Goal: Task Accomplishment & Management: Complete application form

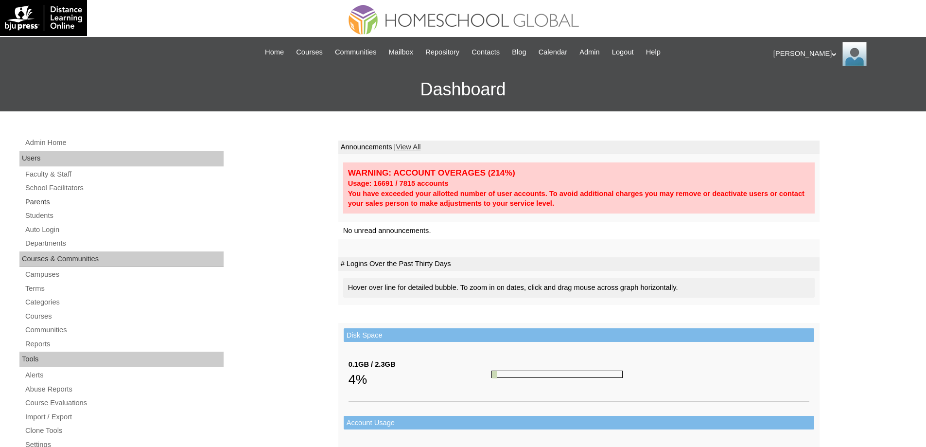
click at [57, 199] on link "Parents" at bounding box center [123, 202] width 199 height 12
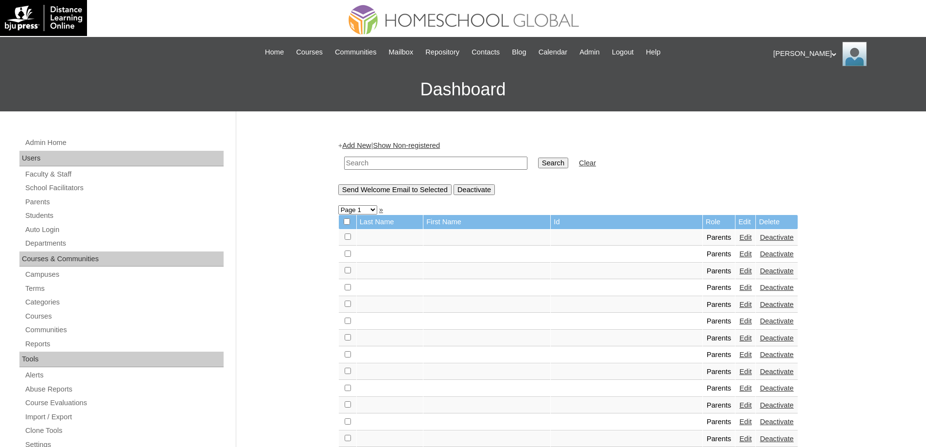
click at [437, 162] on input "text" at bounding box center [435, 162] width 183 height 13
paste input "MHP0151-TECHPH2024"
type input "MHP0151-TECHPH2024"
click at [564, 166] on input "Search" at bounding box center [553, 162] width 30 height 11
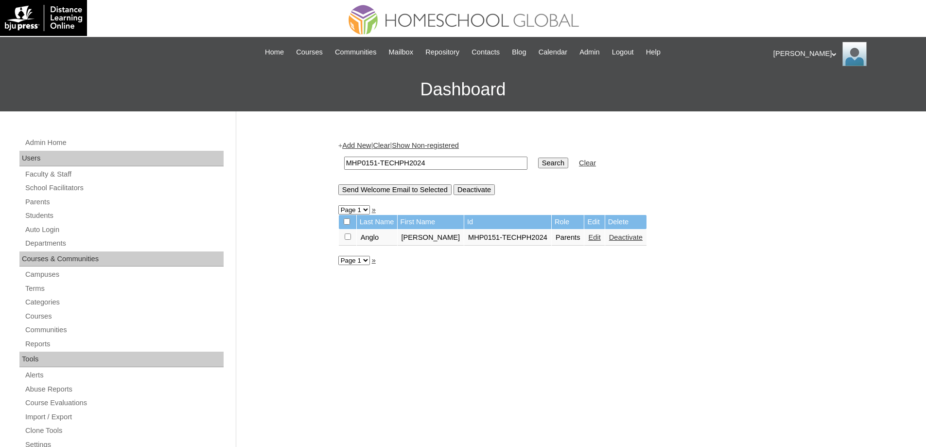
click at [588, 241] on link "Edit" at bounding box center [594, 237] width 12 height 8
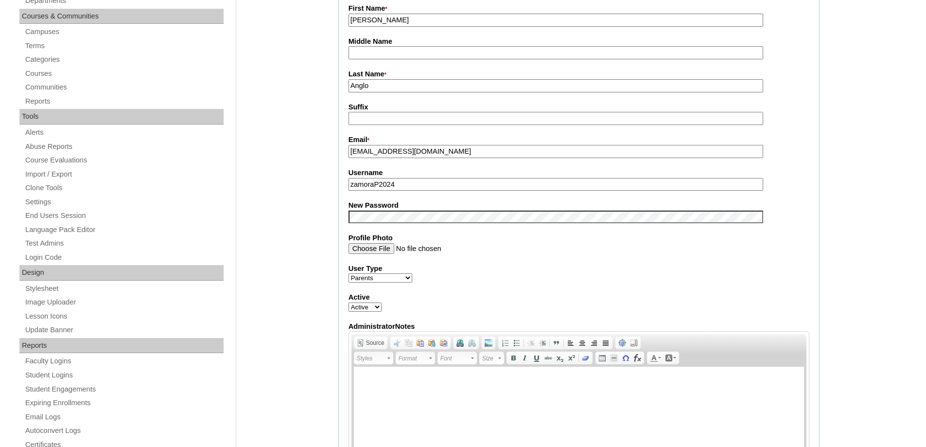
scroll to position [243, 0]
click at [305, 214] on div "Admin Home Users Faculty & Staff School Facilitators Parents Students Auto Logi…" at bounding box center [463, 444] width 926 height 1152
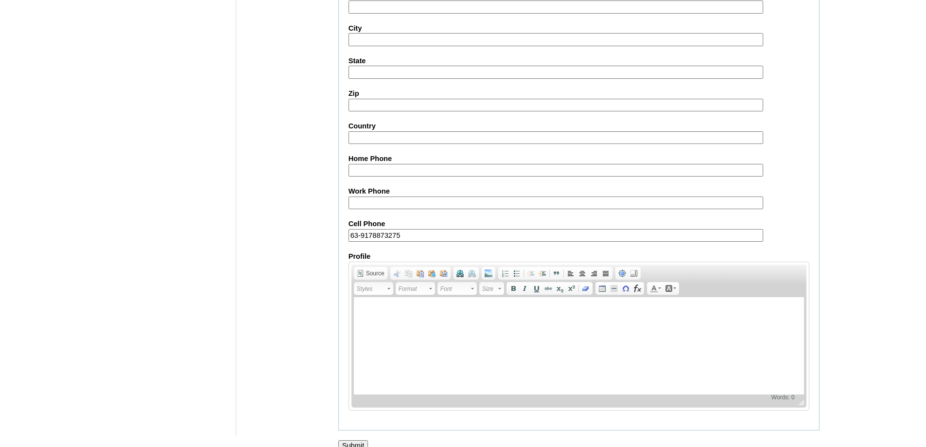
scroll to position [830, 0]
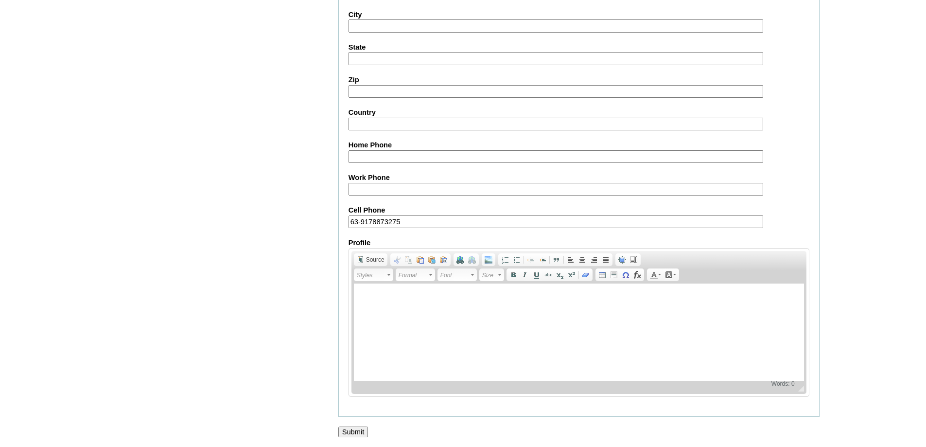
click at [360, 431] on input "Submit" at bounding box center [353, 431] width 30 height 11
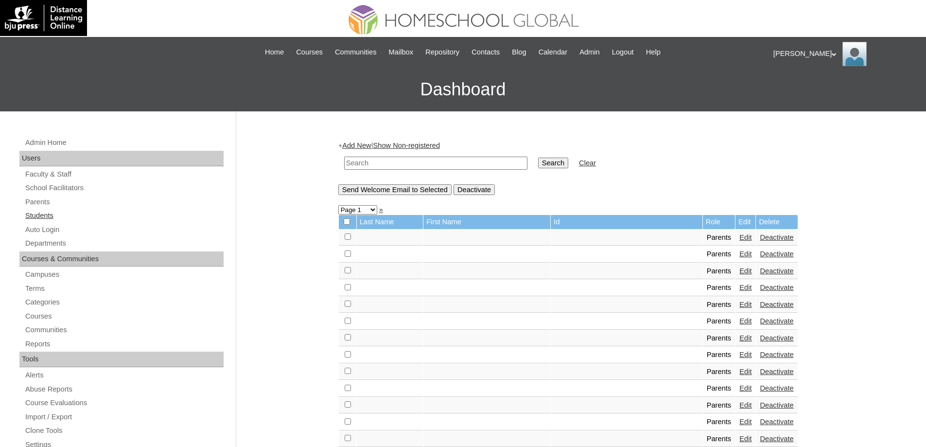
click at [86, 218] on link "Students" at bounding box center [123, 215] width 199 height 12
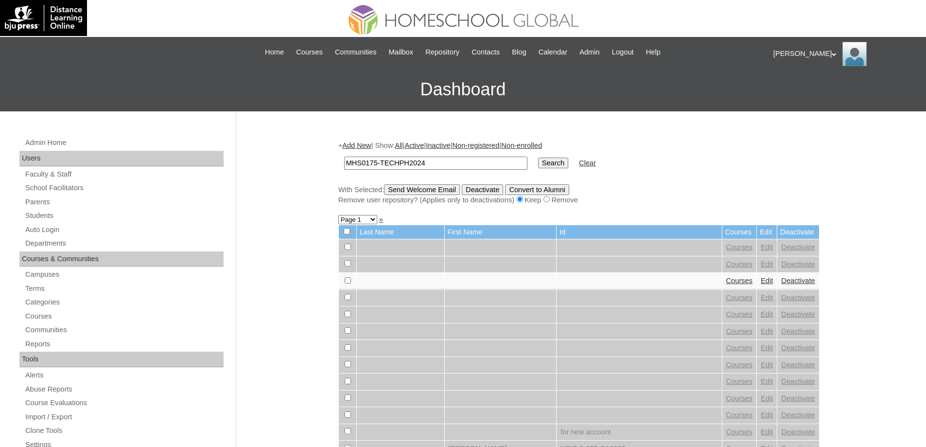
type input "MHS0175-TECHPH2024"
click at [564, 158] on input "Search" at bounding box center [553, 162] width 30 height 11
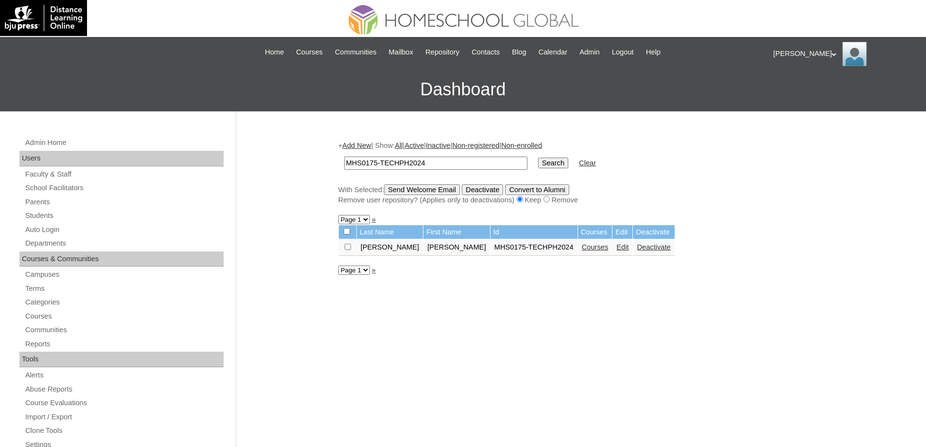
click at [582, 244] on link "Courses" at bounding box center [595, 247] width 27 height 8
click at [616, 247] on link "Edit" at bounding box center [622, 247] width 12 height 8
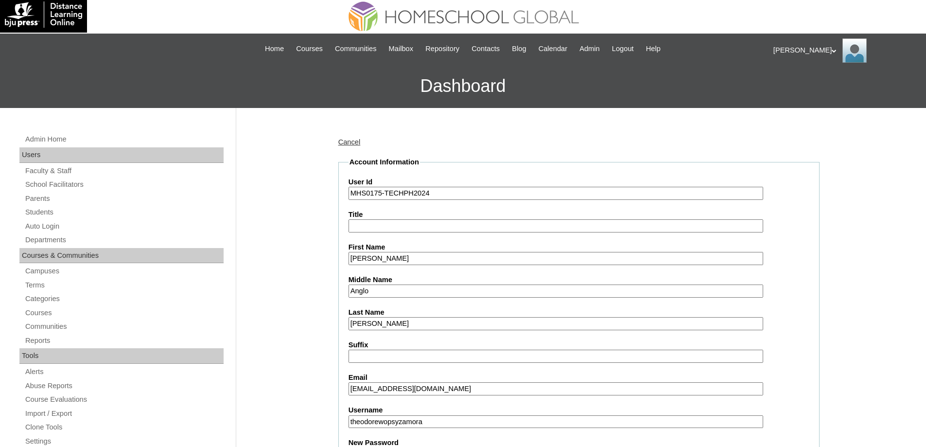
scroll to position [340, 0]
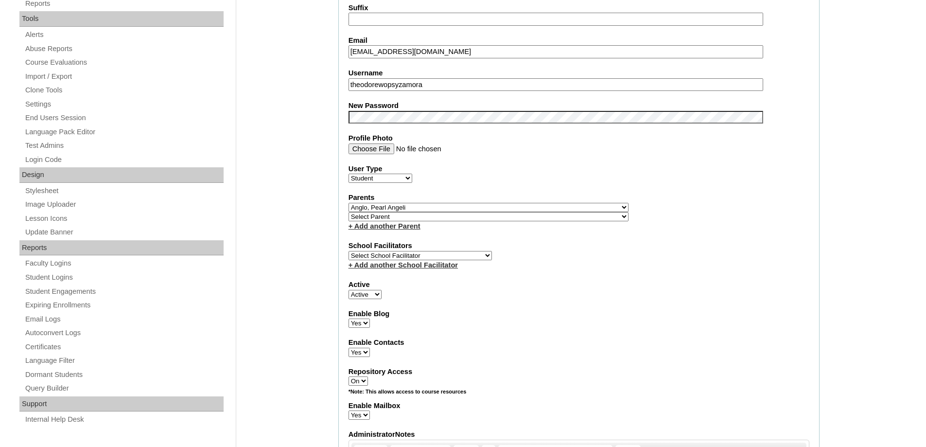
click at [307, 152] on div "Admin Home Users Faculty & Staff School Facilitators Parents Students Auto Logi…" at bounding box center [463, 450] width 926 height 1358
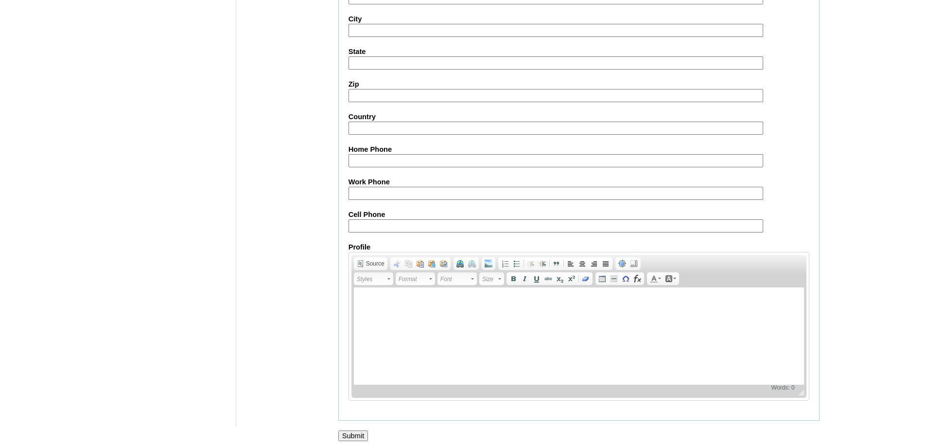
scroll to position [1034, 0]
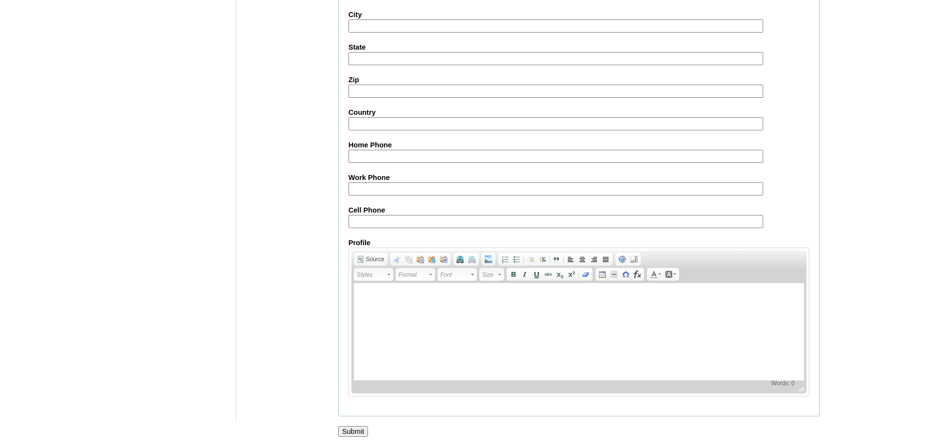
drag, startPoint x: 350, startPoint y: 432, endPoint x: 343, endPoint y: 424, distance: 11.0
click at [349, 432] on input "Submit" at bounding box center [353, 431] width 30 height 11
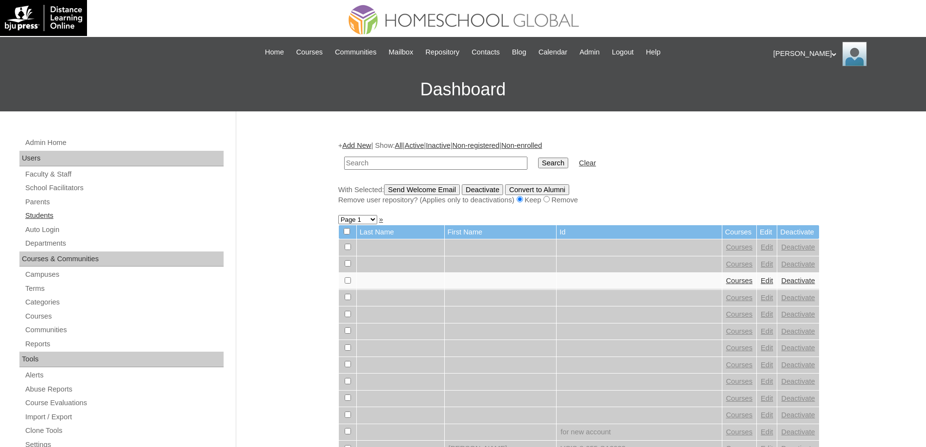
click at [93, 221] on link "Students" at bounding box center [123, 215] width 199 height 12
drag, startPoint x: 0, startPoint y: 0, endPoint x: 439, endPoint y: 165, distance: 469.2
click at [439, 165] on input "text" at bounding box center [435, 162] width 183 height 13
type input "MHS0175-TECHPH2024"
click at [548, 163] on input "Search" at bounding box center [553, 162] width 30 height 11
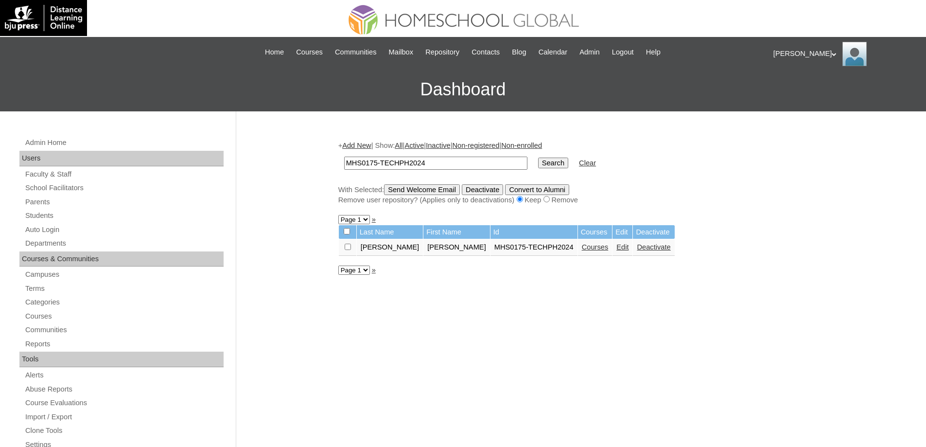
click at [582, 251] on link "Courses" at bounding box center [595, 247] width 27 height 8
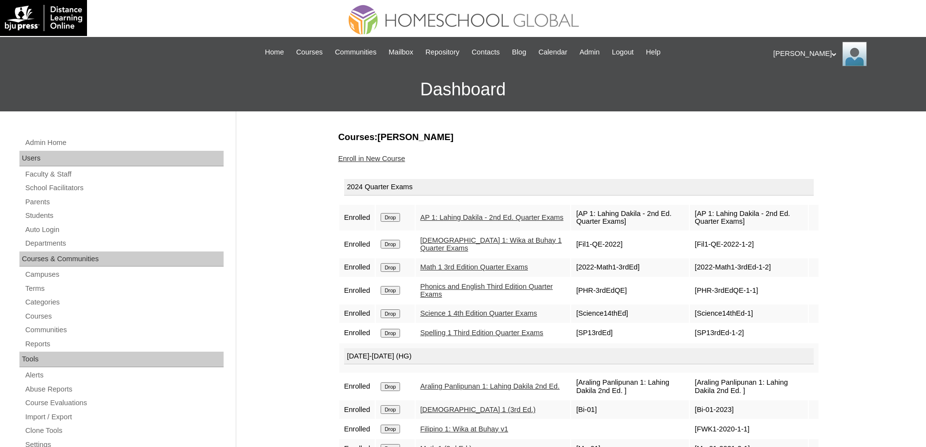
click at [399, 222] on td "Drop" at bounding box center [395, 218] width 38 height 26
click at [395, 213] on input "Drop" at bounding box center [389, 217] width 19 height 9
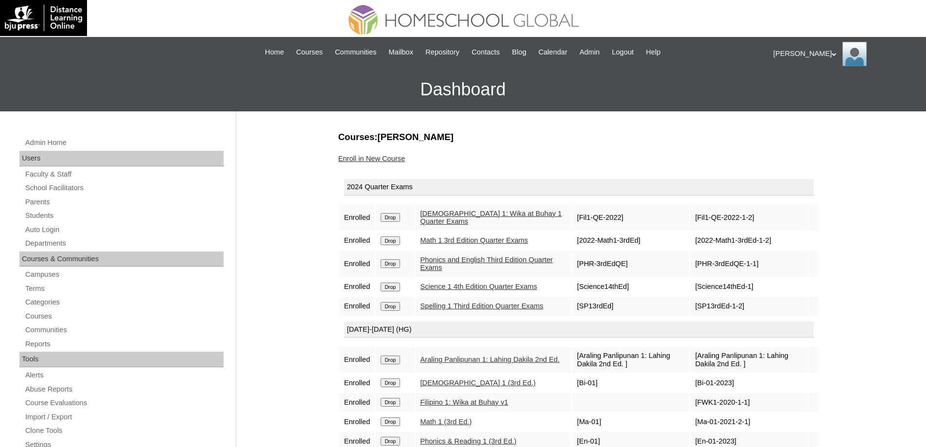
click at [398, 214] on input "Drop" at bounding box center [389, 217] width 19 height 9
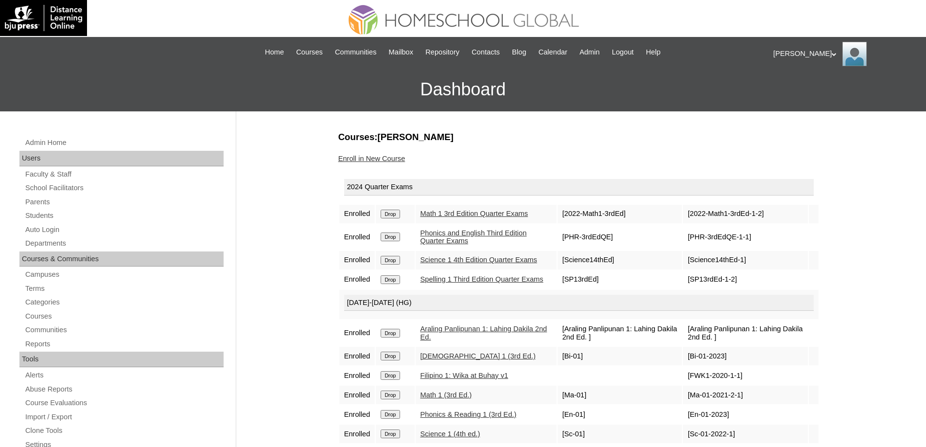
click at [397, 218] on input "Drop" at bounding box center [389, 213] width 19 height 9
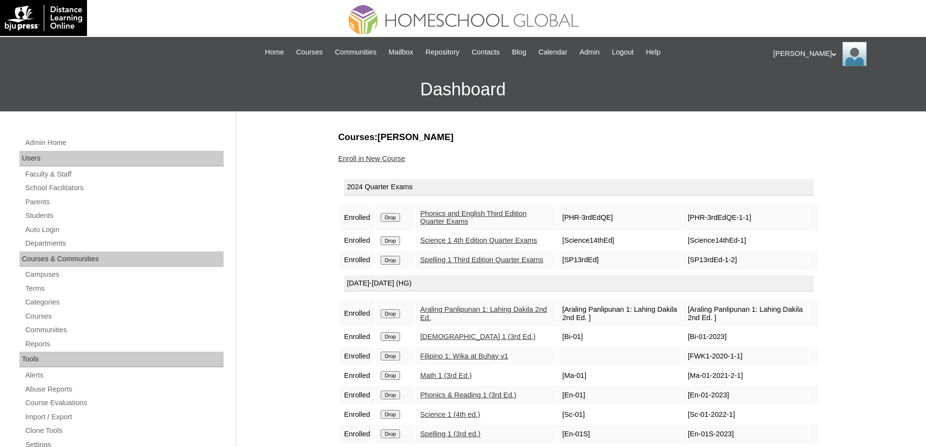
click at [398, 216] on input "Drop" at bounding box center [389, 217] width 19 height 9
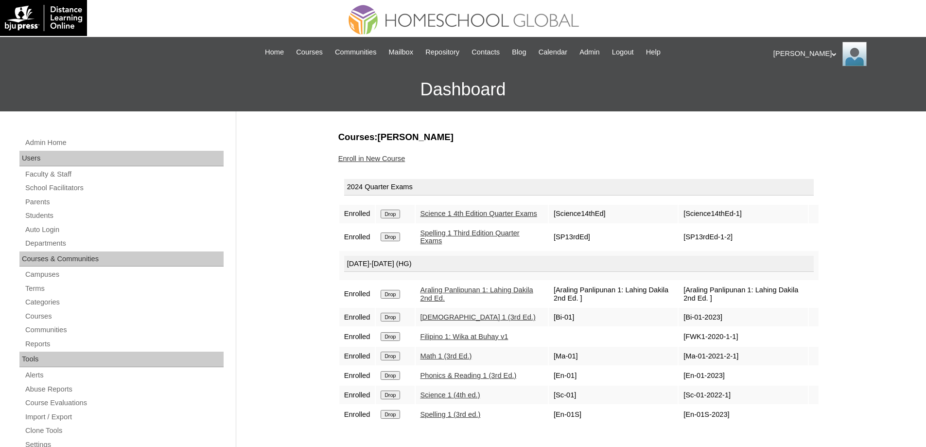
click at [397, 215] on input "Drop" at bounding box center [389, 213] width 19 height 9
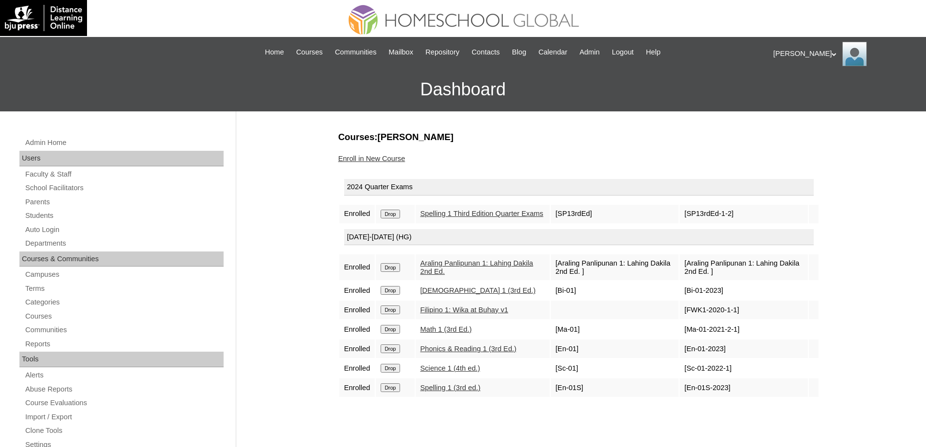
click at [399, 218] on input "Drop" at bounding box center [389, 213] width 19 height 9
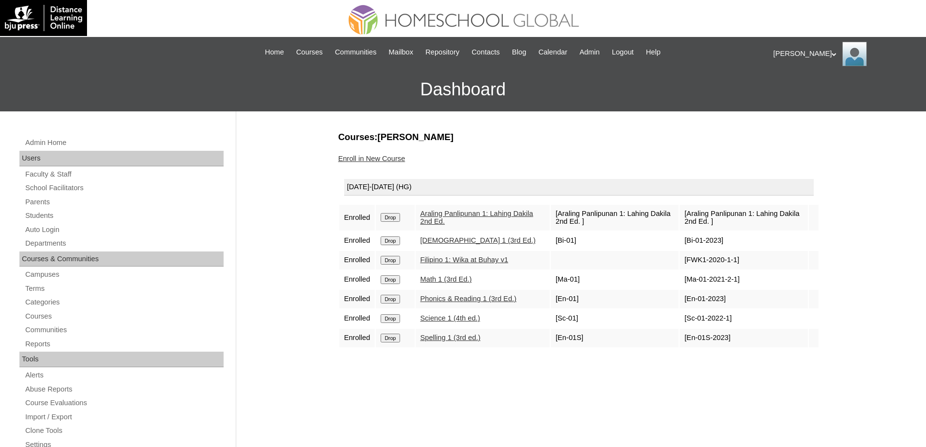
click at [397, 216] on input "Drop" at bounding box center [389, 217] width 19 height 9
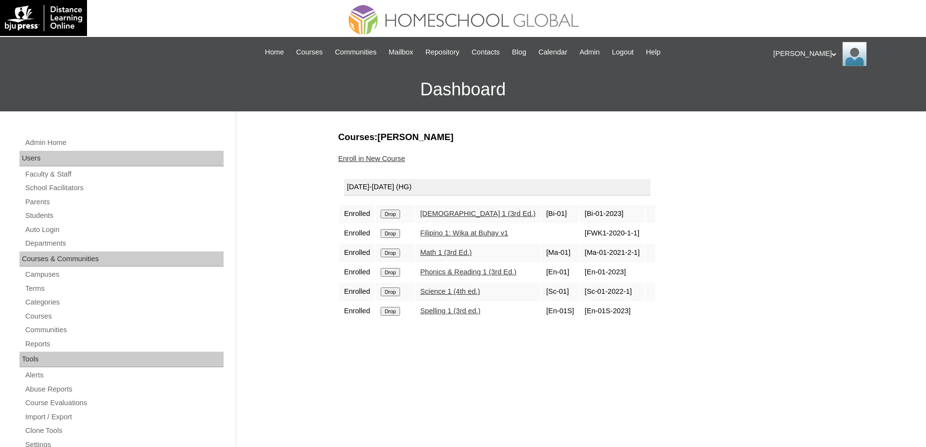
click at [392, 217] on input "Drop" at bounding box center [389, 213] width 19 height 9
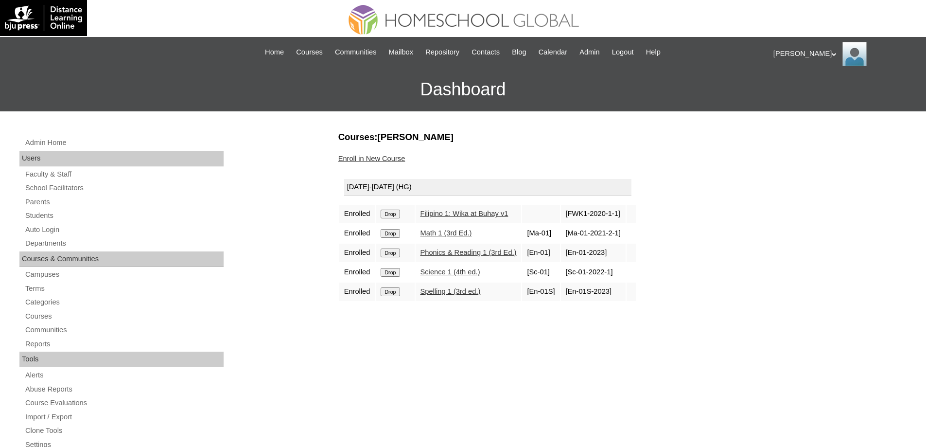
click at [397, 215] on input "Drop" at bounding box center [389, 213] width 19 height 9
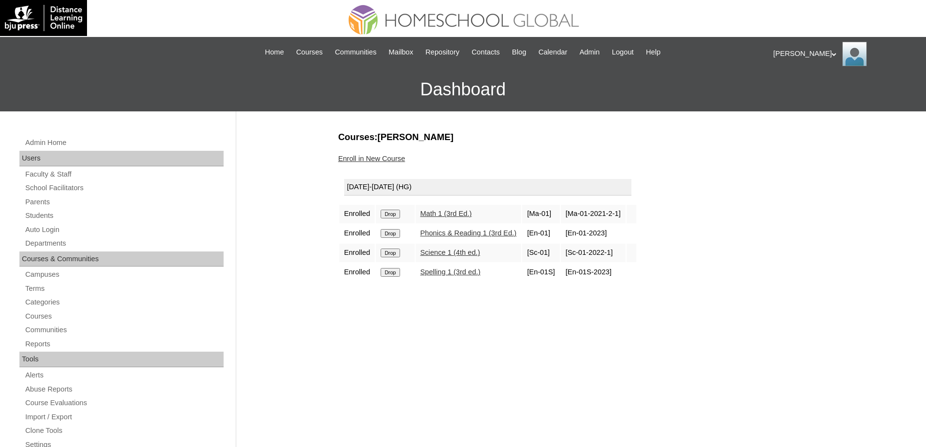
click at [389, 215] on input "Drop" at bounding box center [389, 213] width 19 height 9
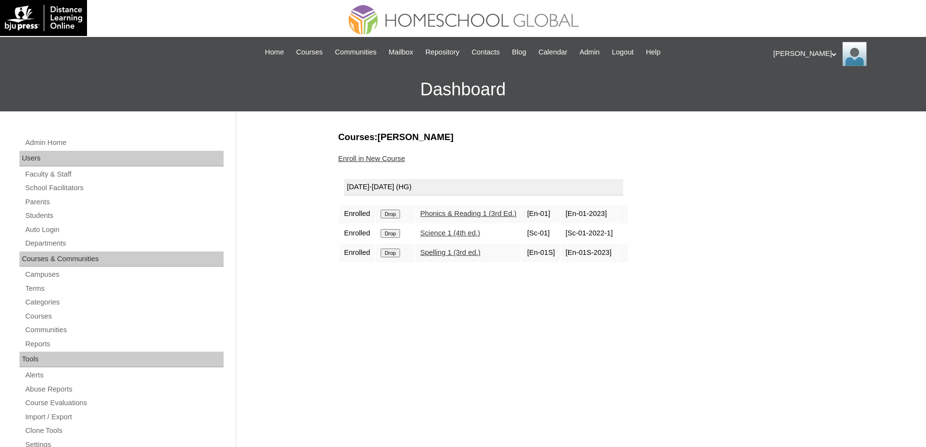
click at [396, 216] on input "Drop" at bounding box center [389, 213] width 19 height 9
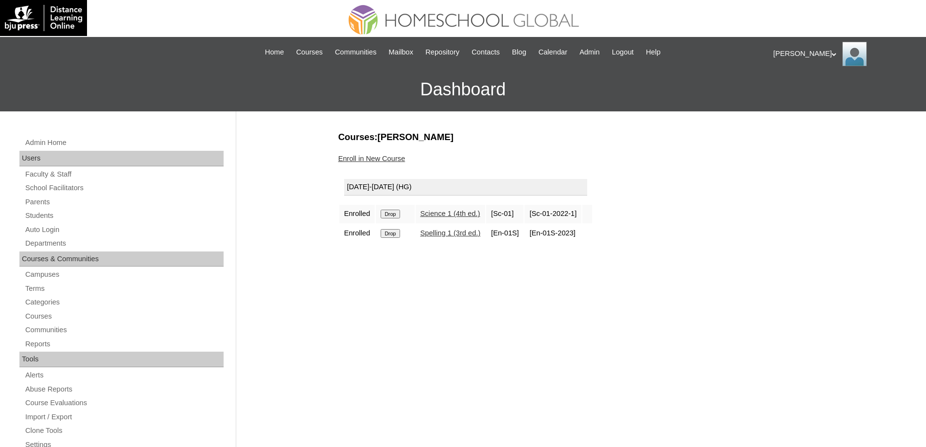
click at [399, 214] on input "Drop" at bounding box center [389, 213] width 19 height 9
click at [392, 206] on td "Drop" at bounding box center [395, 214] width 38 height 18
click at [394, 211] on input "Drop" at bounding box center [389, 213] width 19 height 9
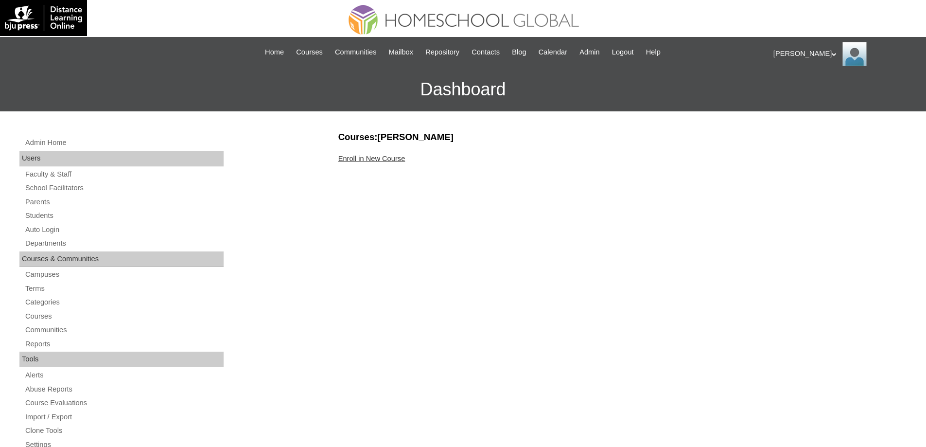
click at [405, 162] on link "Enroll in New Course" at bounding box center [371, 159] width 67 height 8
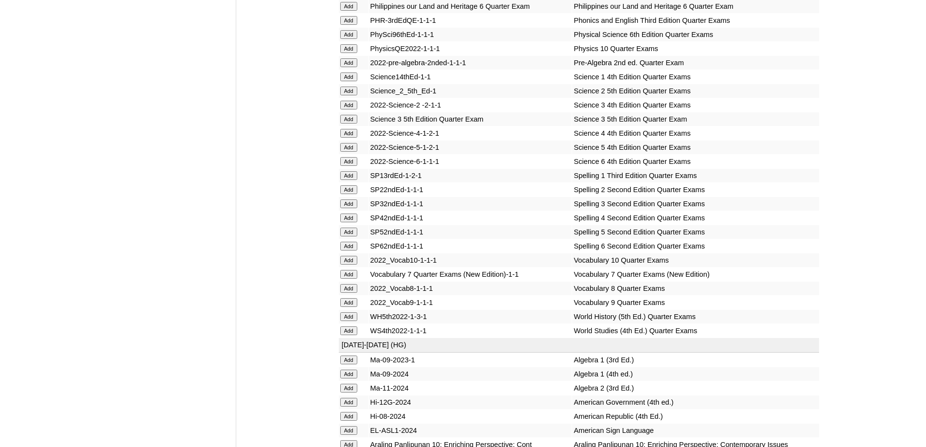
scroll to position [2187, 0]
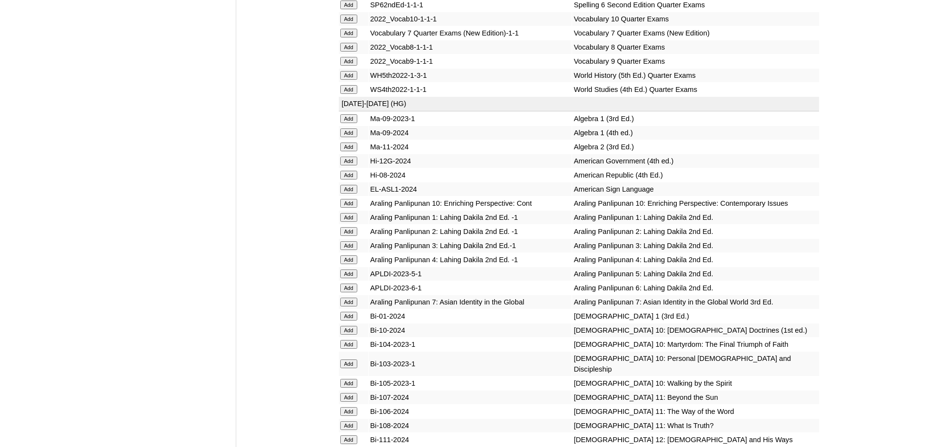
click at [356, 236] on input "Add" at bounding box center [348, 231] width 17 height 9
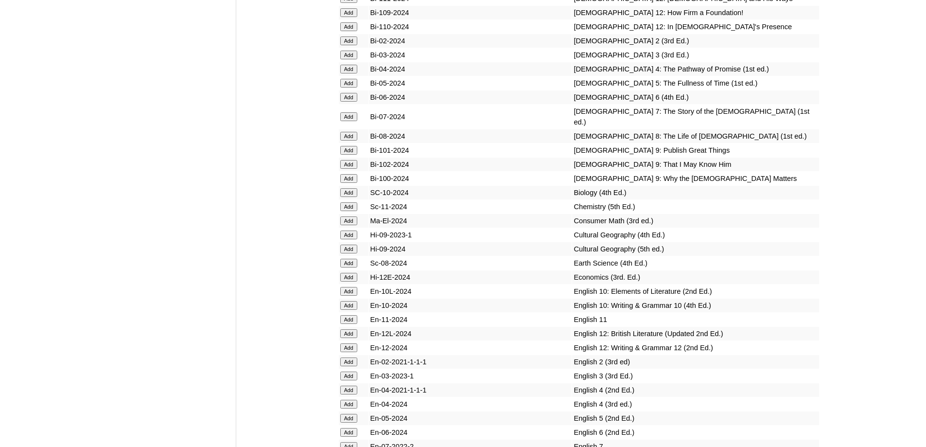
scroll to position [2673, 0]
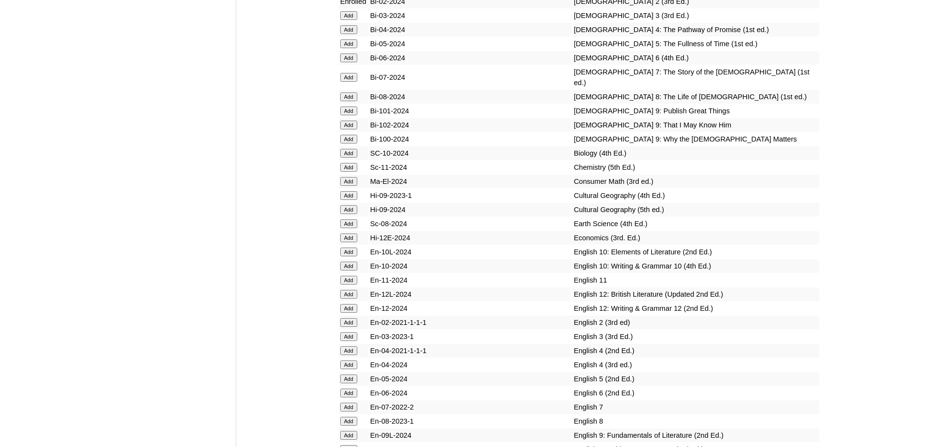
scroll to position [2859, 0]
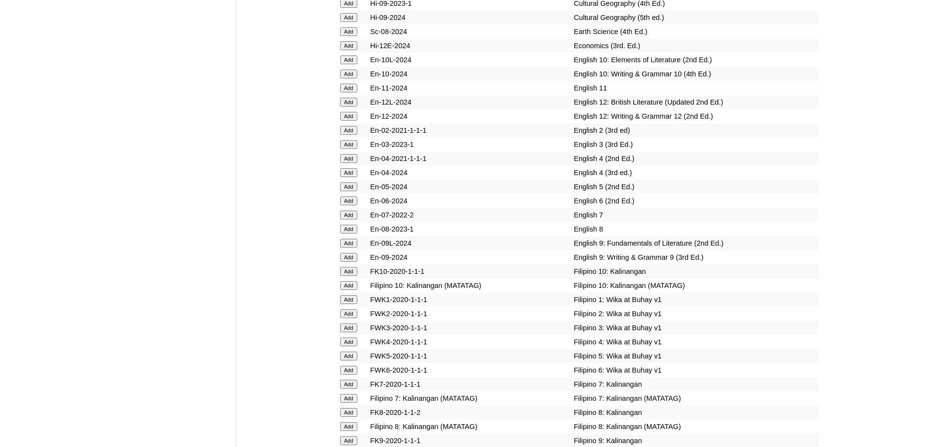
click at [351, 135] on input "Add" at bounding box center [348, 130] width 17 height 9
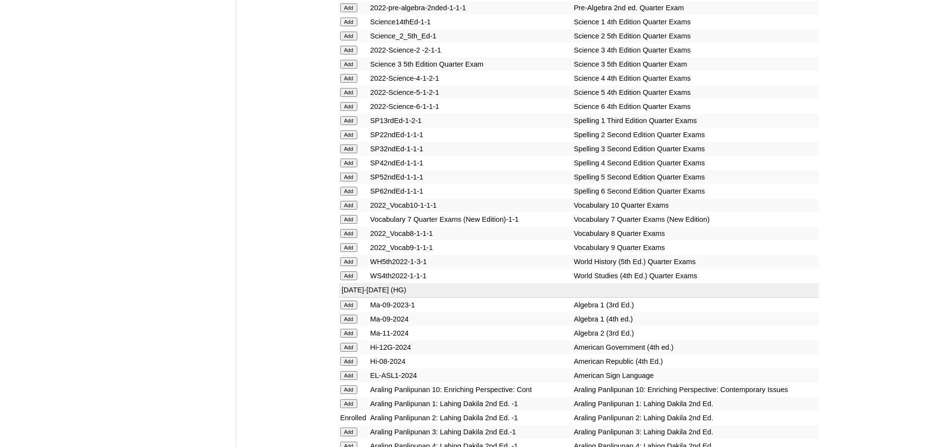
scroll to position [2996, 0]
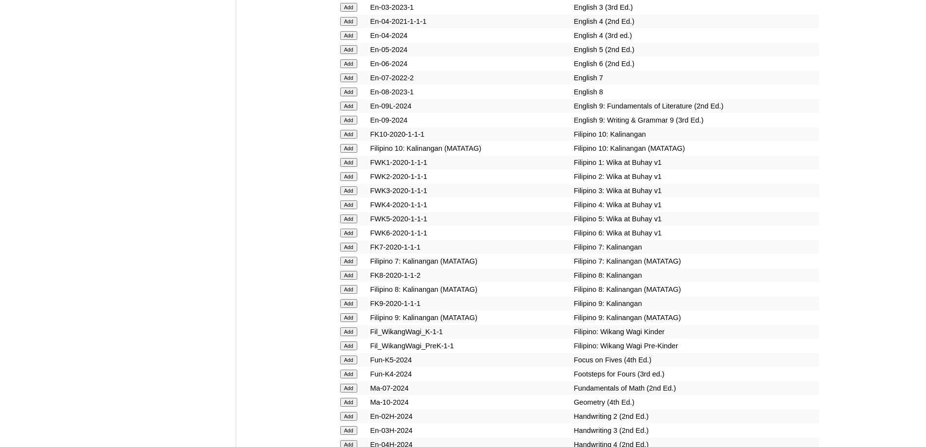
click at [353, 181] on input "Add" at bounding box center [348, 176] width 17 height 9
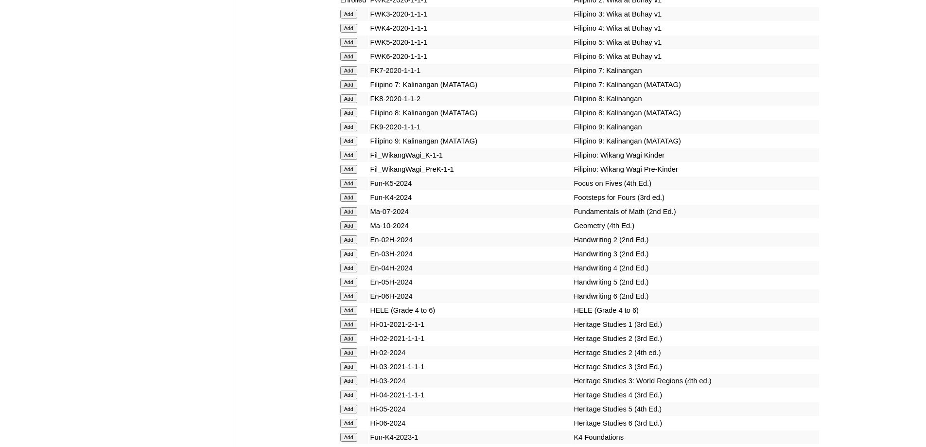
scroll to position [3285, 0]
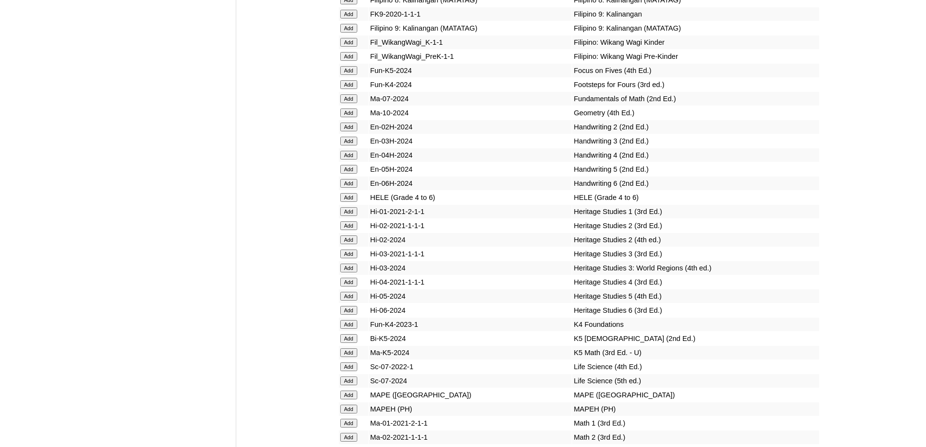
click at [348, 131] on input "Add" at bounding box center [348, 126] width 17 height 9
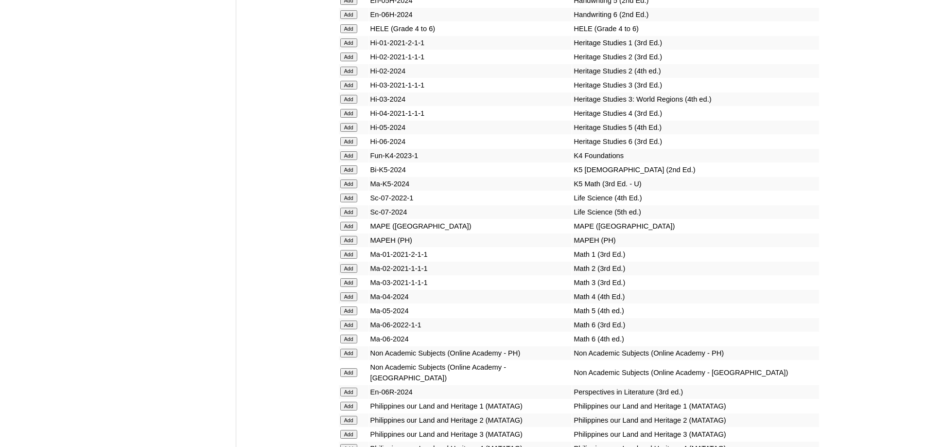
scroll to position [3523, 0]
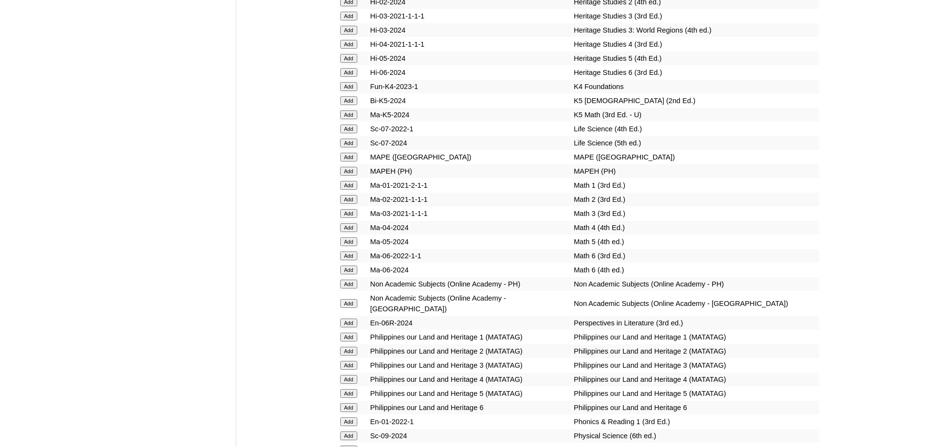
click at [346, 204] on input "Add" at bounding box center [348, 199] width 17 height 9
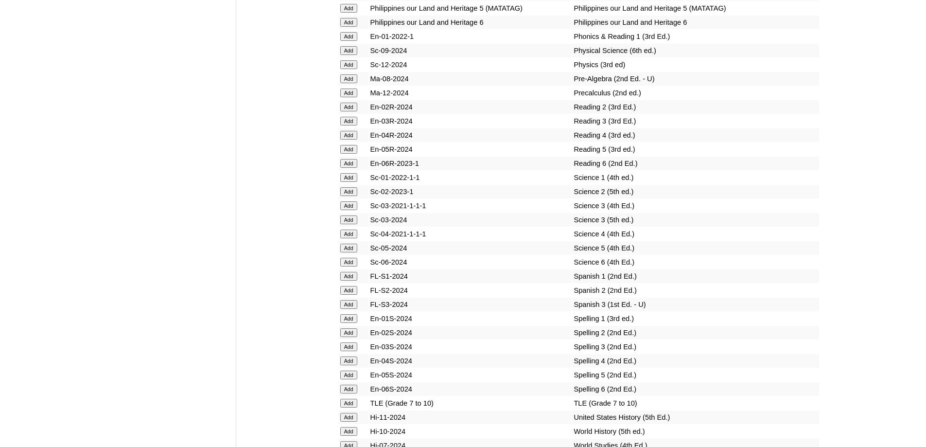
scroll to position [3912, 0]
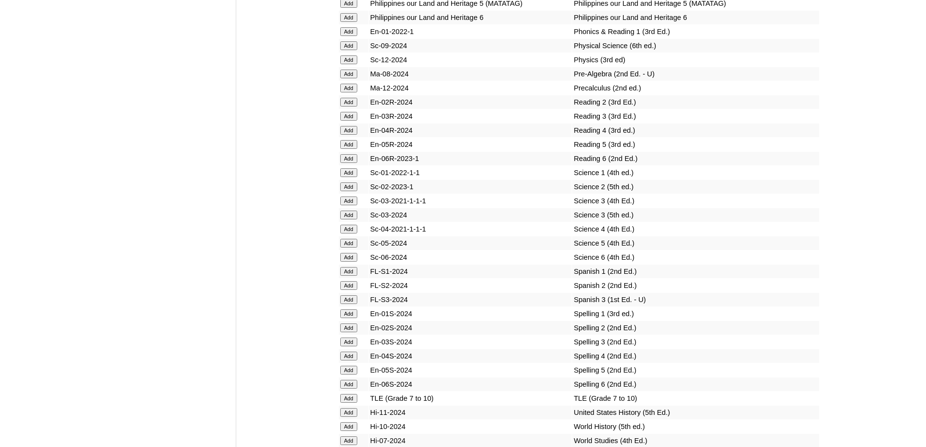
click at [353, 106] on input "Add" at bounding box center [348, 102] width 17 height 9
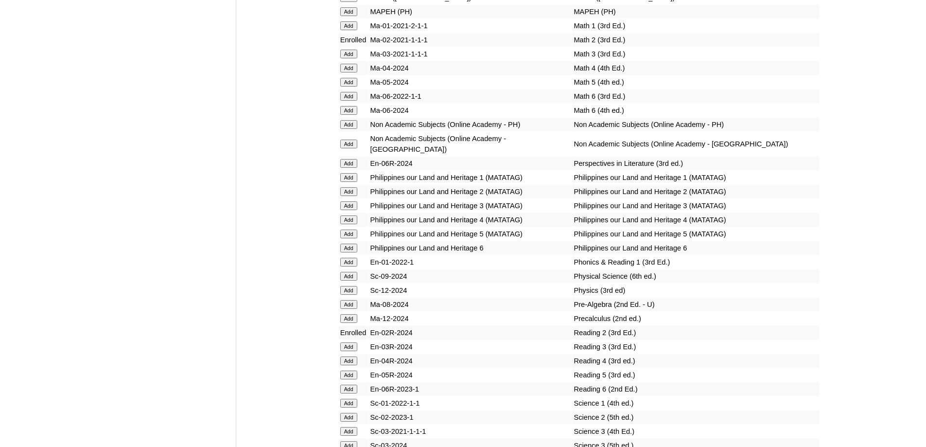
scroll to position [3861, 0]
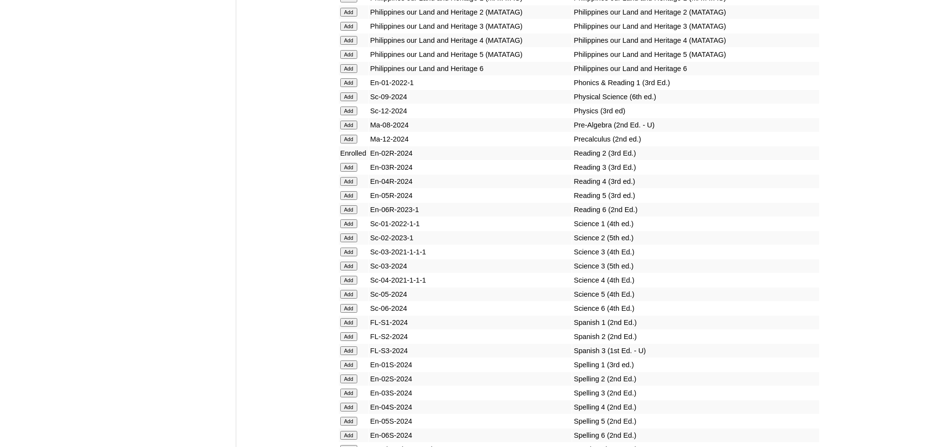
click at [347, 242] on input "Add" at bounding box center [348, 237] width 17 height 9
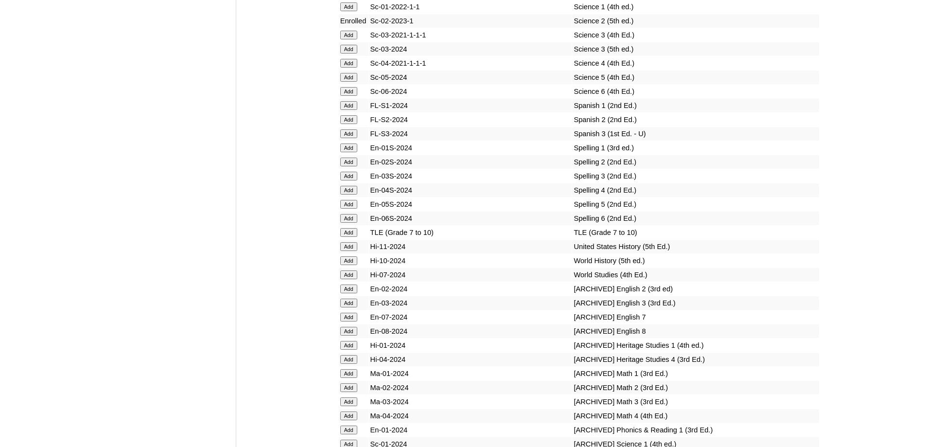
scroll to position [4090, 0]
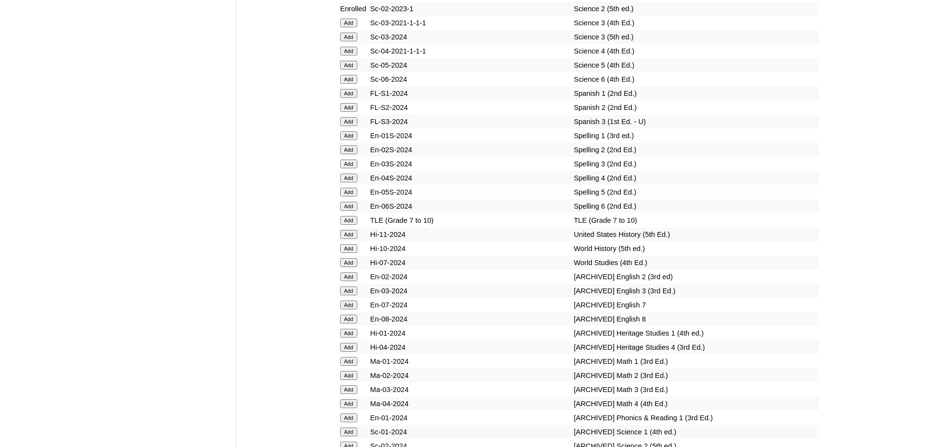
click at [348, 154] on input "Add" at bounding box center [348, 149] width 17 height 9
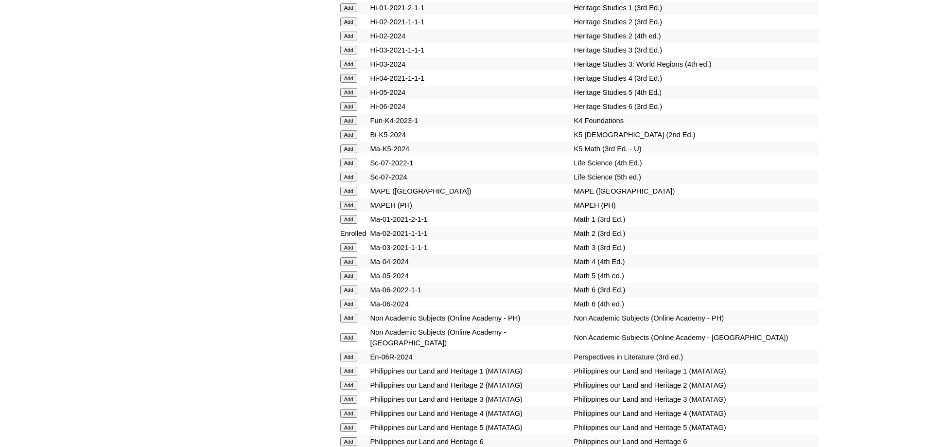
scroll to position [3521, 0]
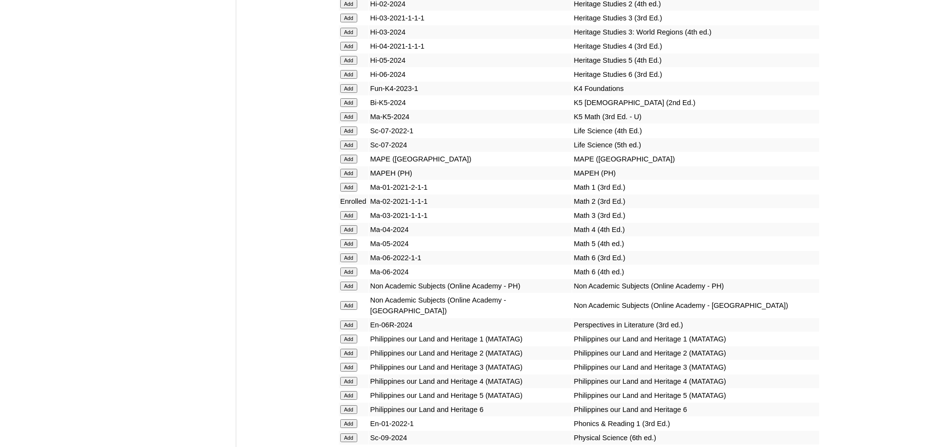
click at [352, 177] on input "Add" at bounding box center [348, 173] width 17 height 9
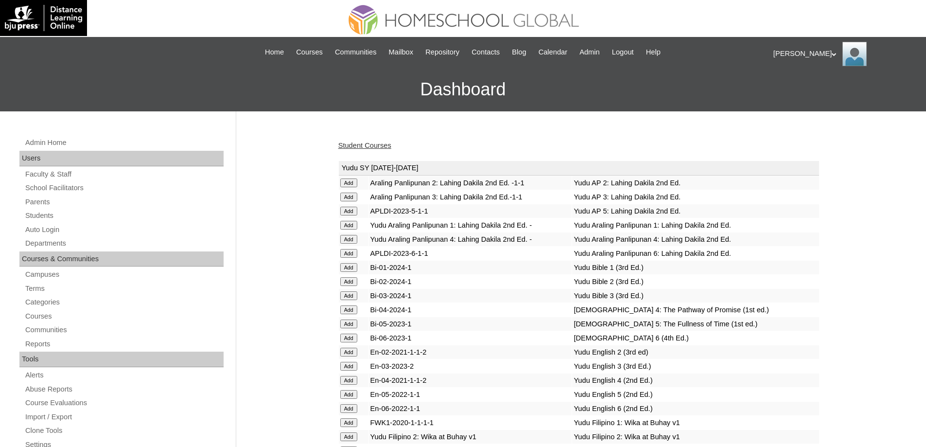
click at [380, 141] on link "Student Courses" at bounding box center [364, 145] width 53 height 8
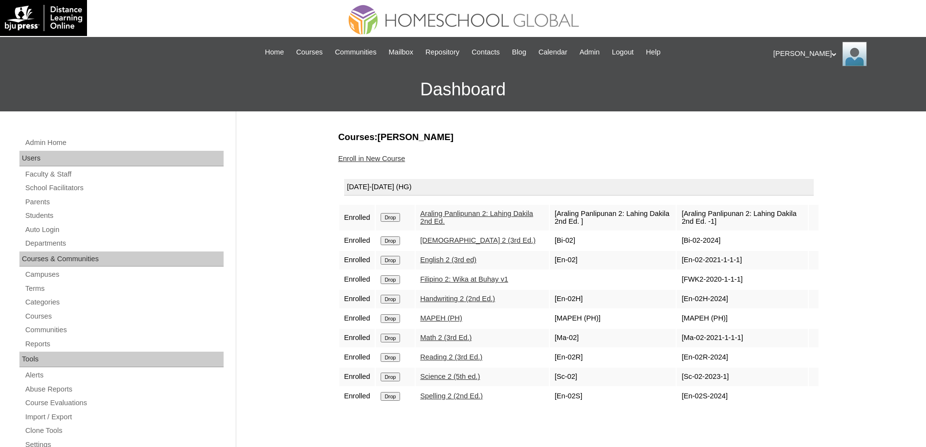
click at [397, 158] on link "Enroll in New Course" at bounding box center [371, 159] width 67 height 8
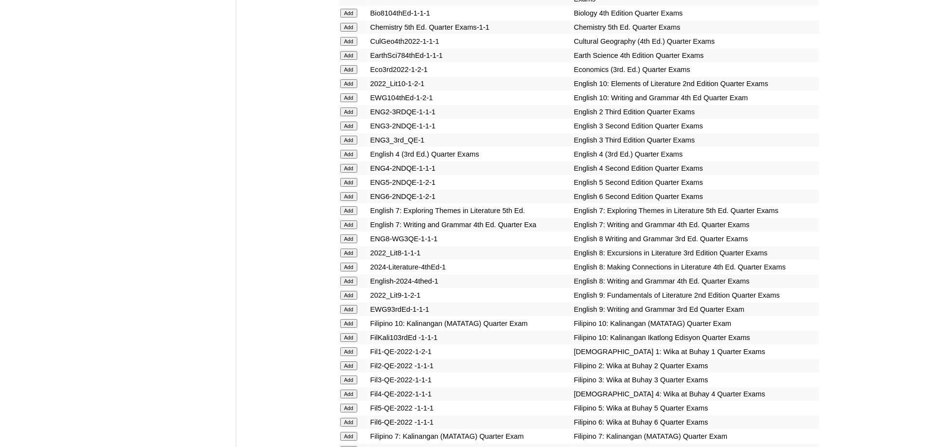
scroll to position [1118, 0]
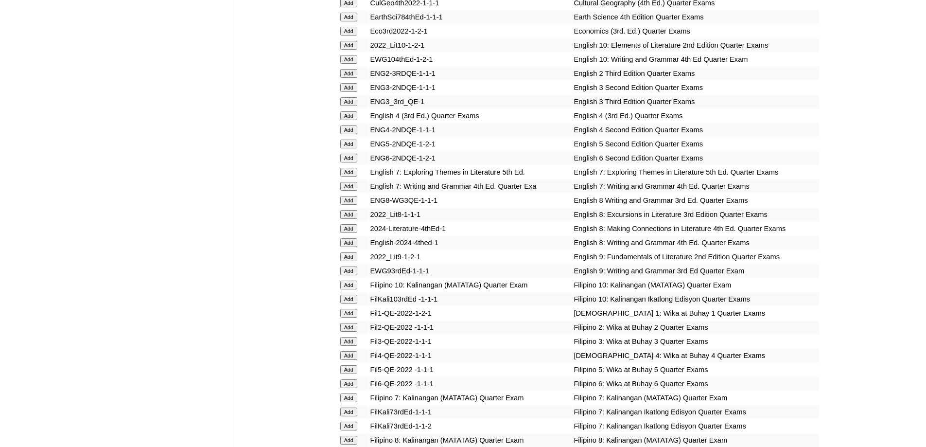
click at [349, 78] on input "Add" at bounding box center [348, 73] width 17 height 9
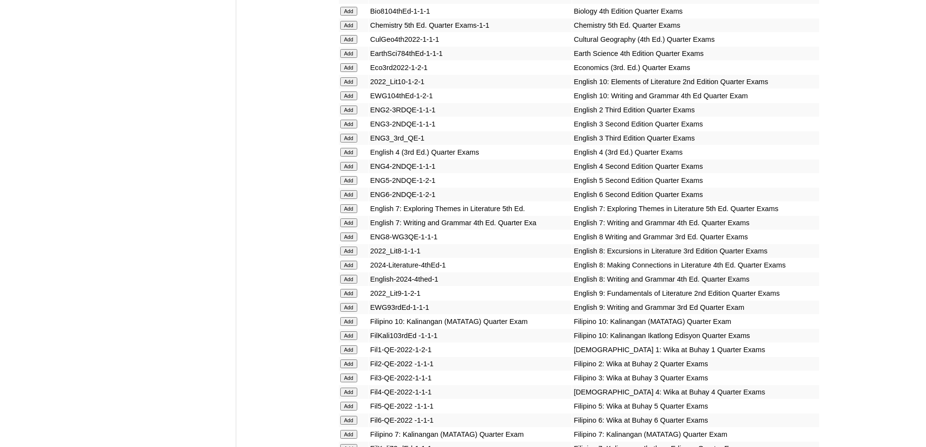
scroll to position [923, 0]
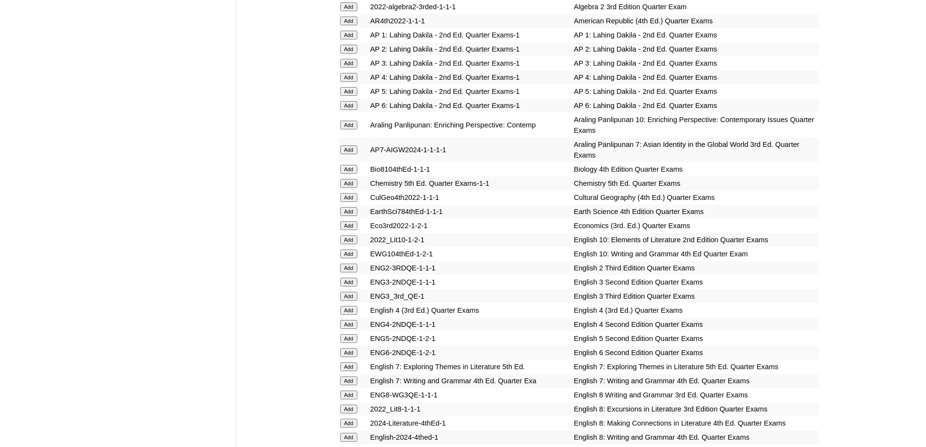
click at [354, 53] on input "Add" at bounding box center [348, 49] width 17 height 9
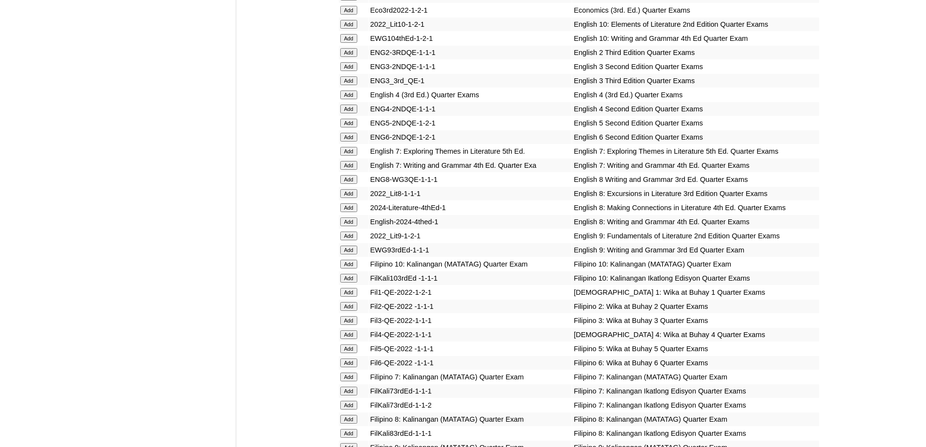
scroll to position [1166, 0]
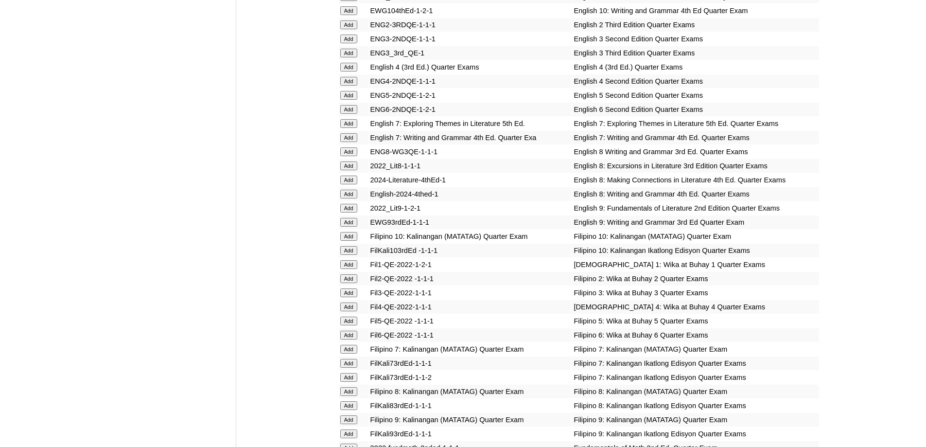
click at [357, 283] on input "Add" at bounding box center [348, 278] width 17 height 9
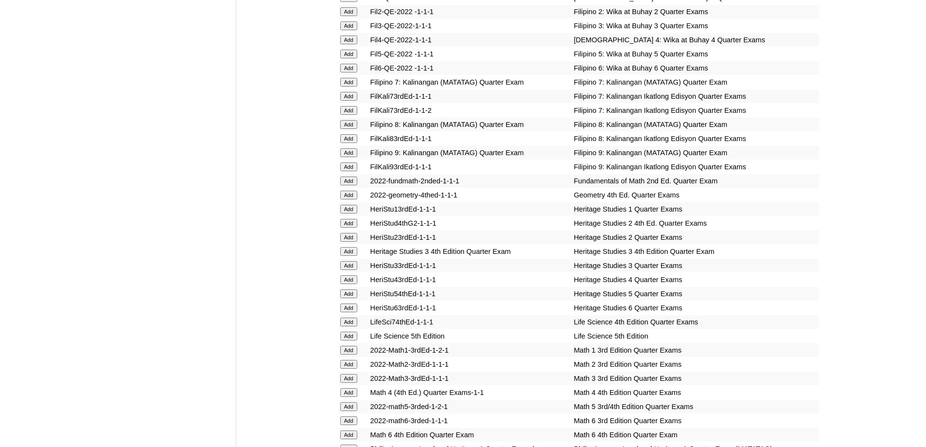
scroll to position [1555, 0]
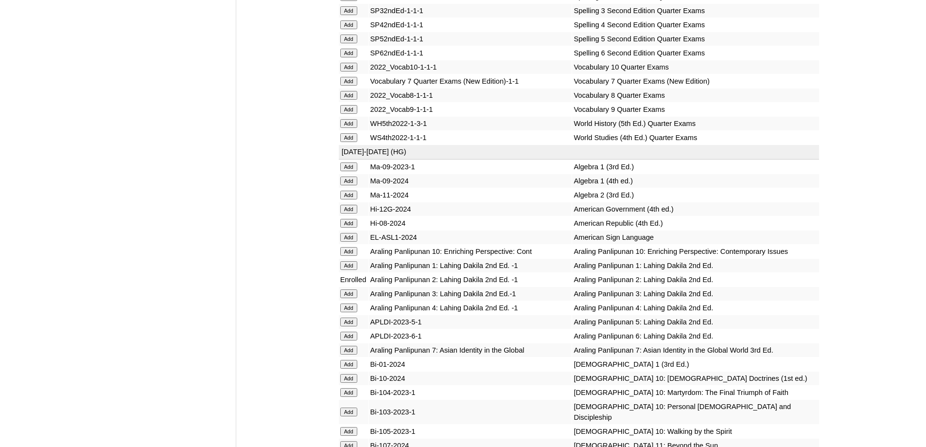
scroll to position [2112, 0]
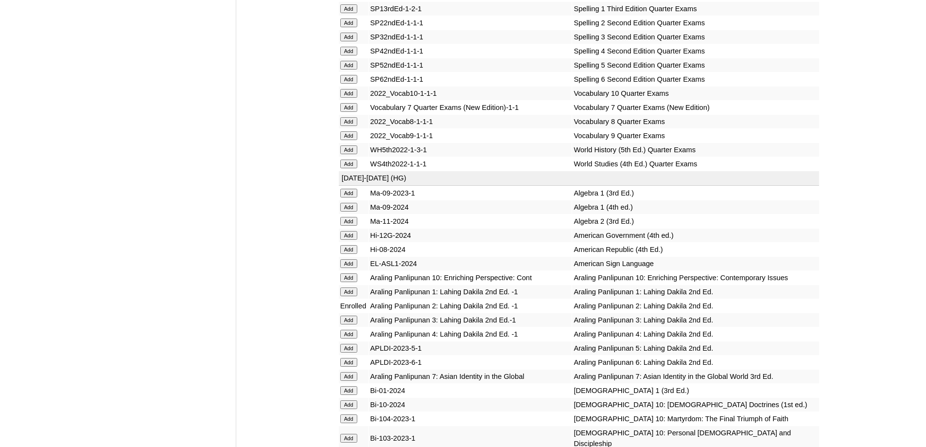
click at [350, 27] on input "Add" at bounding box center [348, 22] width 17 height 9
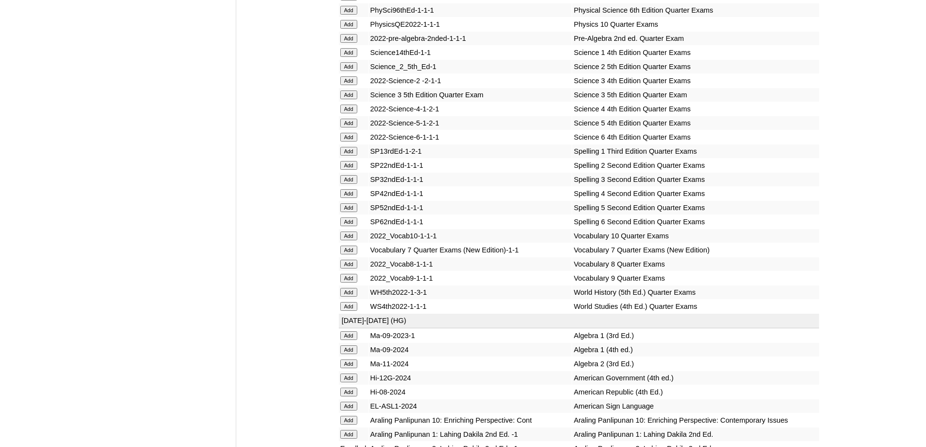
scroll to position [1967, 0]
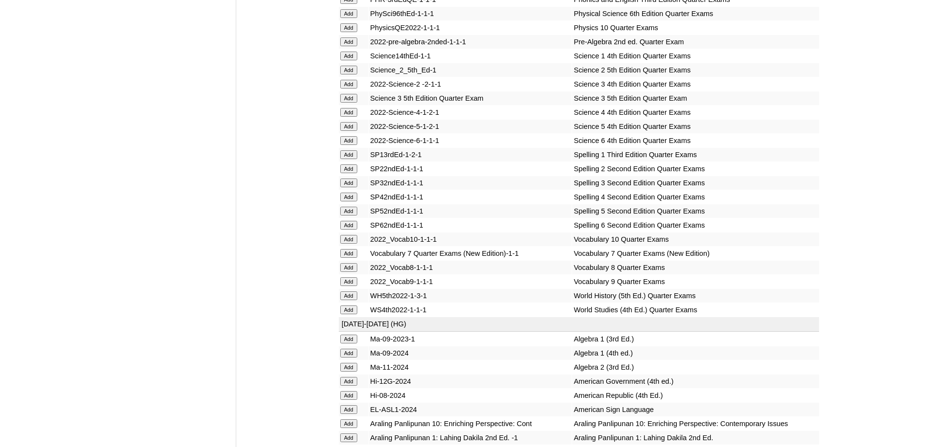
click at [349, 74] on input "Add" at bounding box center [348, 70] width 17 height 9
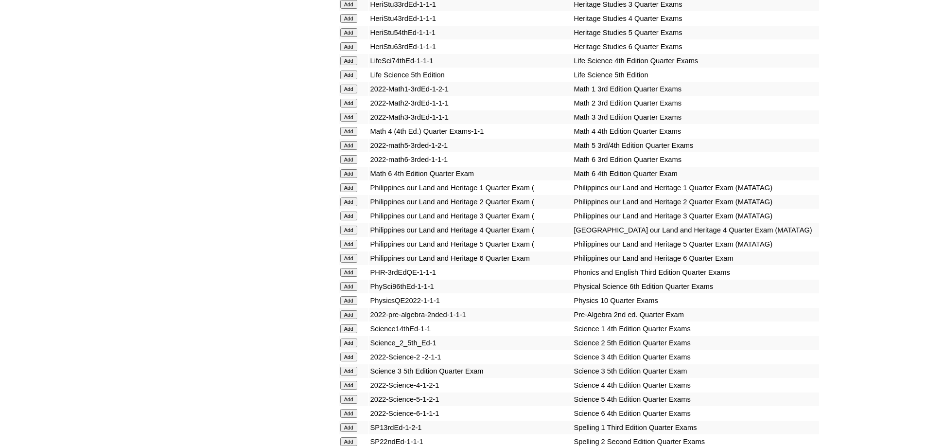
scroll to position [1675, 0]
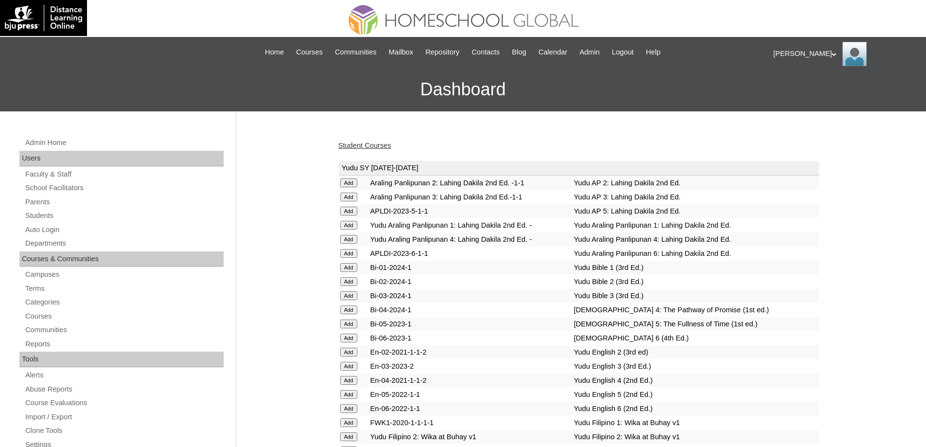
click at [380, 150] on div "Student Courses" at bounding box center [578, 145] width 481 height 10
click at [382, 145] on link "Student Courses" at bounding box center [364, 145] width 53 height 8
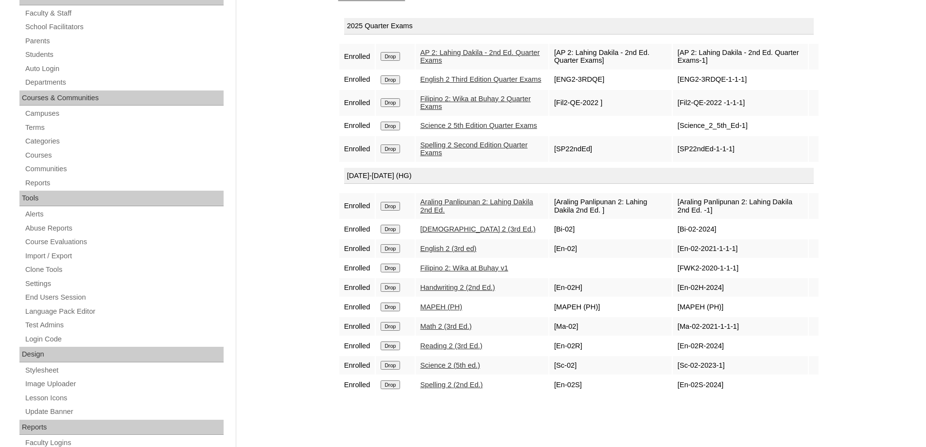
scroll to position [146, 0]
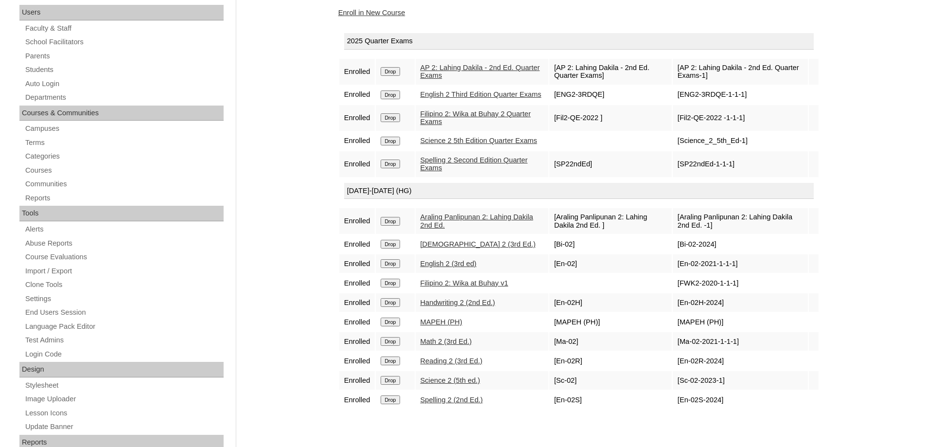
click at [383, 11] on link "Enroll in New Course" at bounding box center [371, 13] width 67 height 8
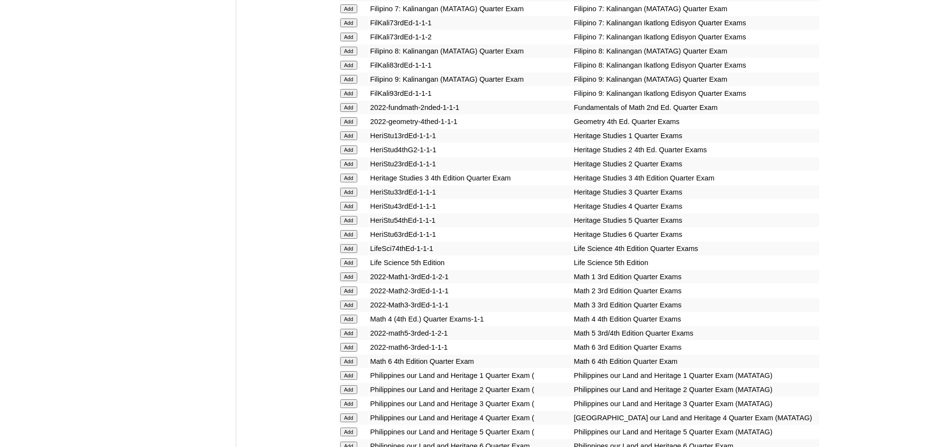
scroll to position [1652, 0]
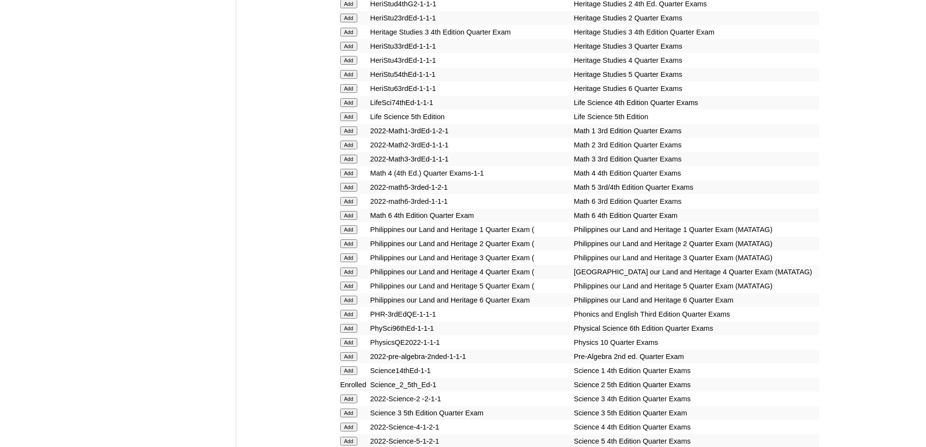
click at [342, 149] on input "Add" at bounding box center [348, 144] width 17 height 9
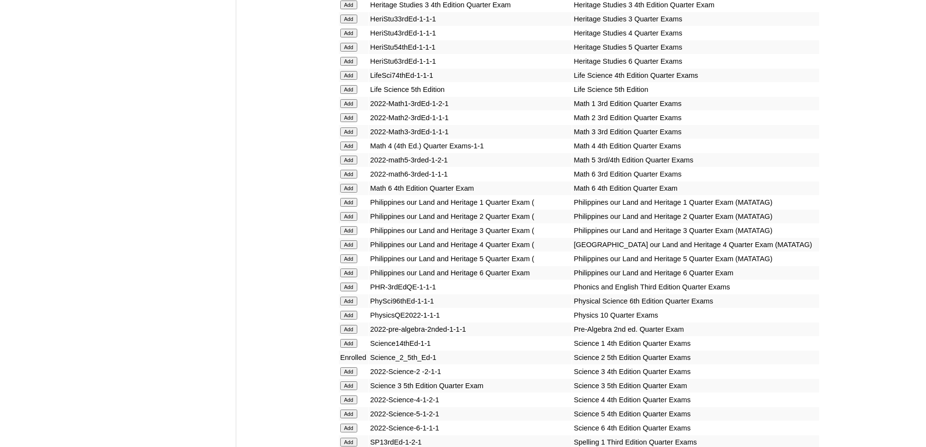
scroll to position [1798, 0]
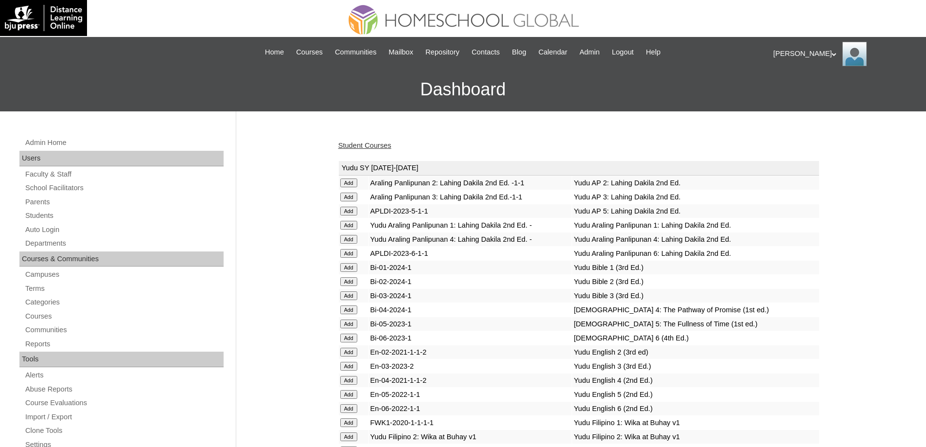
click at [373, 143] on link "Student Courses" at bounding box center [364, 145] width 53 height 8
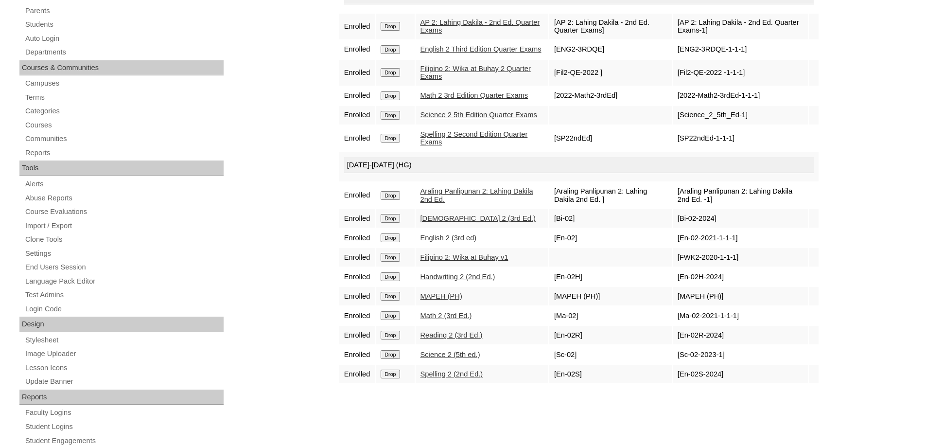
scroll to position [194, 0]
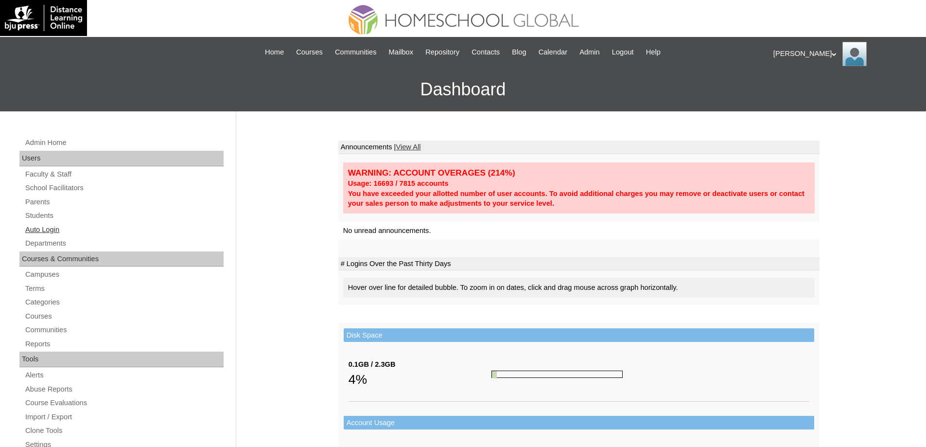
click at [95, 226] on link "Auto Login" at bounding box center [123, 230] width 199 height 12
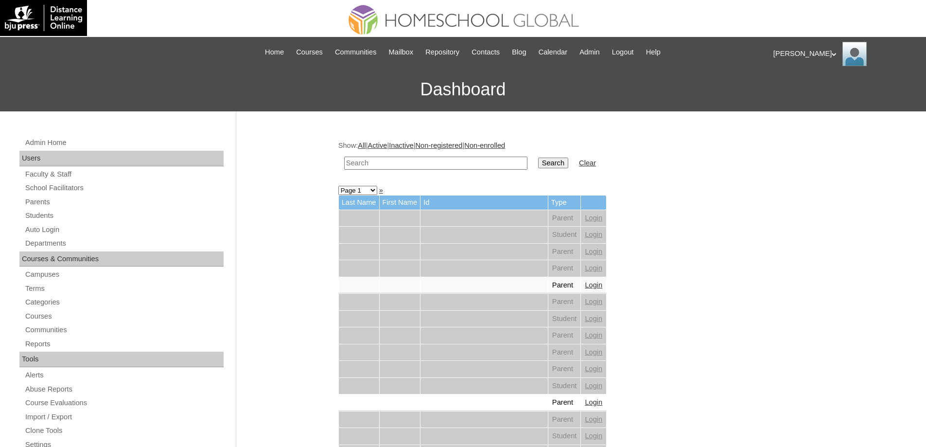
drag, startPoint x: 396, startPoint y: 167, endPoint x: 406, endPoint y: 167, distance: 10.7
click at [398, 167] on input "text" at bounding box center [435, 162] width 183 height 13
paste input "[PERSON_NAME] [PERSON_NAME]"
type input "[PERSON_NAME] [PERSON_NAME]"
click at [556, 165] on input "Search" at bounding box center [553, 162] width 30 height 11
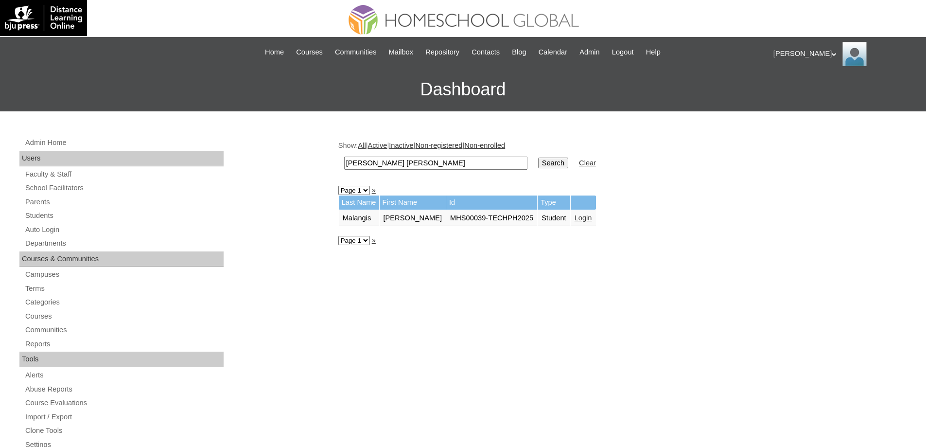
click at [581, 217] on link "Login" at bounding box center [582, 218] width 17 height 8
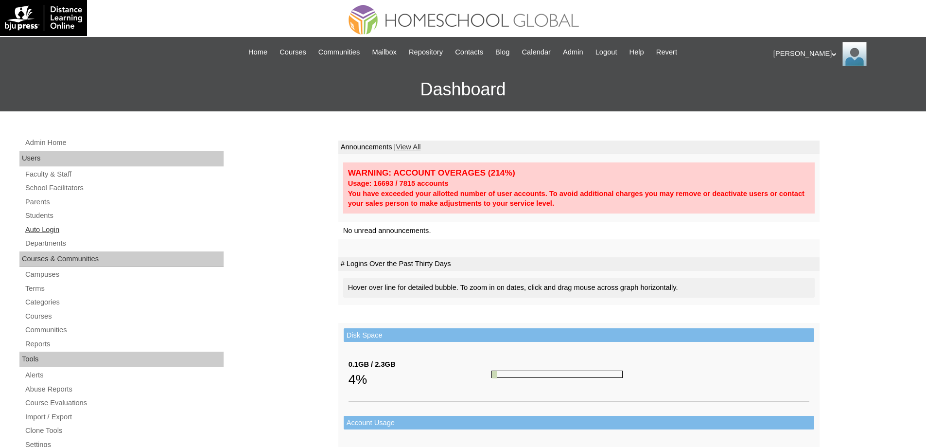
click at [82, 226] on link "Auto Login" at bounding box center [123, 230] width 199 height 12
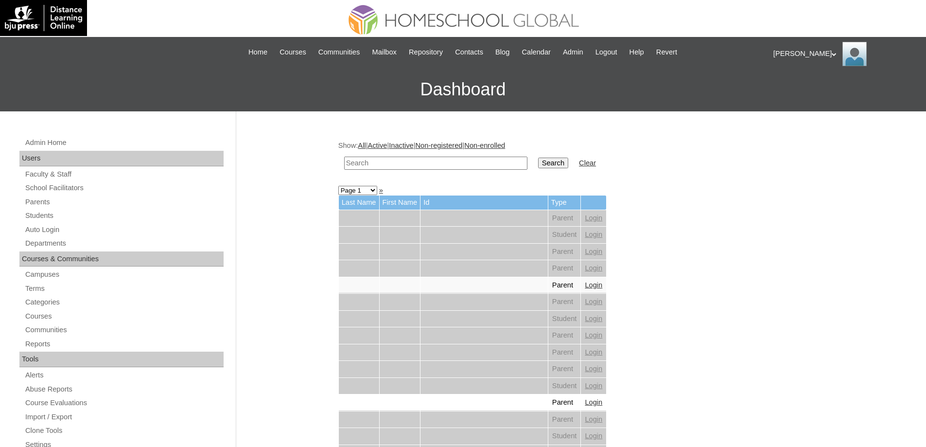
click at [465, 161] on input "text" at bounding box center [435, 162] width 183 height 13
paste input "[PERSON_NAME]"
type input "[PERSON_NAME]"
click at [54, 218] on link "Students" at bounding box center [123, 215] width 199 height 12
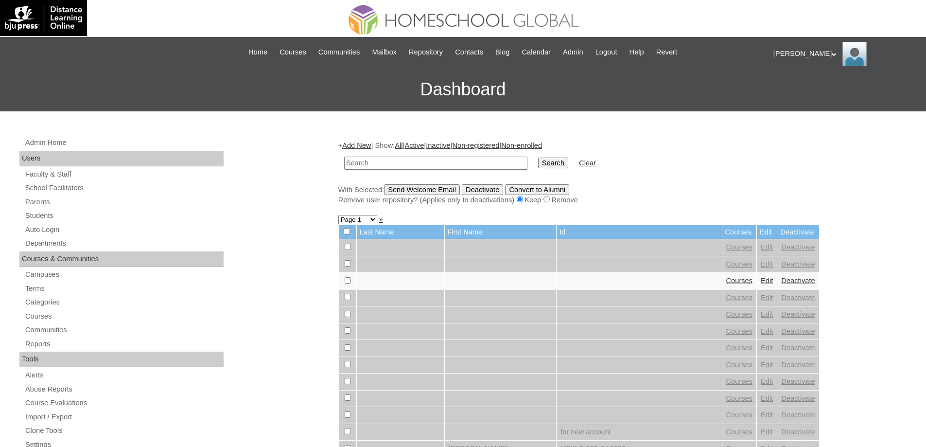
drag, startPoint x: 0, startPoint y: 0, endPoint x: 518, endPoint y: 167, distance: 543.7
click at [438, 165] on input "text" at bounding box center [435, 162] width 183 height 13
type input "[PERSON_NAME]"
click at [558, 164] on input "Search" at bounding box center [553, 162] width 30 height 11
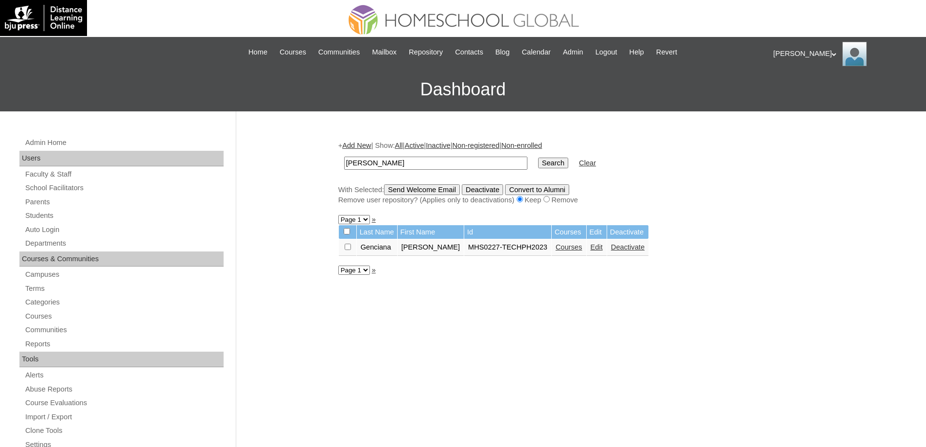
click at [579, 249] on link "Courses" at bounding box center [568, 247] width 27 height 8
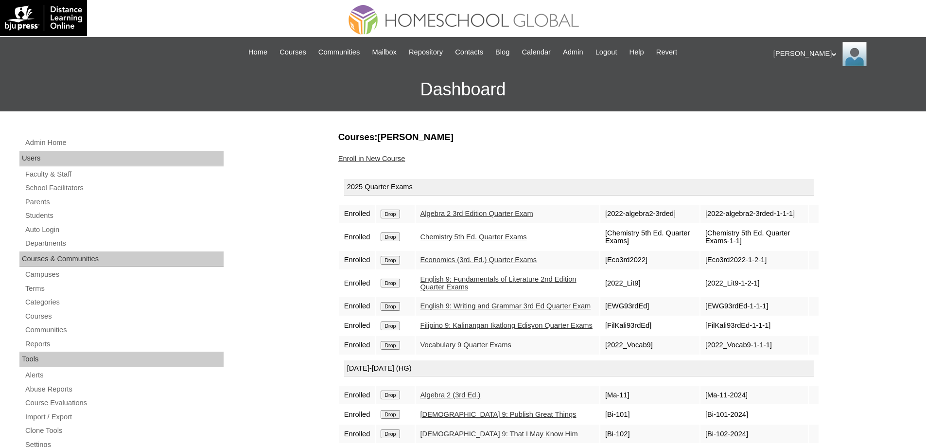
click at [397, 330] on input "Drop" at bounding box center [389, 325] width 19 height 9
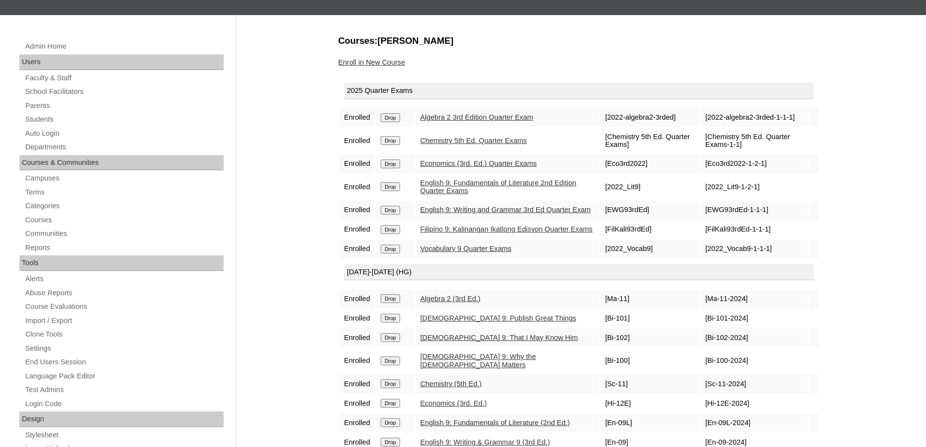
scroll to position [243, 0]
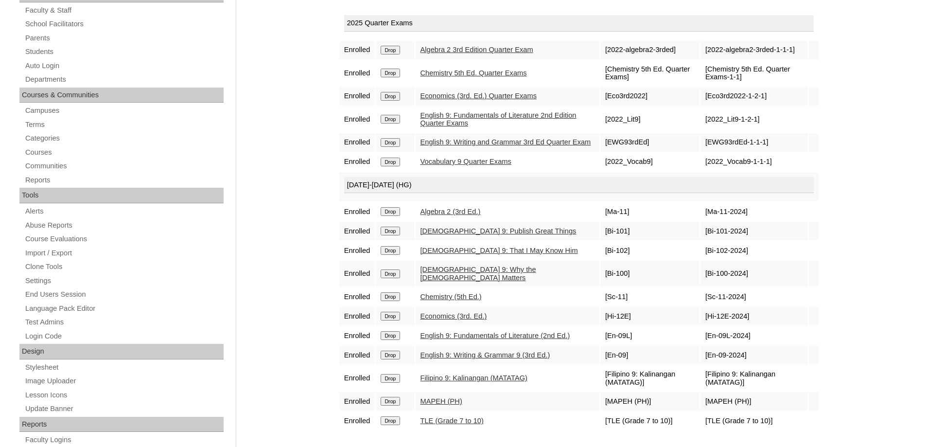
scroll to position [146, 0]
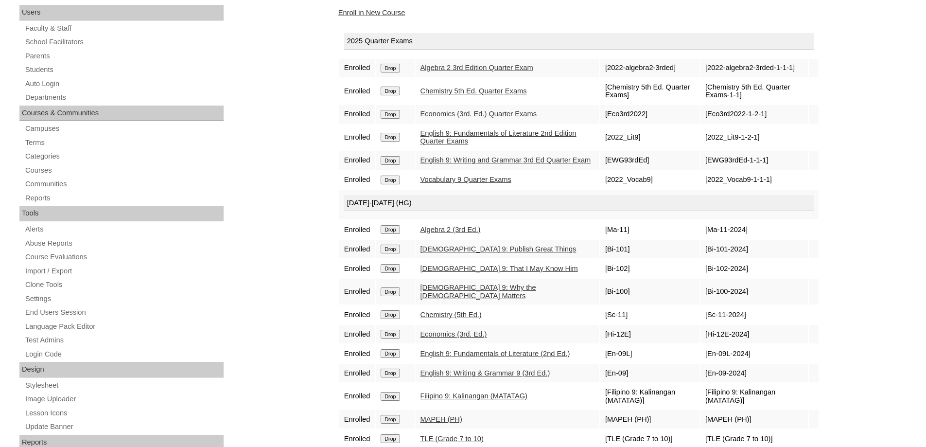
click at [392, 12] on link "Enroll in New Course" at bounding box center [371, 13] width 67 height 8
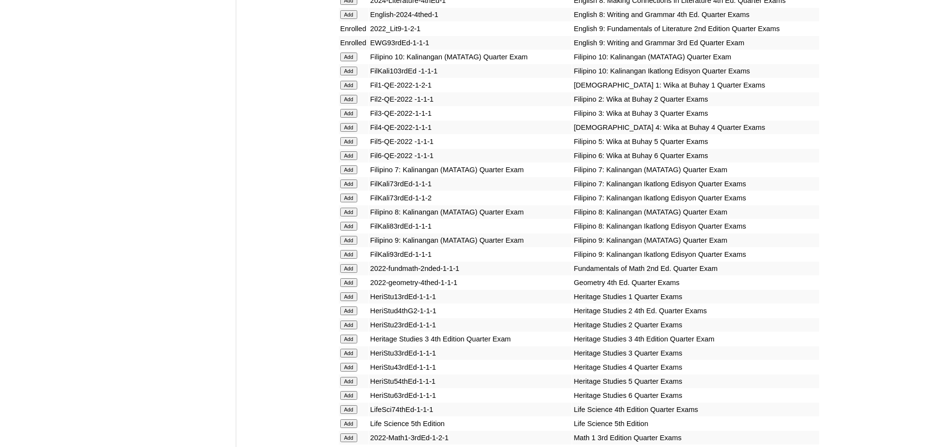
scroll to position [1361, 0]
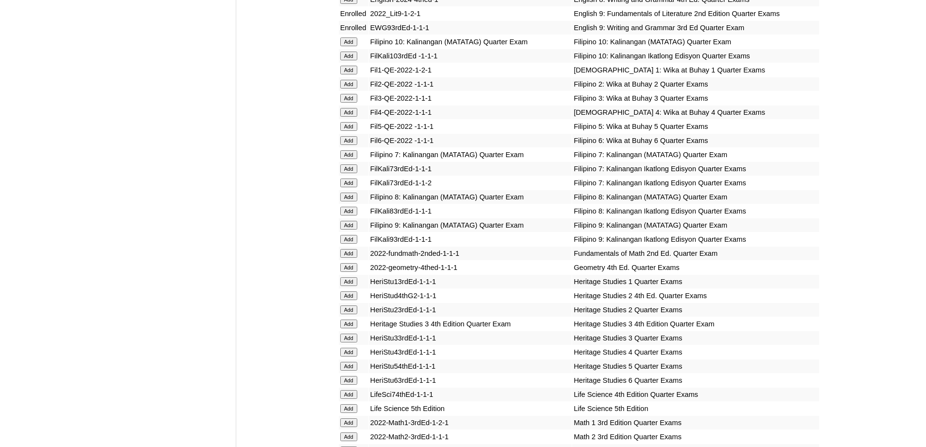
click at [342, 229] on input "Add" at bounding box center [348, 225] width 17 height 9
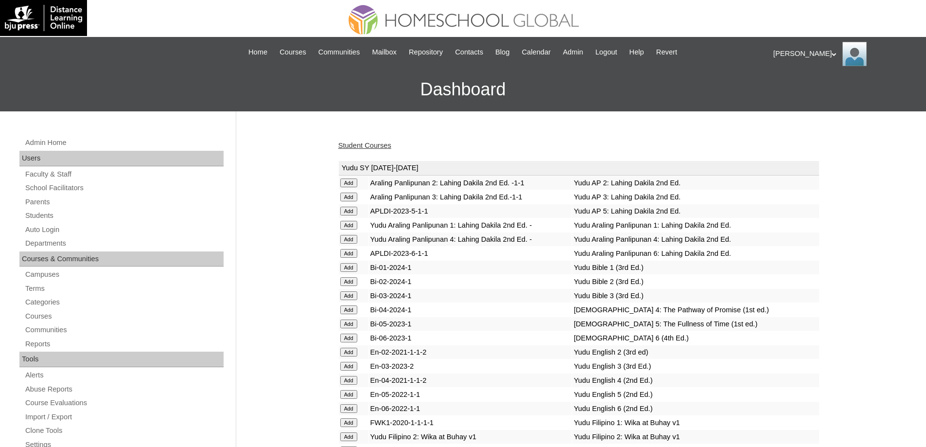
click at [354, 147] on link "Student Courses" at bounding box center [364, 145] width 53 height 8
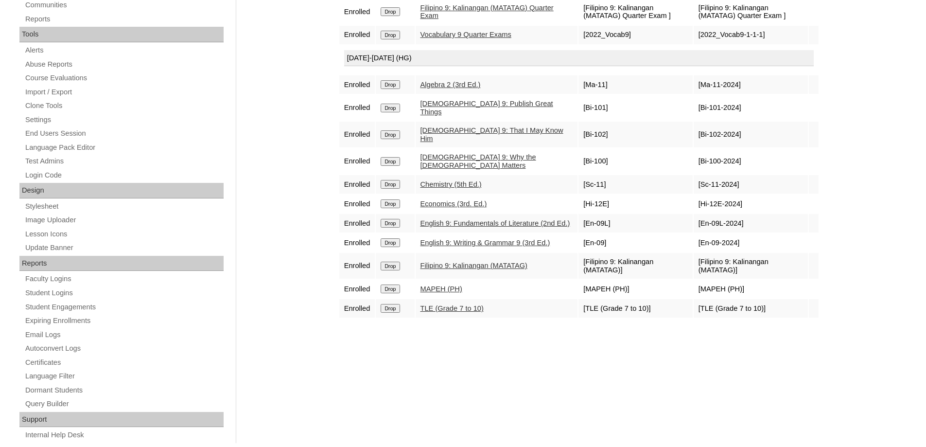
scroll to position [345, 0]
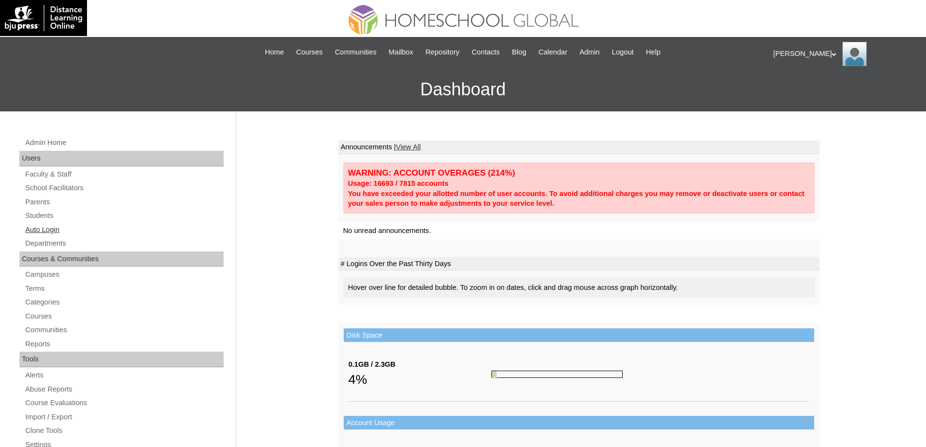
click at [92, 227] on link "Auto Login" at bounding box center [123, 230] width 199 height 12
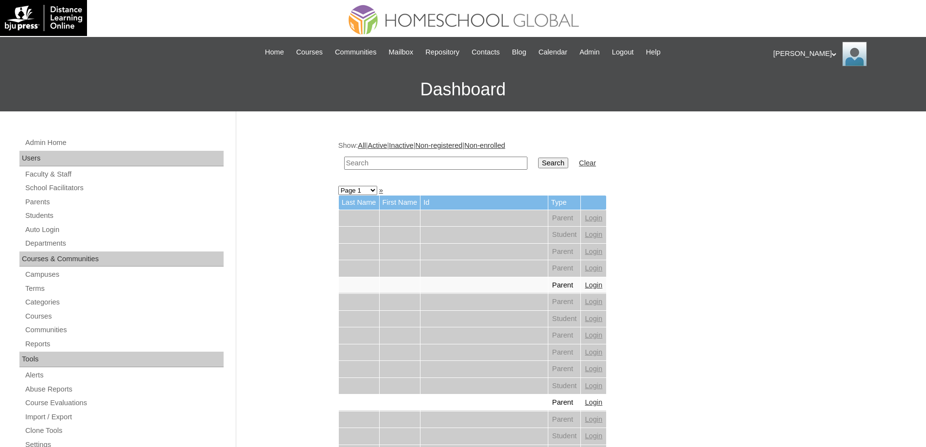
click at [391, 158] on input "text" at bounding box center [435, 162] width 183 height 13
paste input "Estabaya"
type input "Estabaya"
click at [541, 166] on td "Search" at bounding box center [553, 163] width 40 height 23
click at [553, 161] on input "Search" at bounding box center [553, 162] width 30 height 11
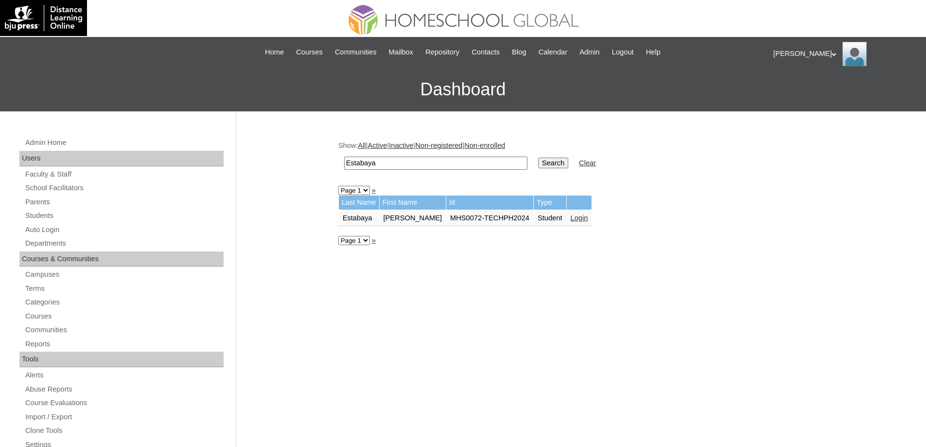
click at [571, 220] on link "Login" at bounding box center [578, 218] width 17 height 8
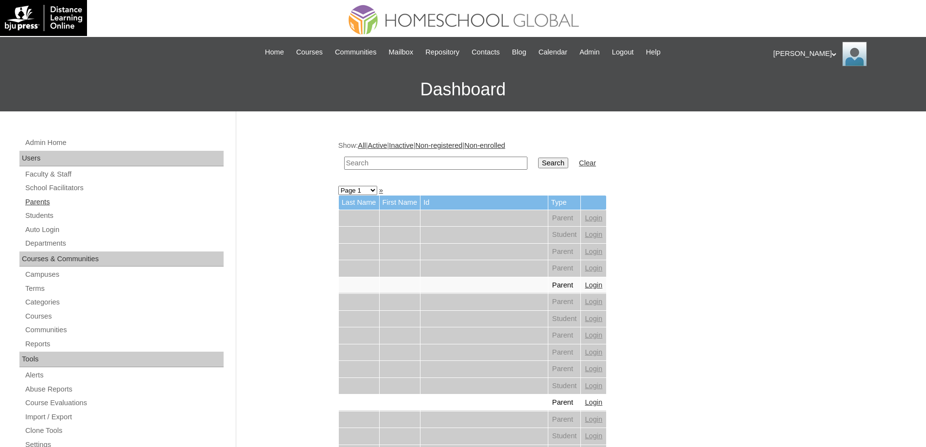
click at [60, 201] on link "Parents" at bounding box center [123, 202] width 199 height 12
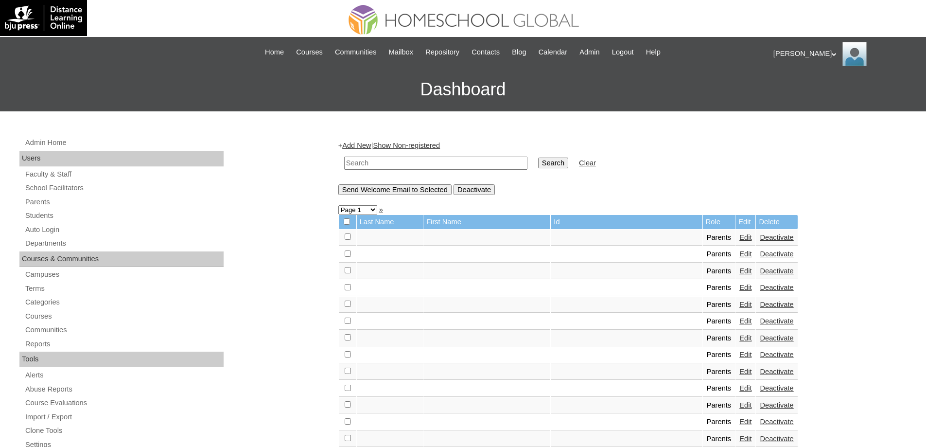
drag, startPoint x: 400, startPoint y: 166, endPoint x: 467, endPoint y: 166, distance: 66.1
click at [400, 167] on input "text" at bounding box center [435, 162] width 183 height 13
paste input "MHP0182-TECHPH2025"
type input "MHP0182-TECHPH2025"
click at [555, 165] on input "Search" at bounding box center [553, 162] width 30 height 11
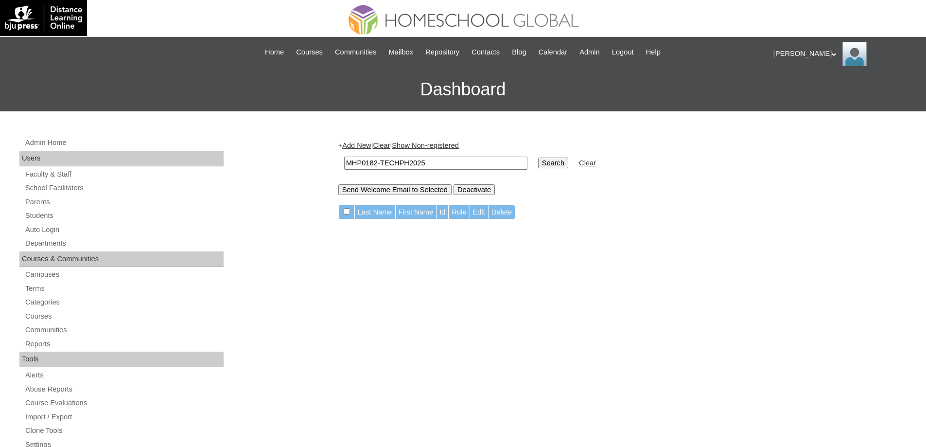
click at [370, 151] on table "MHP0182-TECHPH2025 Search Clear" at bounding box center [469, 163] width 263 height 25
click at [370, 145] on link "Add New" at bounding box center [356, 145] width 29 height 8
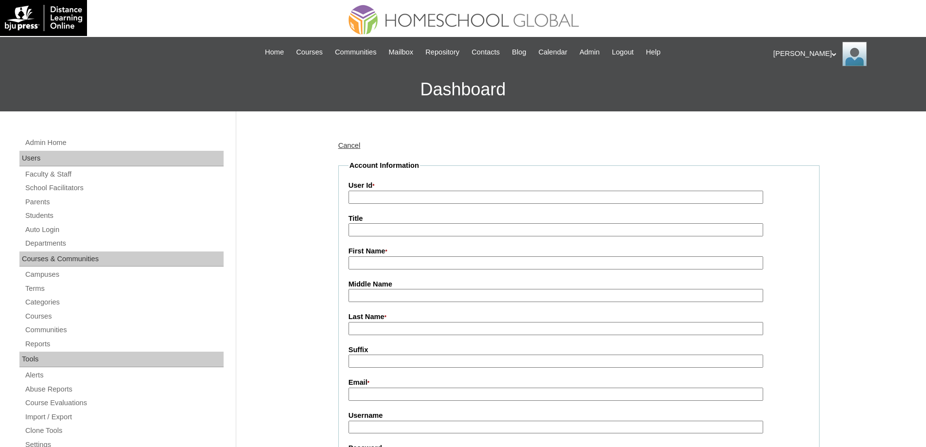
click at [413, 191] on input "User Id *" at bounding box center [555, 196] width 415 height 13
click at [412, 195] on input "User Id *" at bounding box center [555, 196] width 415 height 13
paste input "MHP0182-TECHPH2025"
type input "MHP0182-TECHPH2025"
click at [381, 262] on input "First Name *" at bounding box center [555, 262] width 415 height 13
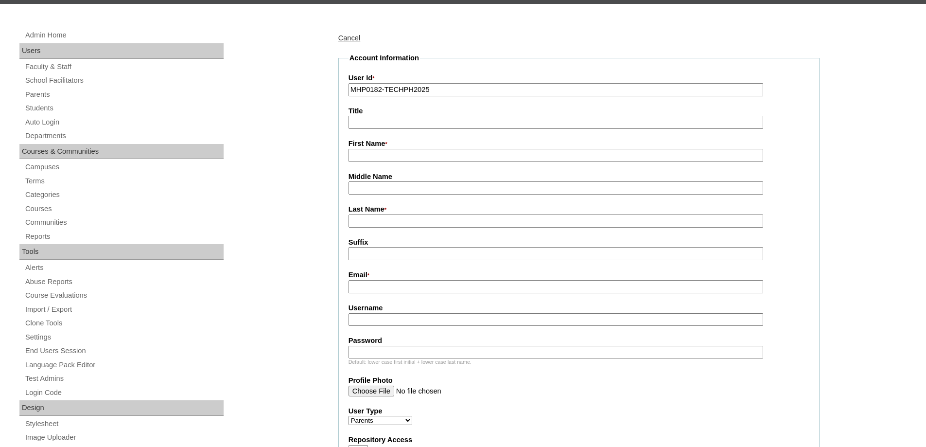
scroll to position [97, 0]
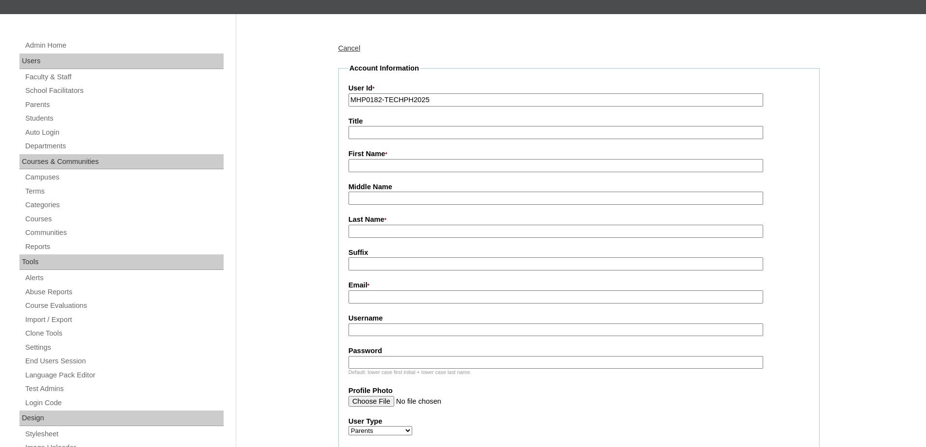
paste input "Karren"
type input "Karren"
drag, startPoint x: 361, startPoint y: 231, endPoint x: 376, endPoint y: 239, distance: 17.2
click at [361, 231] on input "Last Name *" at bounding box center [555, 231] width 415 height 13
paste input "Guevarrra"
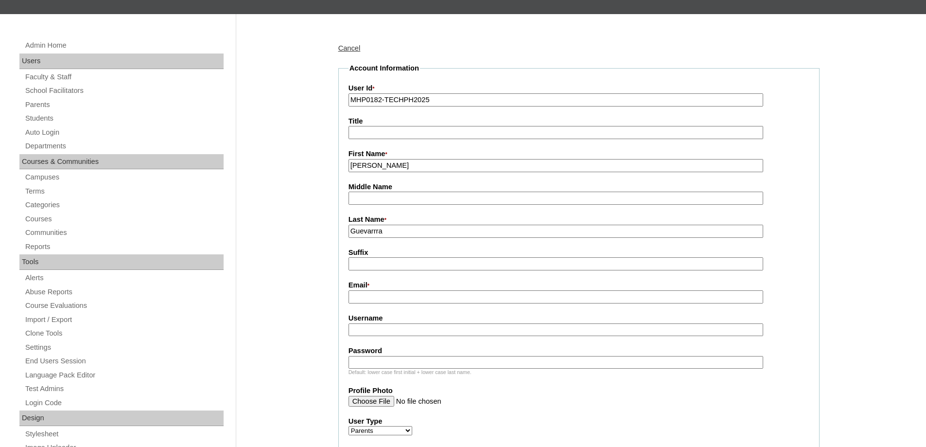
type input "Guevarrra"
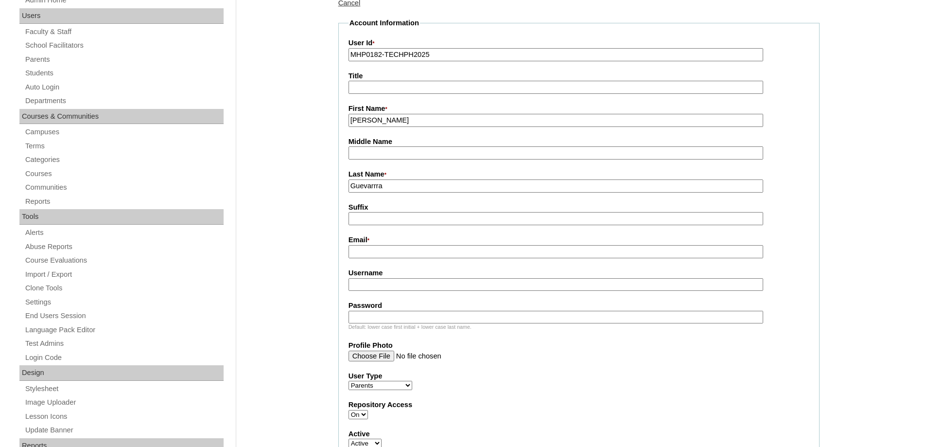
scroll to position [292, 0]
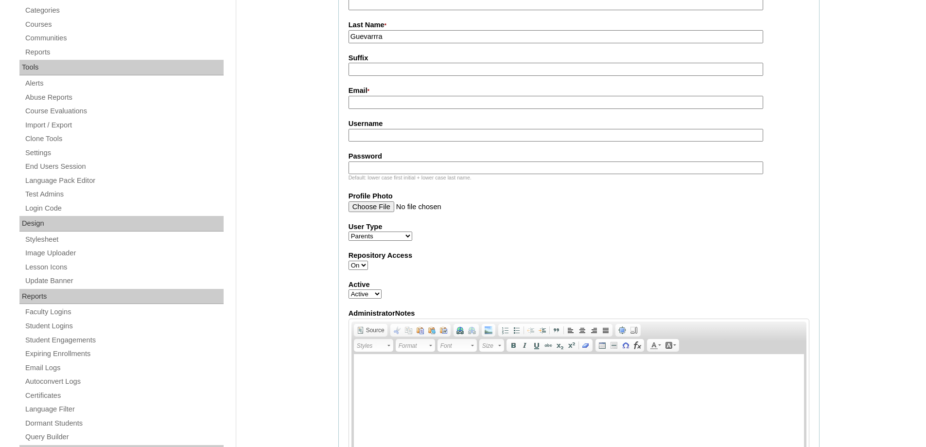
drag, startPoint x: 374, startPoint y: 118, endPoint x: 372, endPoint y: 102, distance: 16.2
click at [374, 116] on fieldset "Account Information User Id * MHP0182-TECHPH2025 Title First Name * Karren Midd…" at bounding box center [578, 178] width 481 height 618
click at [372, 102] on input "Email *" at bounding box center [555, 102] width 415 height 13
click at [379, 108] on input "Email *" at bounding box center [555, 102] width 415 height 13
paste input "karrencuebillas@gmail.com"
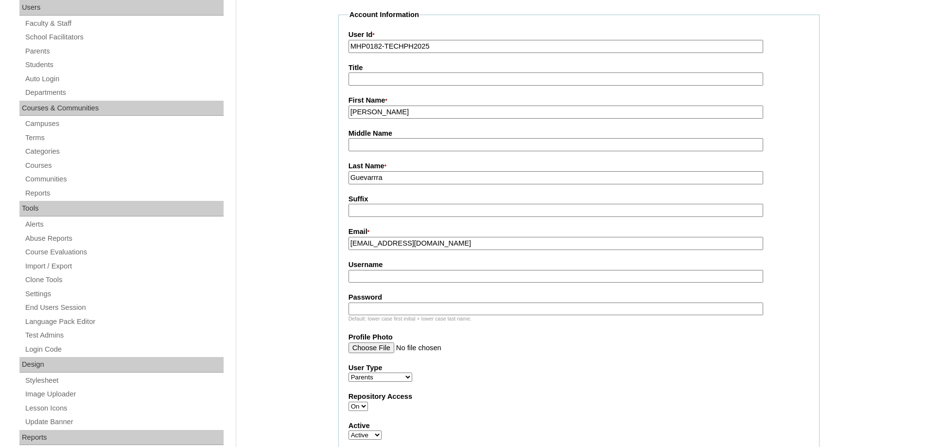
scroll to position [146, 0]
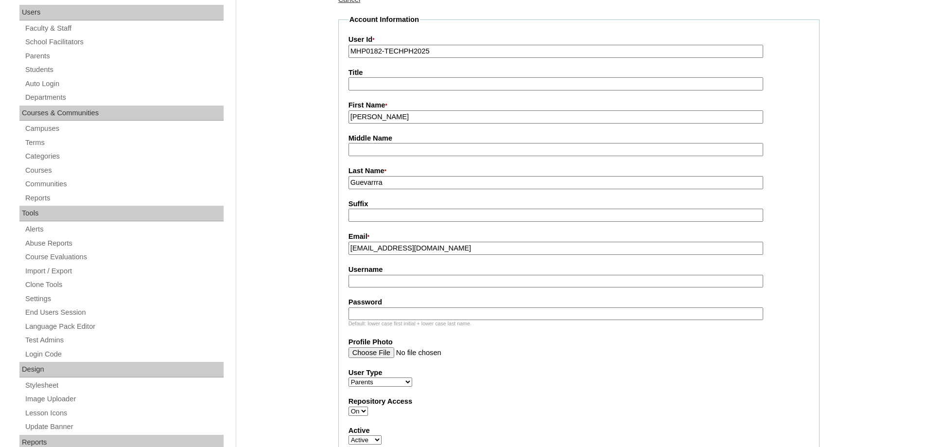
type input "karrencuebillas@gmail.com"
click at [381, 283] on input "Username" at bounding box center [555, 281] width 415 height 13
paste input "cuebillasK2025"
type input "cuebillasK2025"
click at [393, 313] on input "Password" at bounding box center [555, 313] width 415 height 13
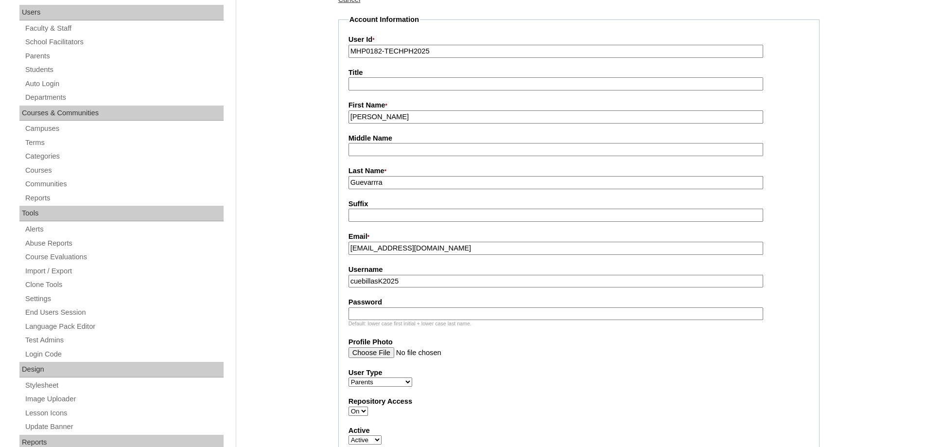
paste input "techemo154"
type input "techemo154"
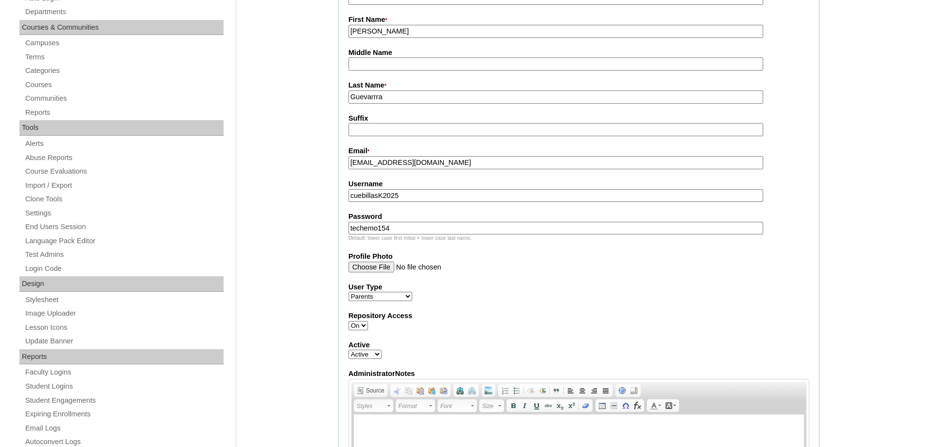
scroll to position [292, 0]
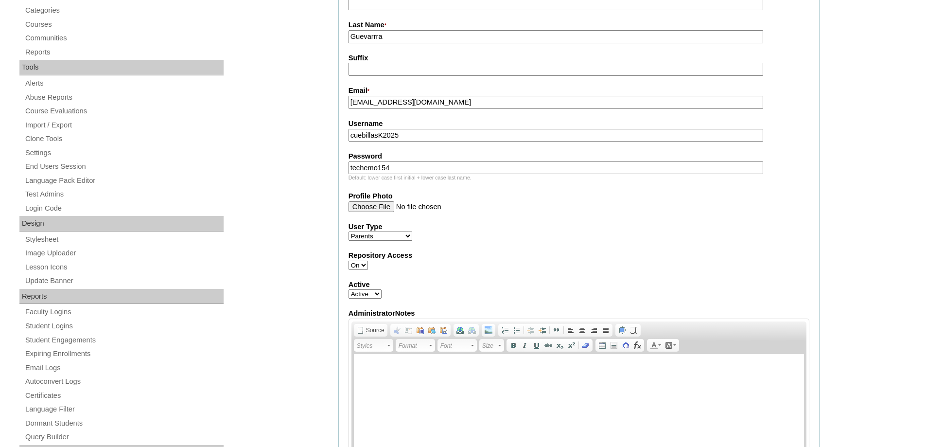
click at [546, 207] on input "Profile Photo" at bounding box center [555, 206] width 415 height 11
click at [502, 228] on label "User Type" at bounding box center [578, 227] width 461 height 10
click at [412, 231] on select "Faculty Staff Student Parents School Facilitators" at bounding box center [380, 235] width 64 height 9
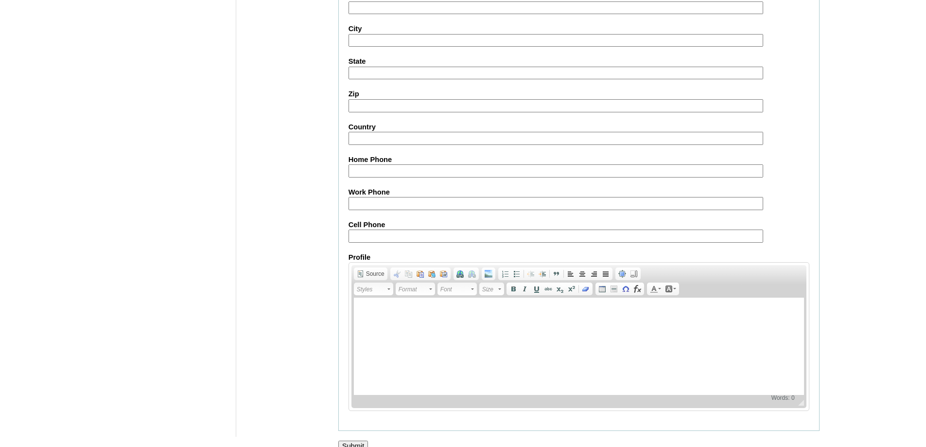
scroll to position [866, 0]
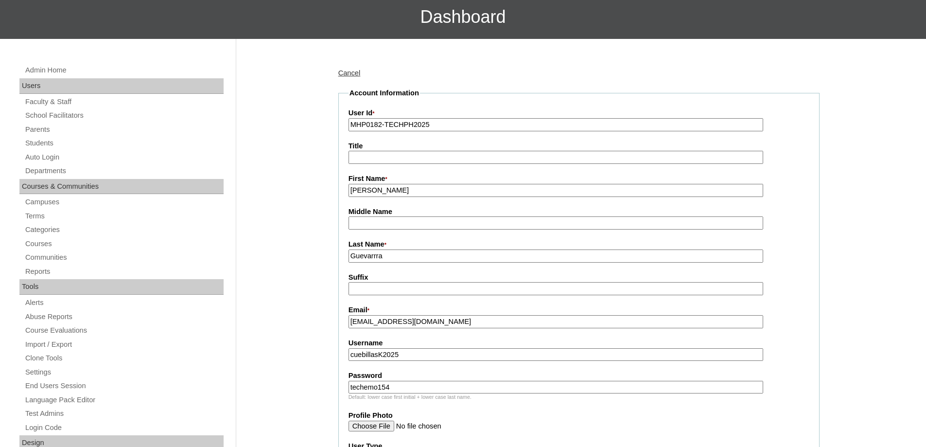
scroll to position [40, 0]
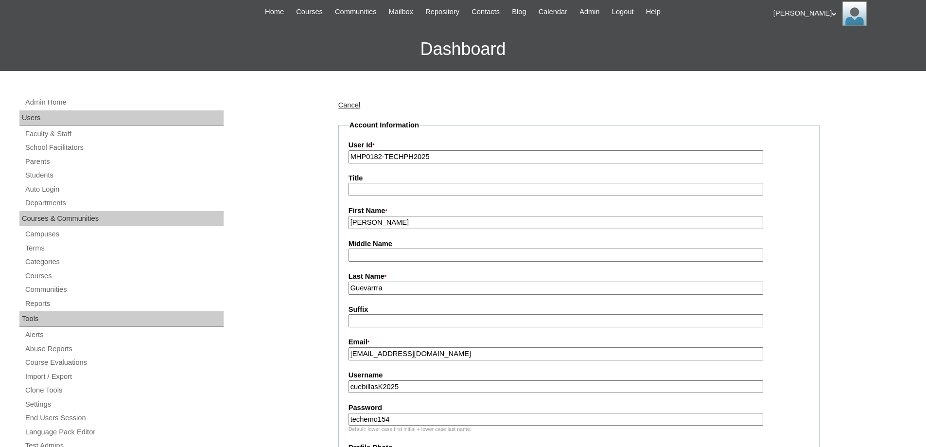
drag, startPoint x: 406, startPoint y: 286, endPoint x: 294, endPoint y: 276, distance: 113.2
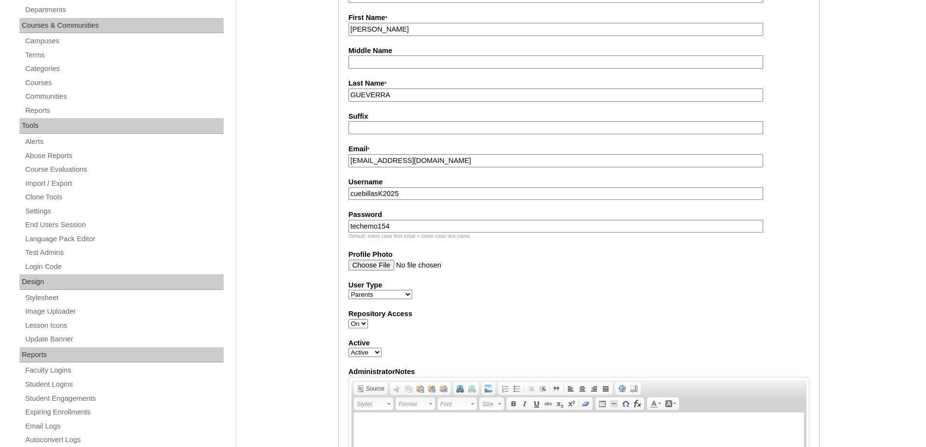
scroll to position [194, 0]
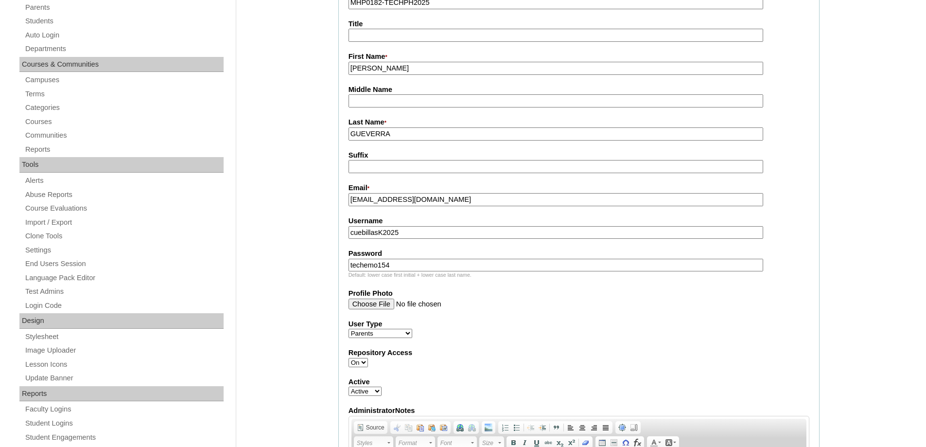
drag, startPoint x: 405, startPoint y: 132, endPoint x: 315, endPoint y: 137, distance: 89.5
paste input "uevarrra"
type input "Guevarrra"
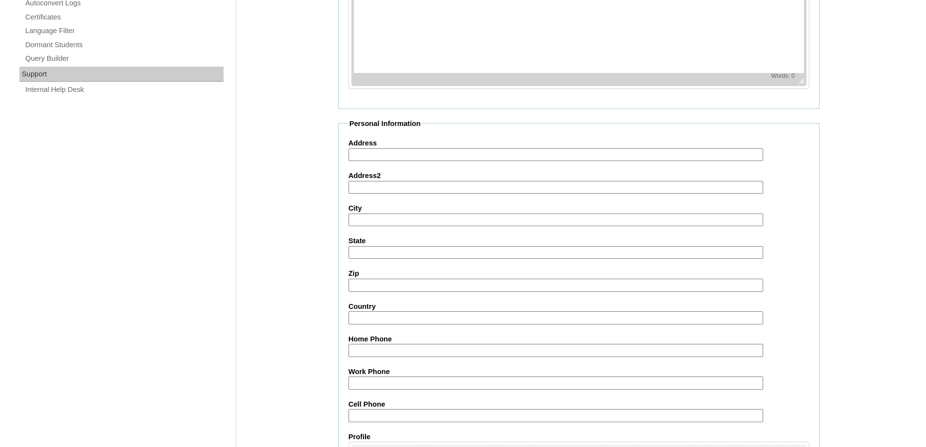
scroll to position [866, 0]
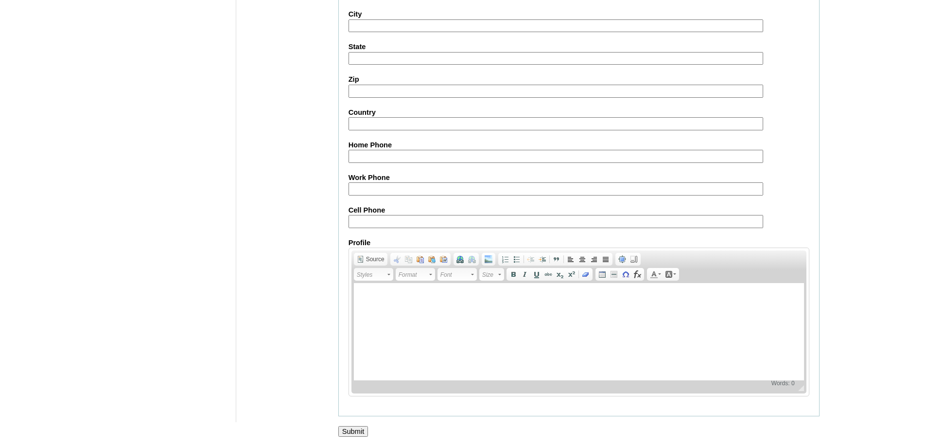
click at [358, 433] on input "Submit" at bounding box center [353, 431] width 30 height 11
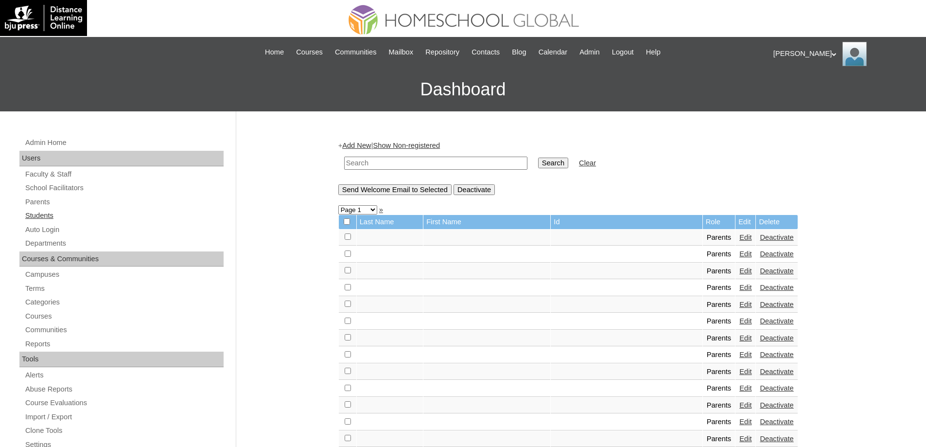
click at [88, 209] on link "Students" at bounding box center [123, 215] width 199 height 12
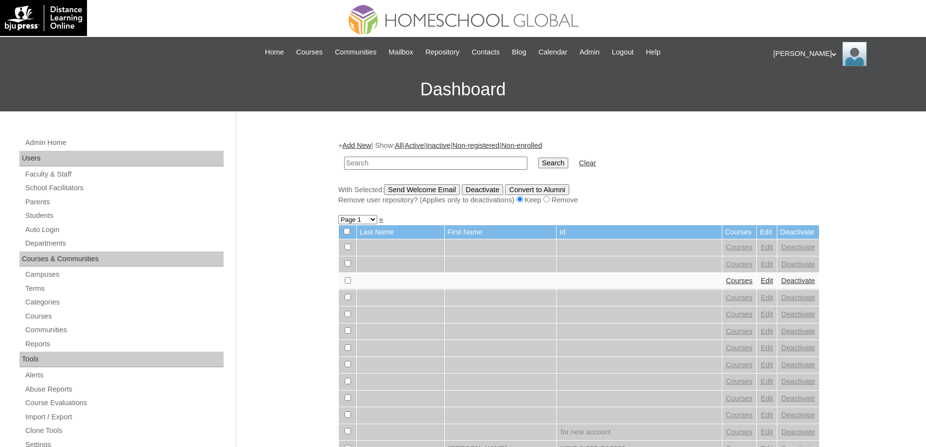
drag, startPoint x: 0, startPoint y: 0, endPoint x: 467, endPoint y: 162, distance: 494.9
click at [458, 162] on input "text" at bounding box center [435, 162] width 183 height 13
type input "MHS00231-TECHPH2025"
click at [544, 165] on input "Search" at bounding box center [553, 162] width 30 height 11
click at [553, 163] on input "Search" at bounding box center [553, 162] width 30 height 11
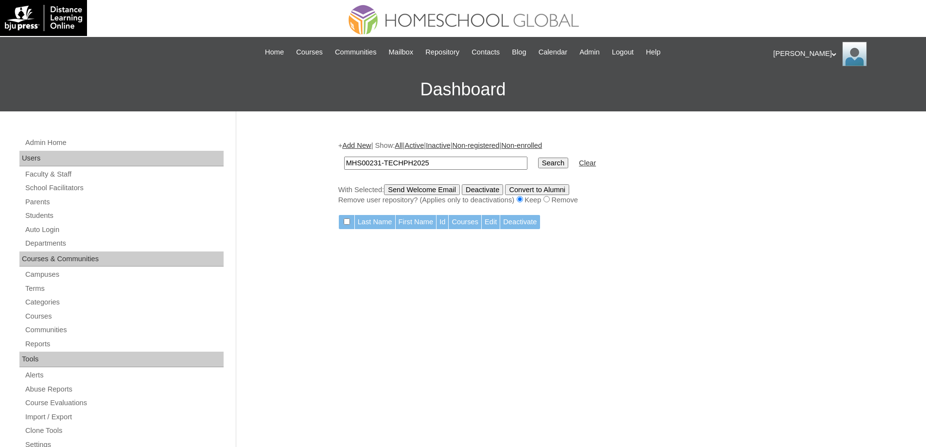
click at [368, 147] on link "Add New" at bounding box center [356, 145] width 29 height 8
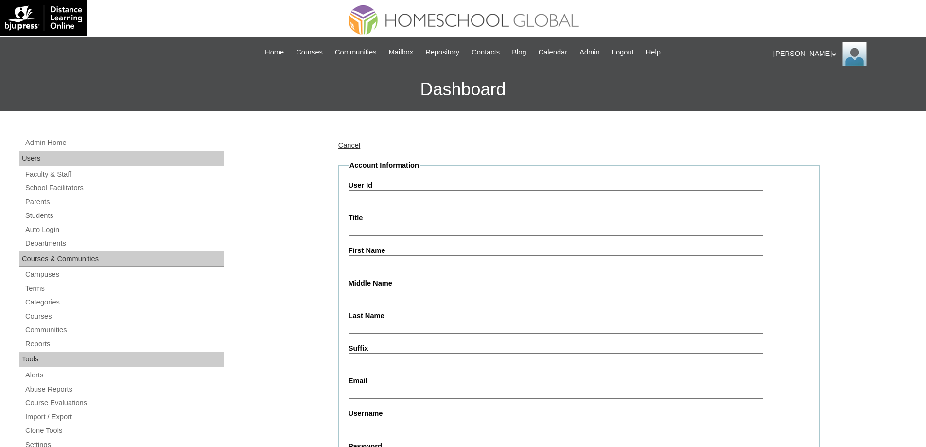
click at [385, 196] on input "User Id" at bounding box center [555, 196] width 415 height 13
type input "MHS00231-TECHPH2025"
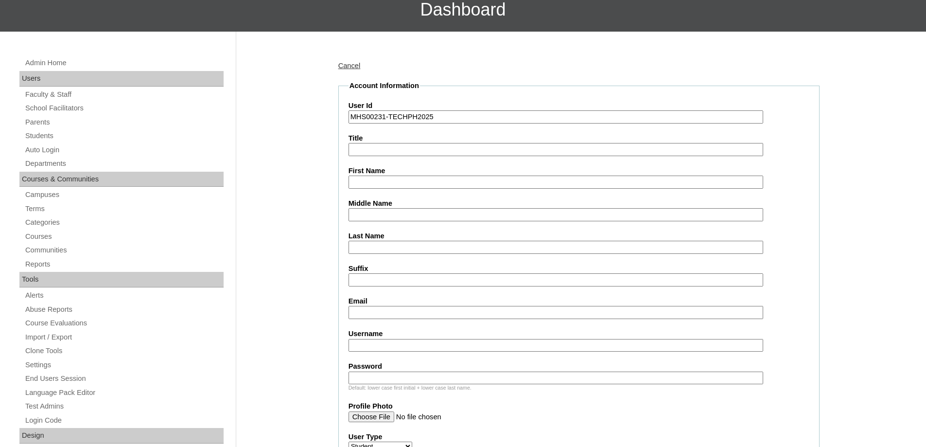
scroll to position [97, 0]
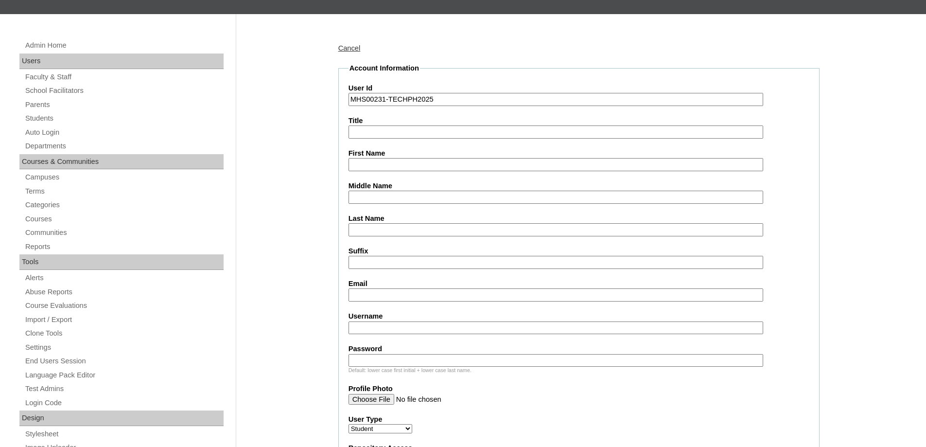
click at [367, 165] on input "First Name" at bounding box center [555, 164] width 415 height 13
drag, startPoint x: 365, startPoint y: 164, endPoint x: 379, endPoint y: 172, distance: 16.1
click at [365, 164] on input "First Name" at bounding box center [555, 164] width 415 height 13
paste input "Matheo Kenjie"
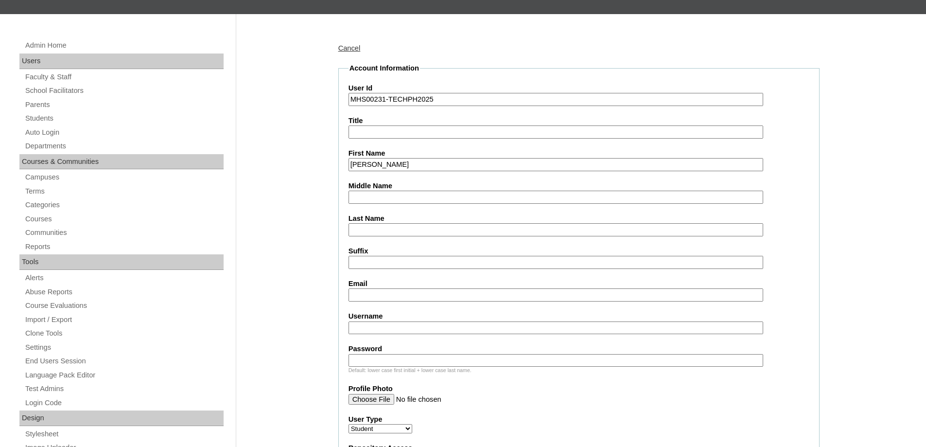
type input "Matheo Kenjie"
drag, startPoint x: 368, startPoint y: 200, endPoint x: 353, endPoint y: 172, distance: 32.0
click at [368, 200] on input "Middle Name" at bounding box center [555, 196] width 415 height 13
paste input "Guevarra"
type input "Guevarra"
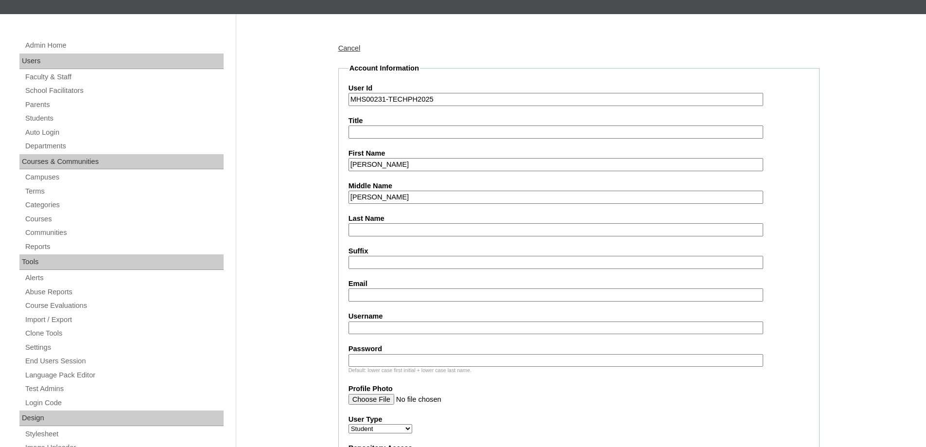
click at [368, 227] on input "Last Name" at bounding box center [555, 229] width 415 height 13
paste input "Cuebillas"
type input "Cuebillas"
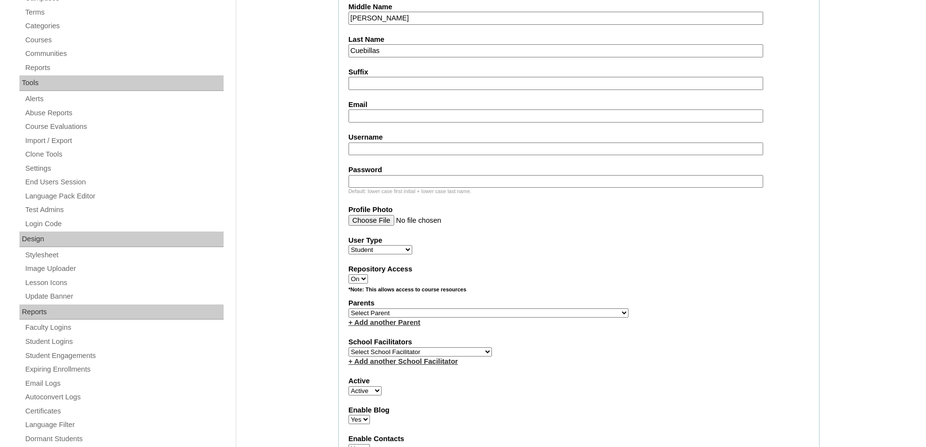
scroll to position [292, 0]
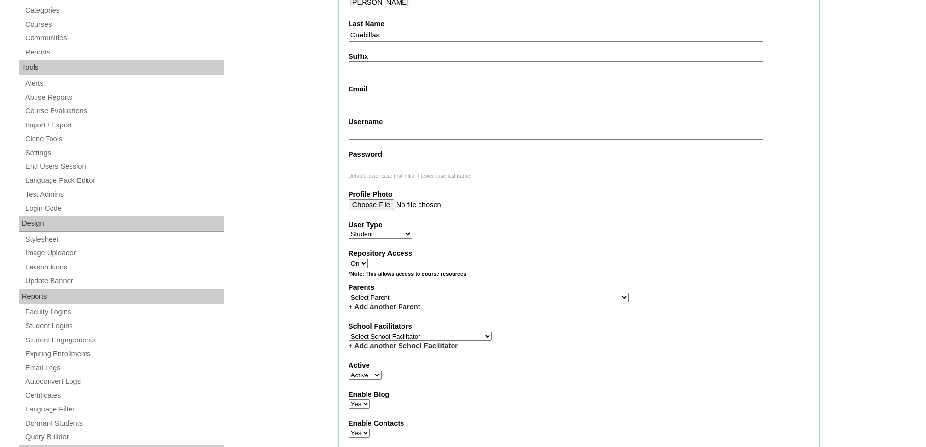
click at [370, 112] on fieldset "Account Information User Id MHS00231-TECHPH2025 Title First Name Matheo Kenjie …" at bounding box center [578, 262] width 481 height 786
drag, startPoint x: 368, startPoint y: 100, endPoint x: 381, endPoint y: 111, distance: 17.2
click at [367, 100] on input "Email" at bounding box center [555, 100] width 415 height 13
click at [361, 99] on input "Email" at bounding box center [555, 100] width 415 height 13
paste input "karrencuebillas@gmail.com"
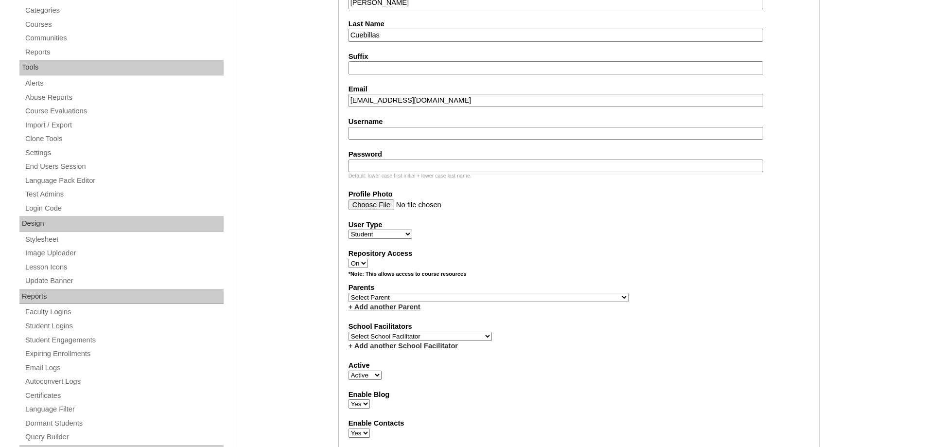
type input "karrencuebillas@gmail.com"
click at [374, 133] on input "Username" at bounding box center [555, 133] width 415 height 13
paste input "matheokenjiecuebillas"
type input "matheokenjiecuebillas"
click at [414, 169] on input "Password" at bounding box center [555, 165] width 415 height 13
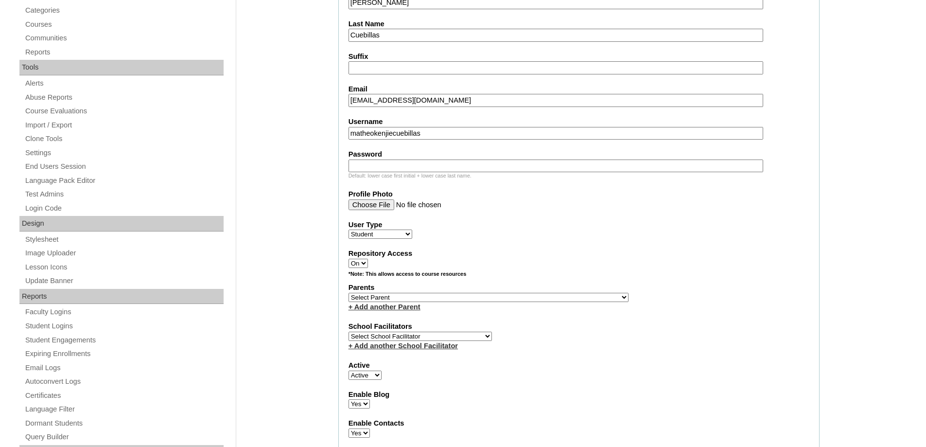
paste input "250006937"
type input "250006937"
click at [374, 295] on select "Select Parent , , , , , , , , , , , , , , , , , , , , , , , , , , , , , , , , ,…" at bounding box center [488, 297] width 280 height 9
select select "43833"
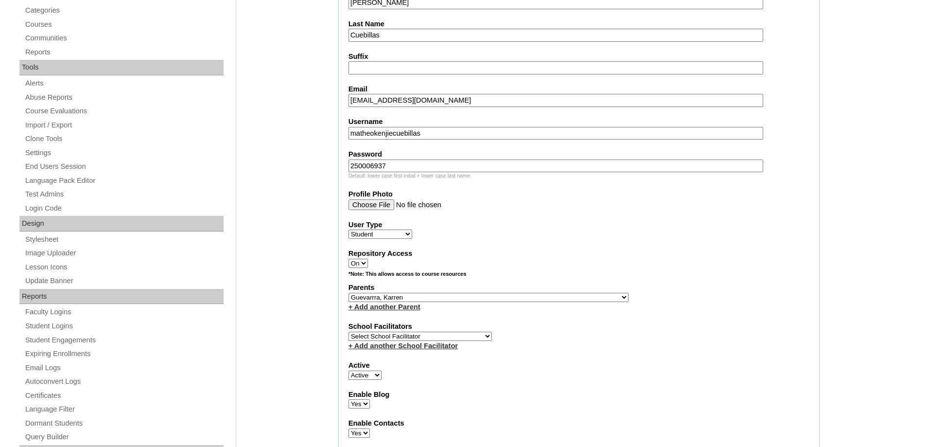
click at [348, 293] on select "Select Parent , , , , , , , , , , , , , , , , , , , , , , , , , , , , , , , , ,…" at bounding box center [488, 297] width 280 height 9
click at [600, 277] on div "*Note: This allows access to course resources" at bounding box center [578, 276] width 461 height 12
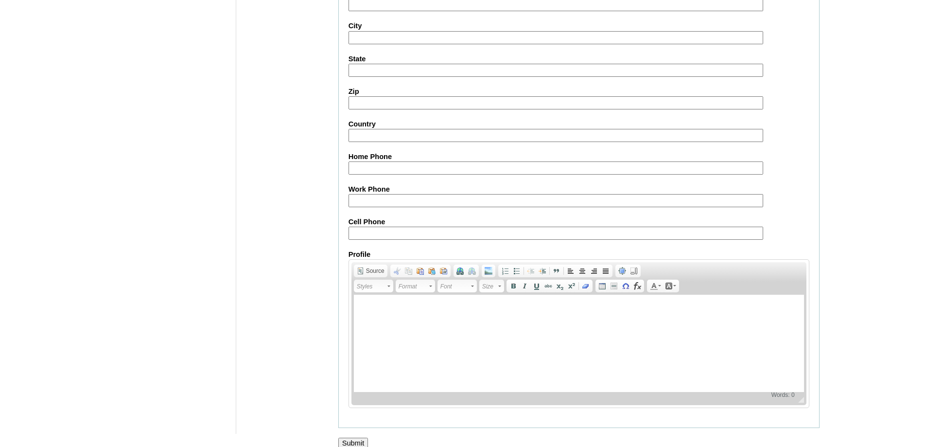
scroll to position [1032, 0]
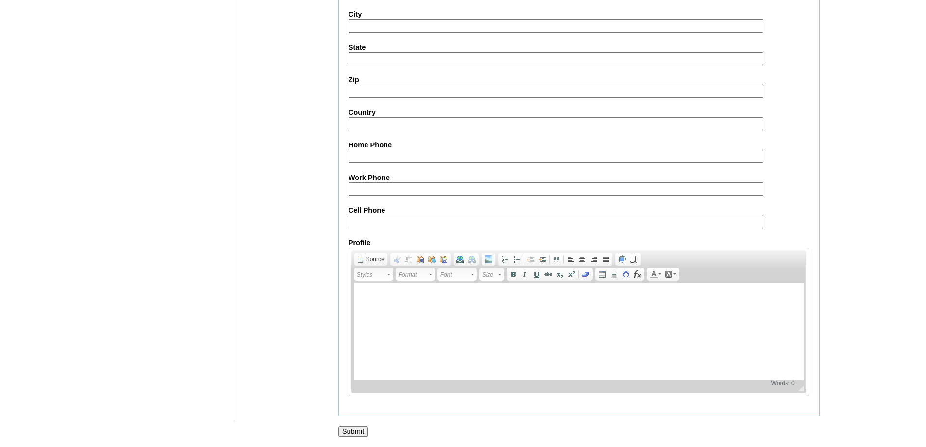
click at [362, 431] on input "Submit" at bounding box center [353, 431] width 30 height 11
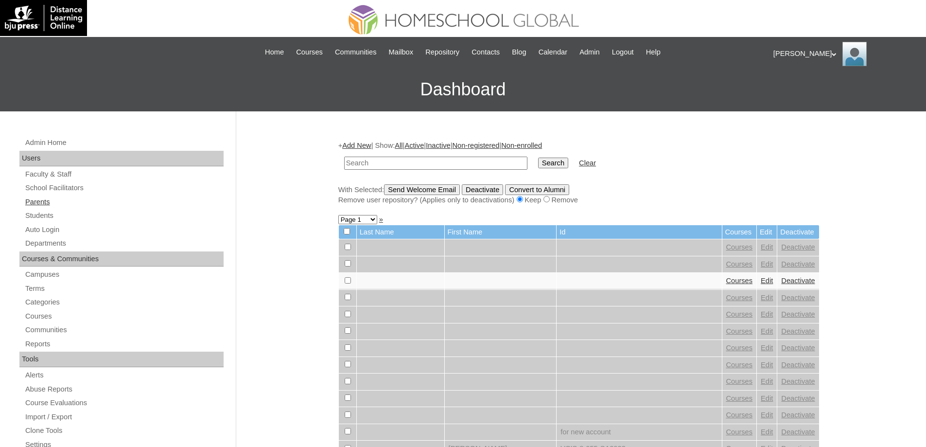
click at [73, 207] on link "Parents" at bounding box center [123, 202] width 199 height 12
click at [75, 216] on link "Students" at bounding box center [123, 215] width 199 height 12
click at [424, 161] on input "text" at bounding box center [435, 162] width 183 height 13
type input "MHS00231-TECHPH2025"
click at [542, 166] on td "Search" at bounding box center [553, 163] width 40 height 23
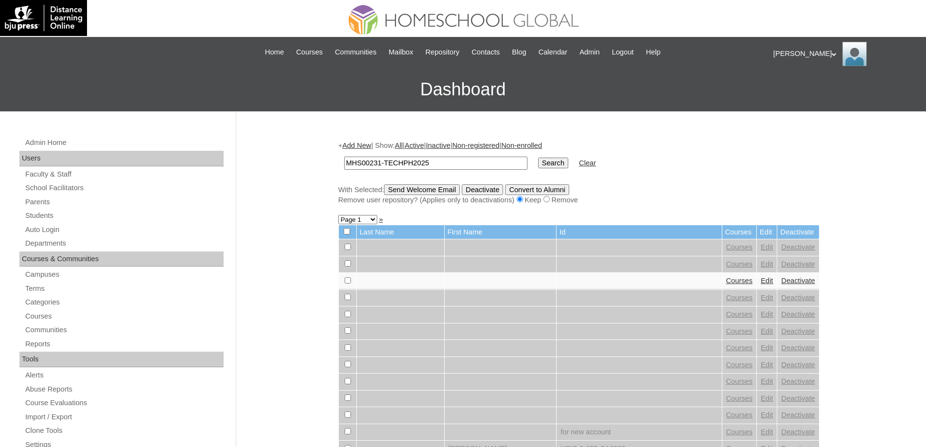
click at [546, 164] on input "Search" at bounding box center [553, 162] width 30 height 11
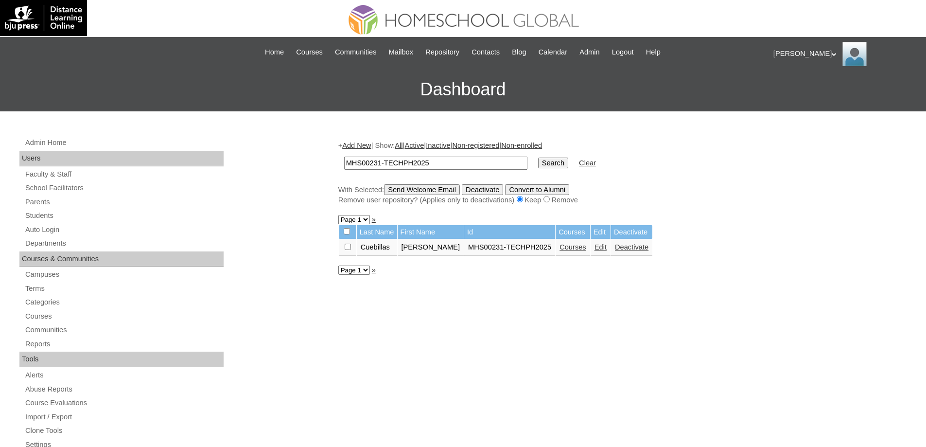
click at [574, 254] on td "Courses" at bounding box center [572, 247] width 35 height 17
click at [577, 248] on link "Courses" at bounding box center [572, 247] width 27 height 8
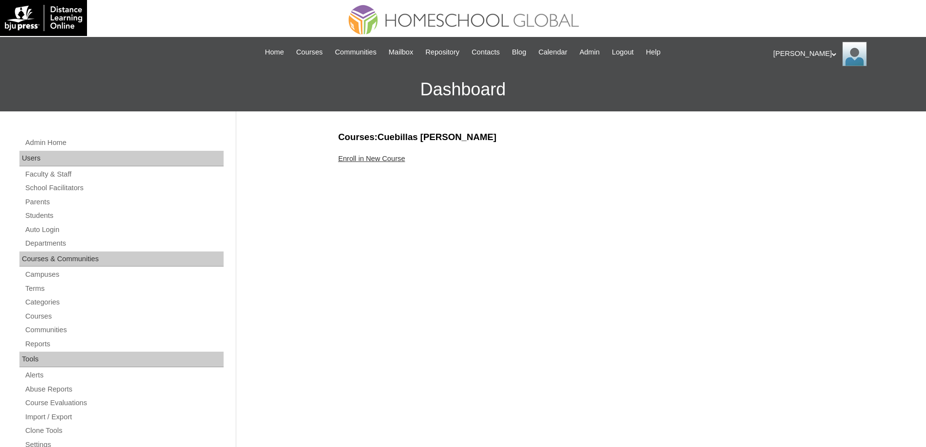
click at [358, 156] on link "Enroll in New Course" at bounding box center [371, 159] width 67 height 8
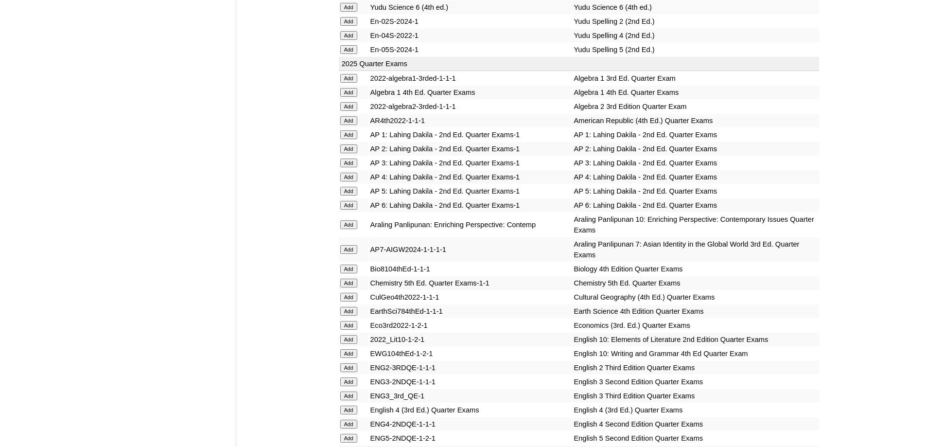
scroll to position [826, 0]
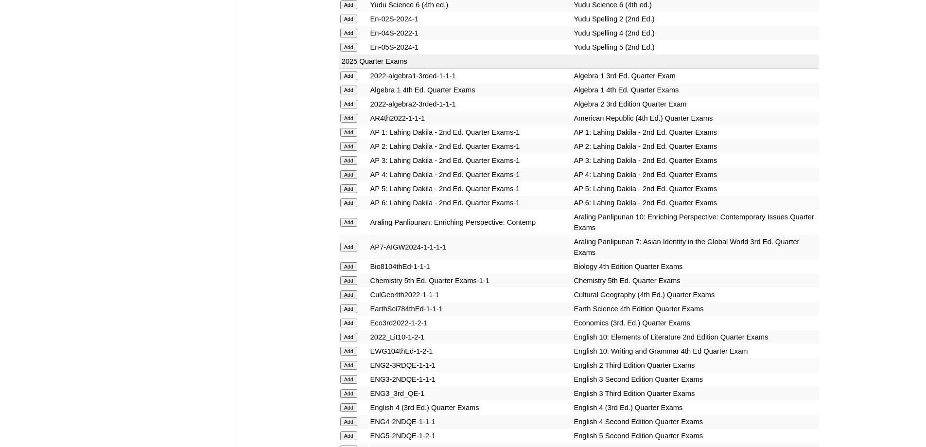
click at [348, 151] on input "Add" at bounding box center [348, 146] width 17 height 9
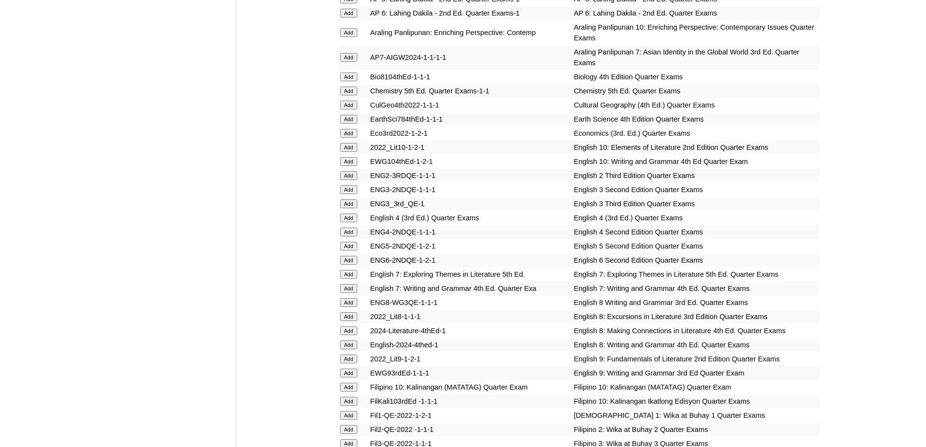
scroll to position [1069, 0]
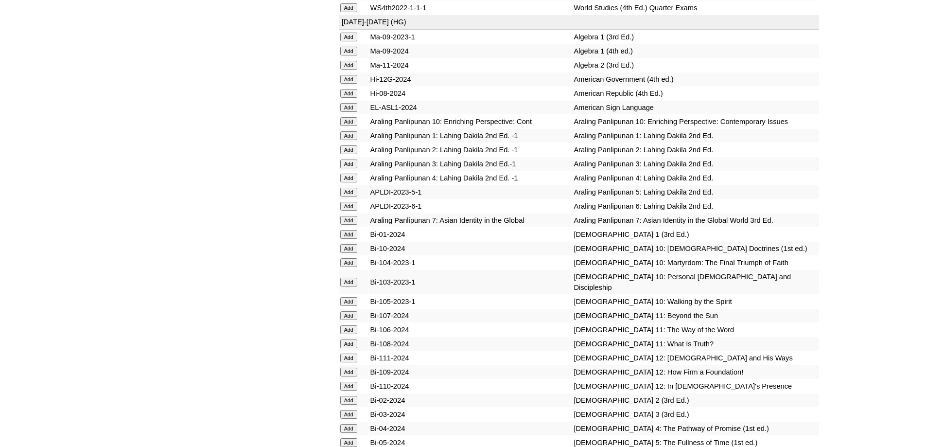
scroll to position [2295, 0]
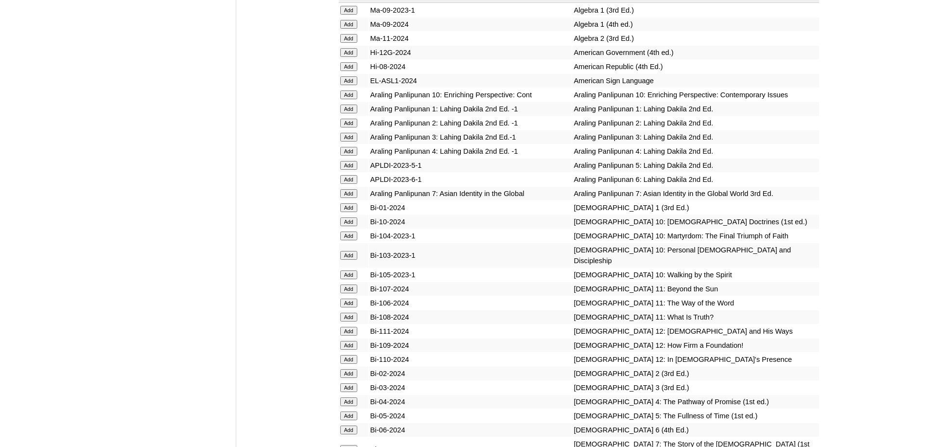
click at [348, 127] on input "Add" at bounding box center [348, 123] width 17 height 9
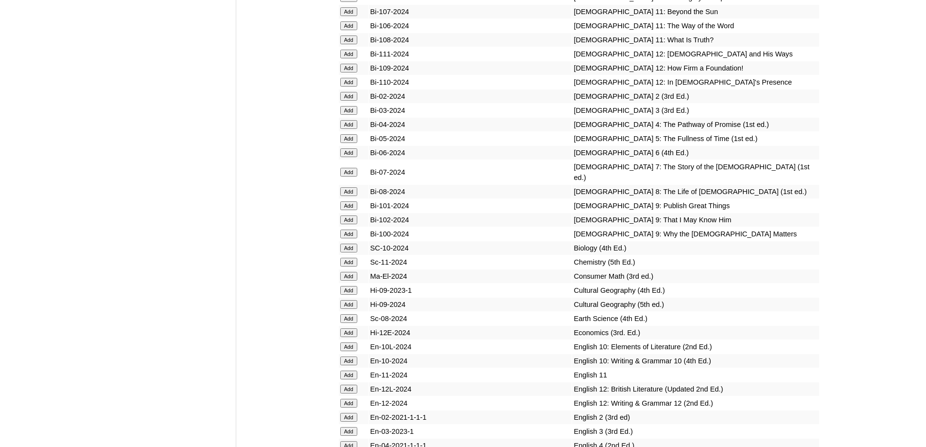
scroll to position [2587, 0]
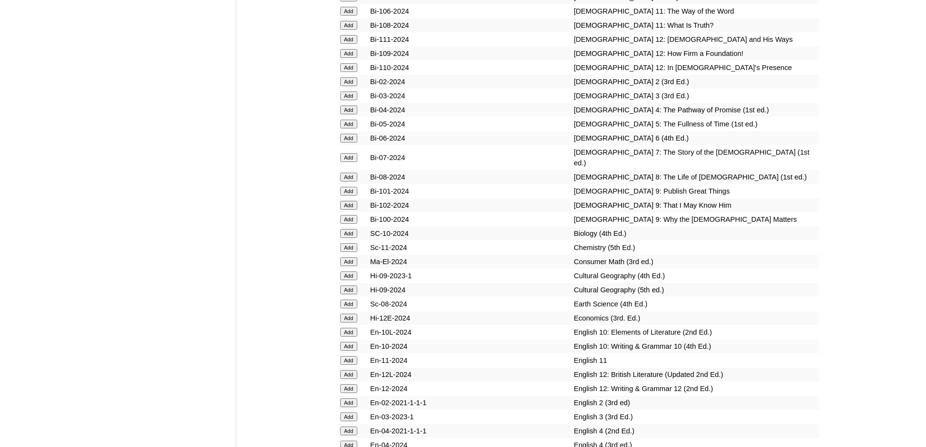
click at [351, 86] on input "Add" at bounding box center [348, 81] width 17 height 9
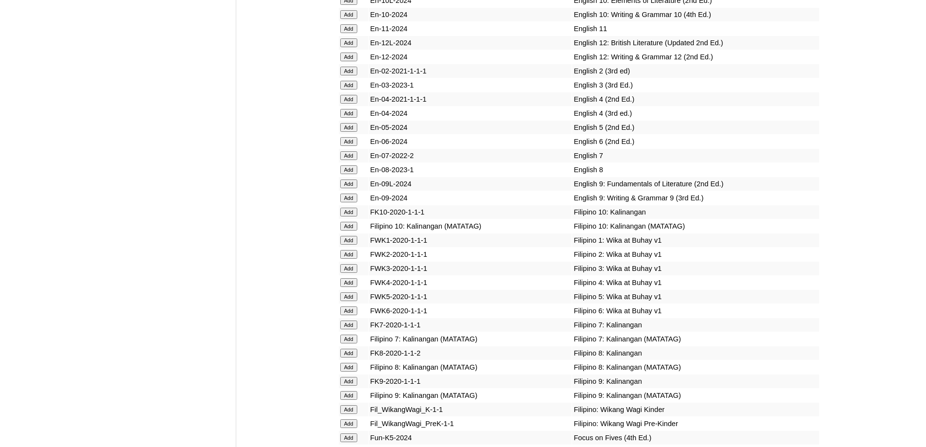
scroll to position [2977, 0]
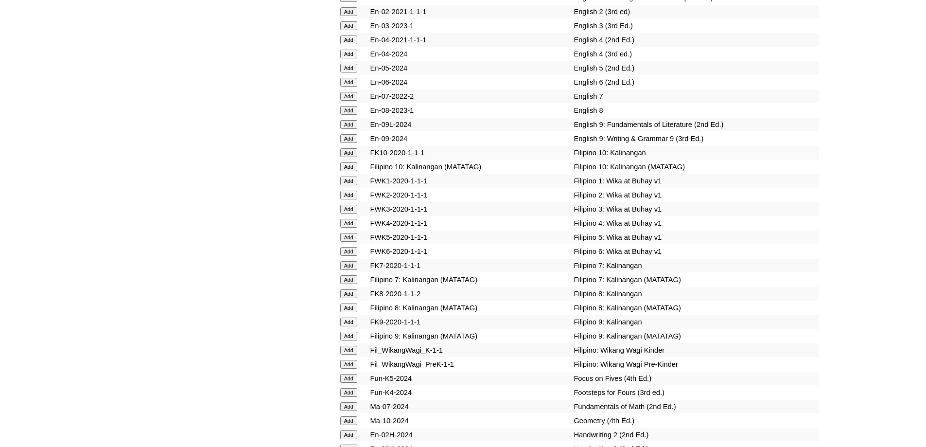
click at [352, 16] on input "Add" at bounding box center [348, 11] width 17 height 9
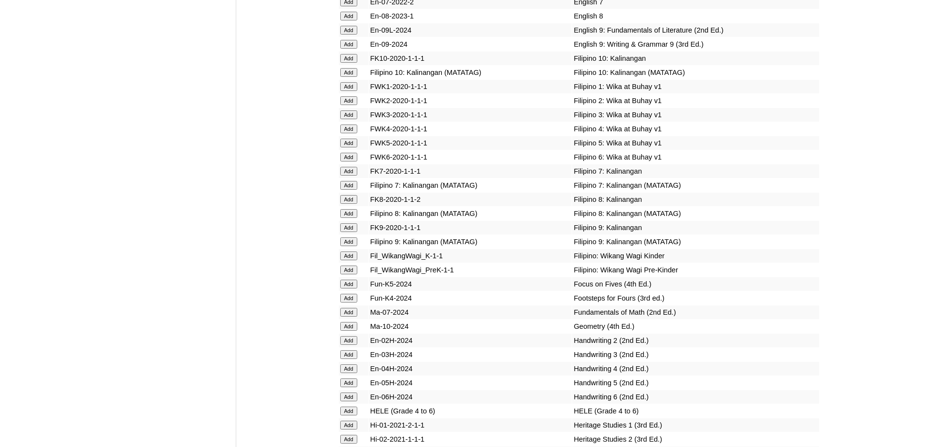
scroll to position [3075, 0]
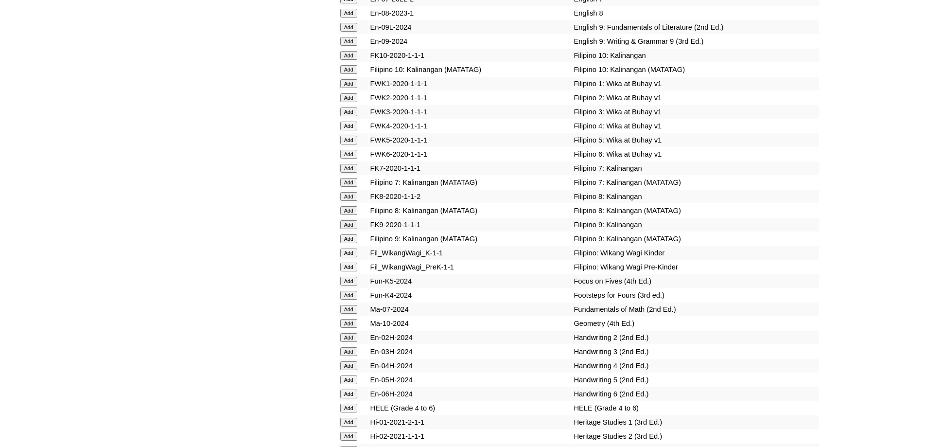
click at [348, 102] on input "Add" at bounding box center [348, 97] width 17 height 9
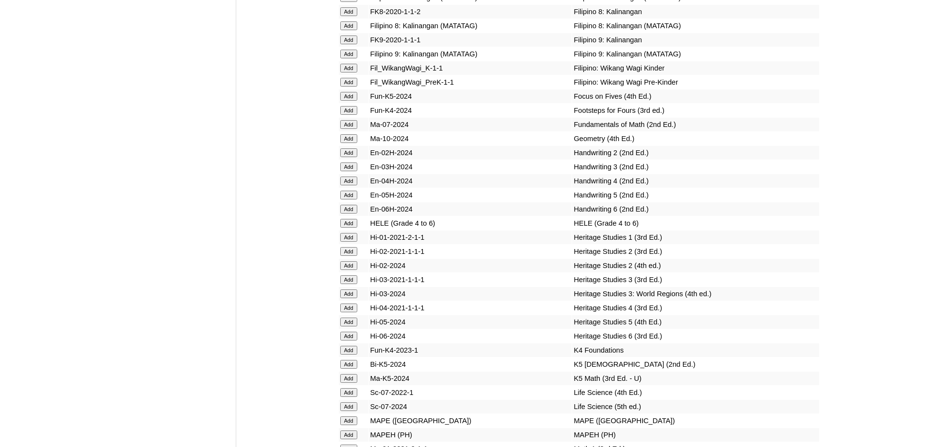
scroll to position [3269, 0]
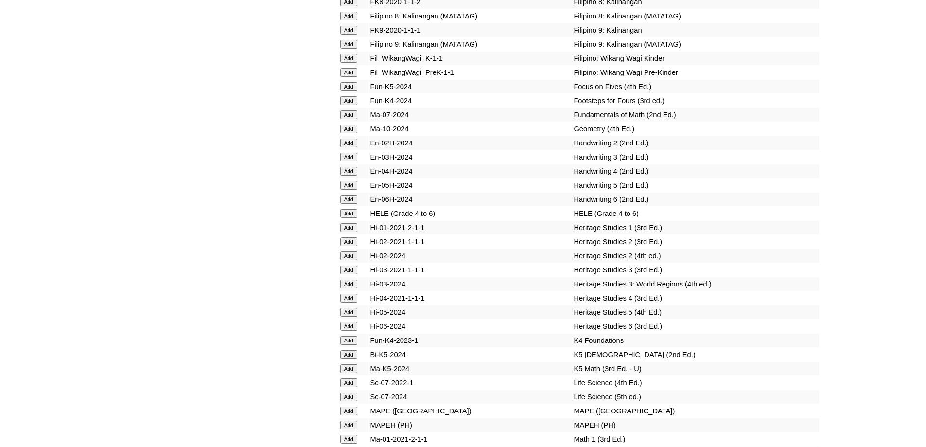
click at [344, 147] on input "Add" at bounding box center [348, 142] width 17 height 9
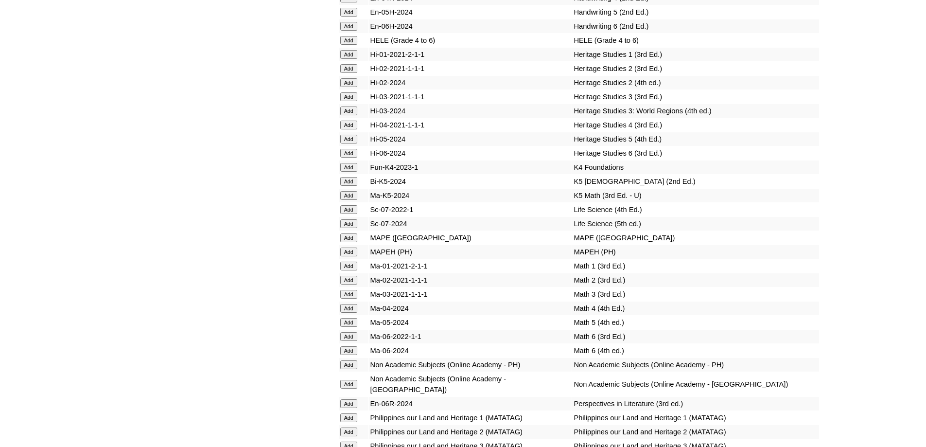
scroll to position [3463, 0]
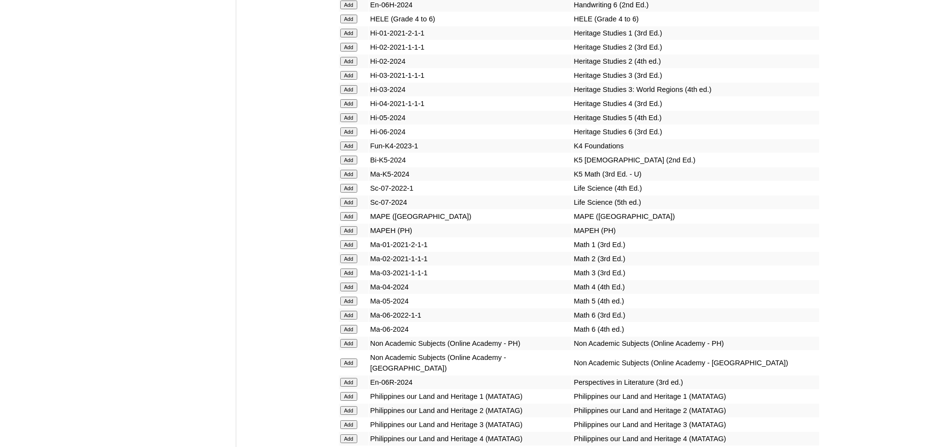
click at [352, 235] on input "Add" at bounding box center [348, 230] width 17 height 9
click at [354, 263] on input "Add" at bounding box center [348, 258] width 17 height 9
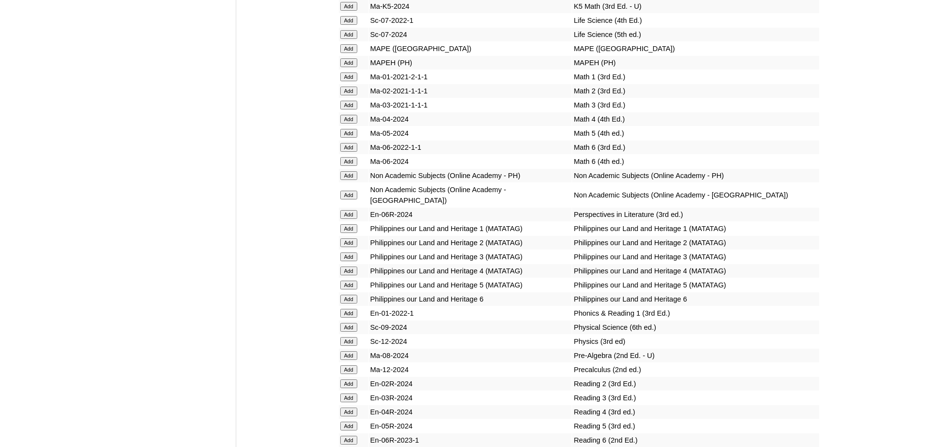
scroll to position [3706, 0]
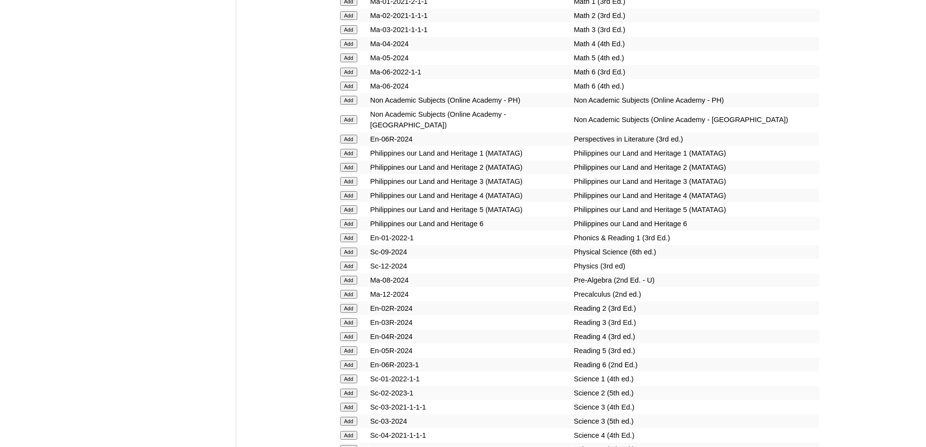
click at [352, 312] on input "Add" at bounding box center [348, 308] width 17 height 9
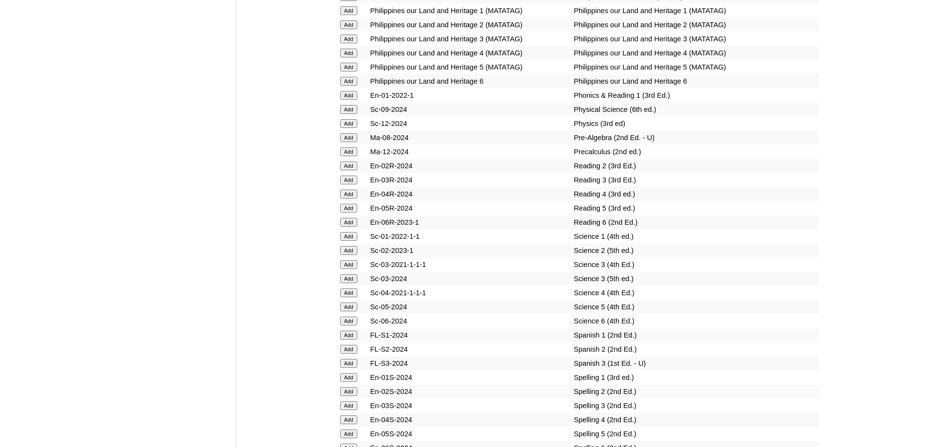
scroll to position [3852, 0]
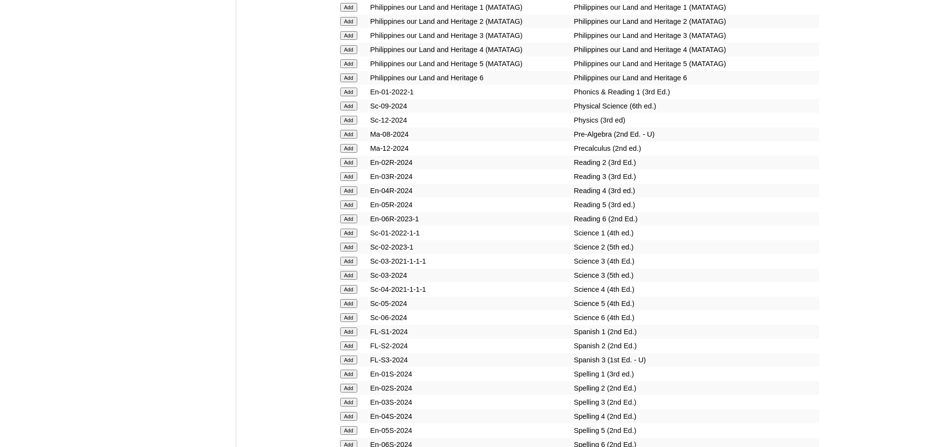
click at [350, 251] on input "Add" at bounding box center [348, 246] width 17 height 9
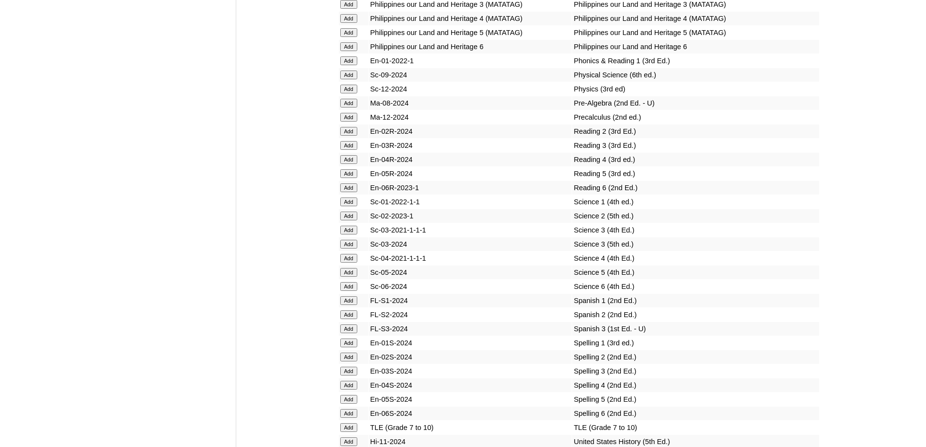
scroll to position [3998, 0]
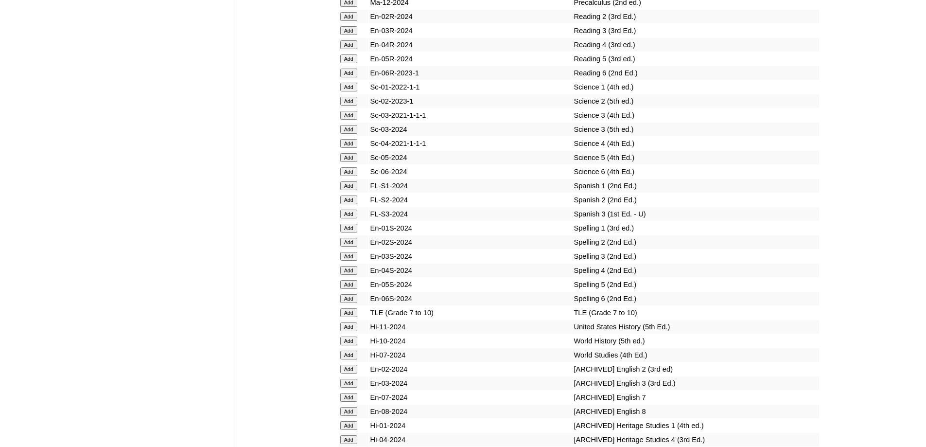
click at [347, 246] on input "Add" at bounding box center [348, 242] width 17 height 9
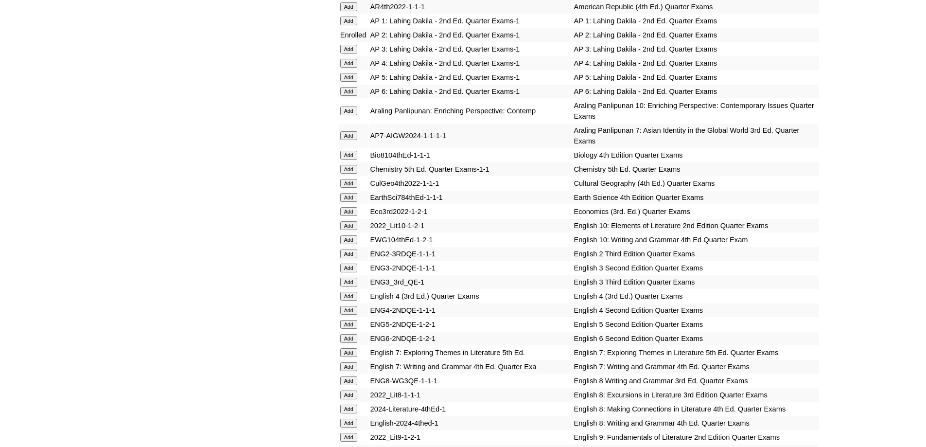
scroll to position [936, 0]
click at [349, 259] on input "Add" at bounding box center [348, 254] width 17 height 9
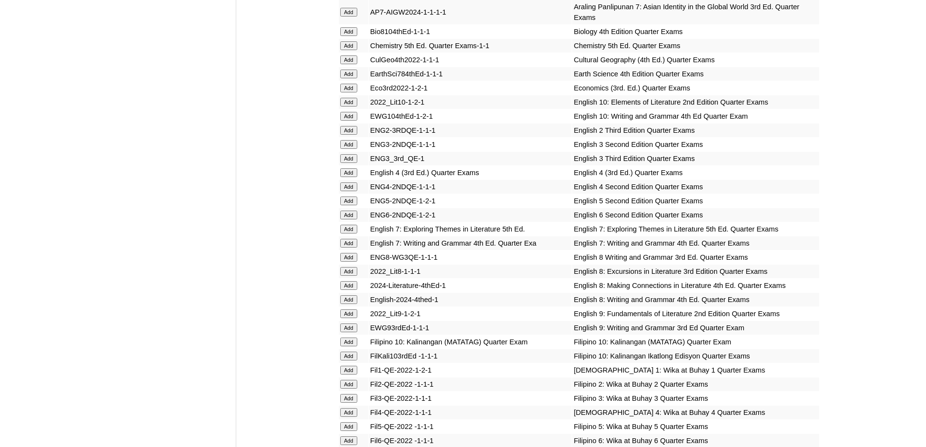
scroll to position [1131, 0]
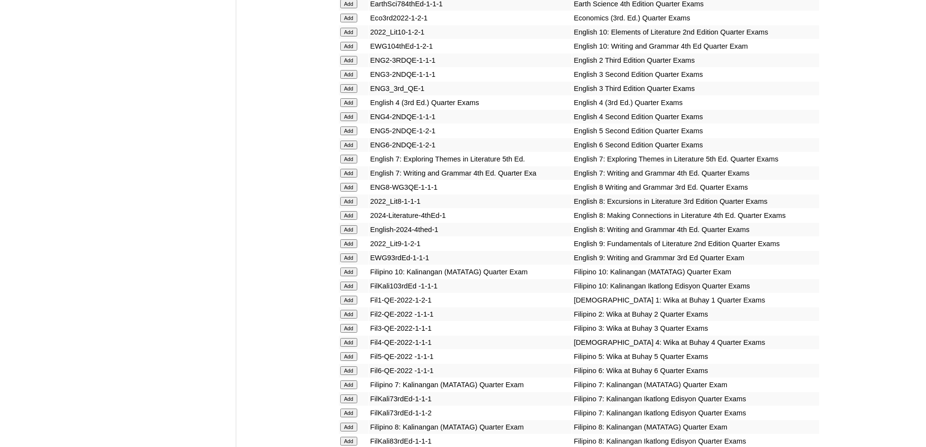
click at [353, 318] on input "Add" at bounding box center [348, 314] width 17 height 9
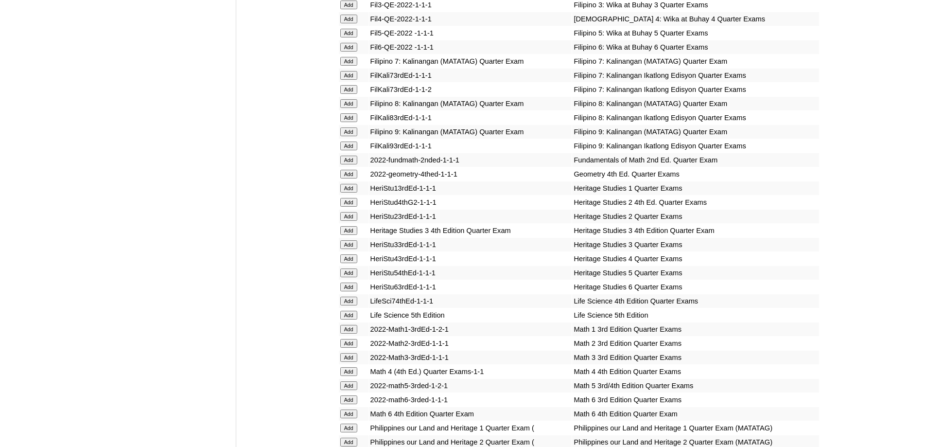
scroll to position [1471, 0]
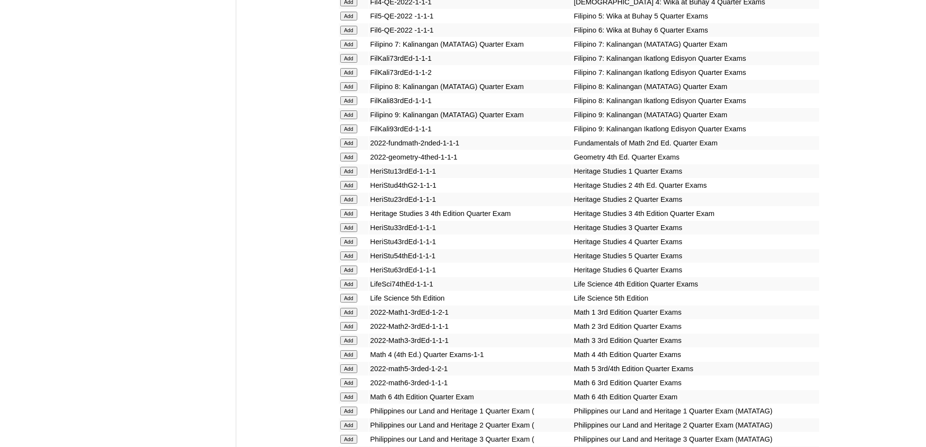
click at [351, 330] on input "Add" at bounding box center [348, 326] width 17 height 9
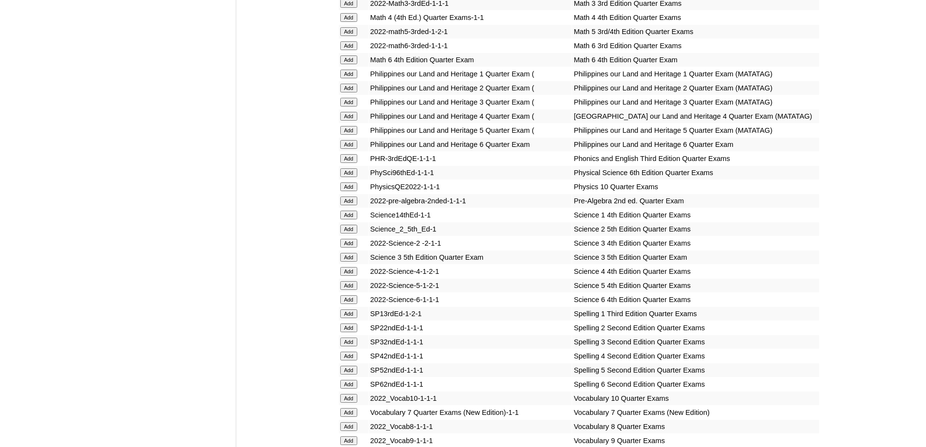
scroll to position [1811, 0]
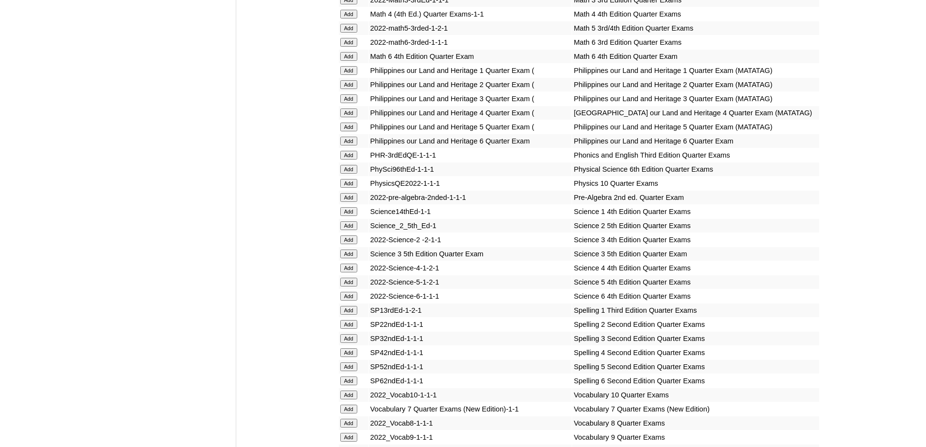
click at [348, 230] on input "Add" at bounding box center [348, 225] width 17 height 9
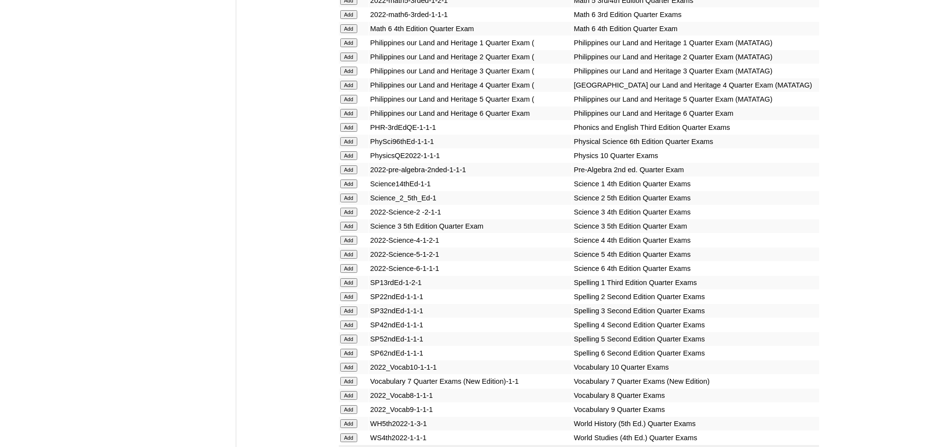
scroll to position [1957, 0]
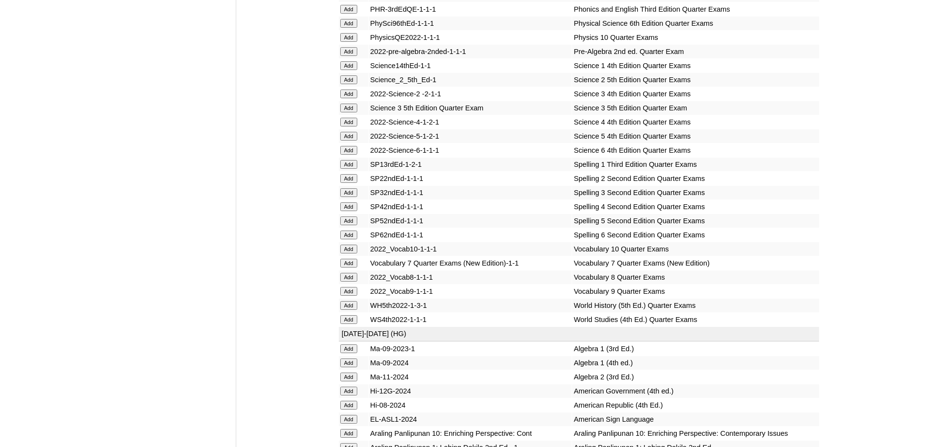
click at [352, 183] on input "Add" at bounding box center [348, 178] width 17 height 9
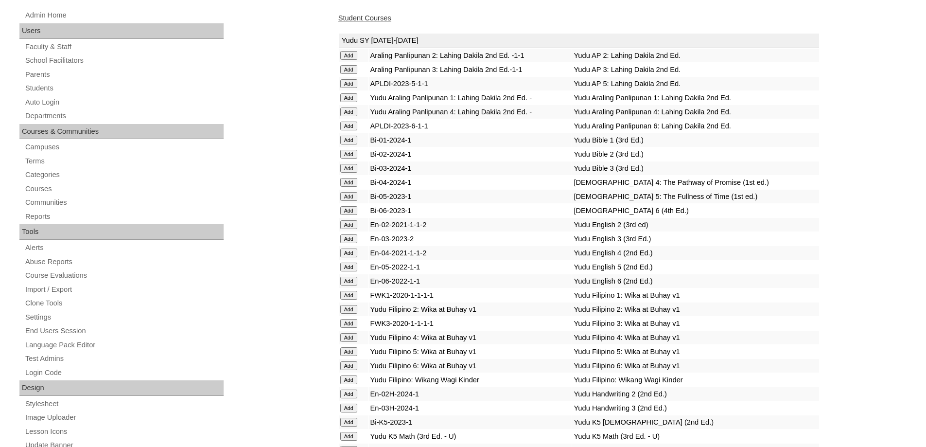
scroll to position [0, 0]
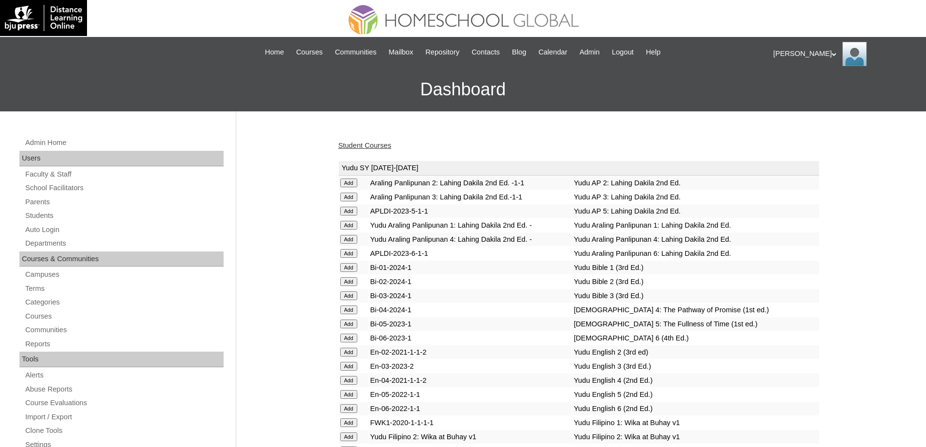
click at [366, 149] on link "Student Courses" at bounding box center [364, 145] width 53 height 8
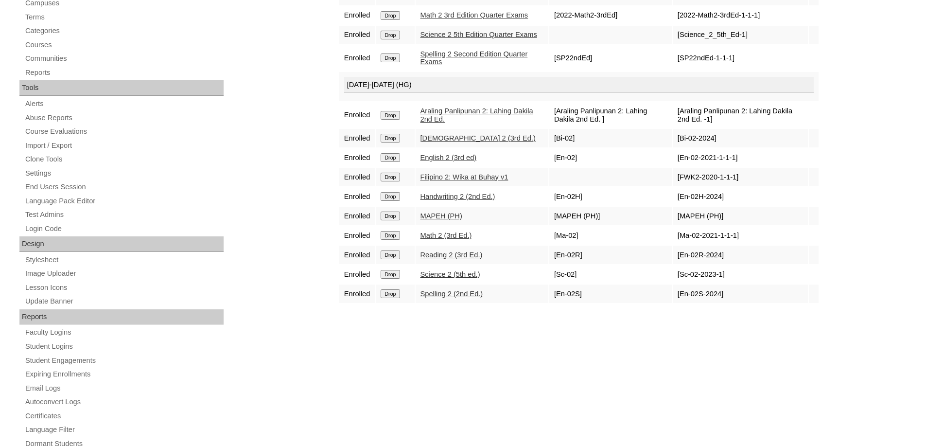
scroll to position [292, 0]
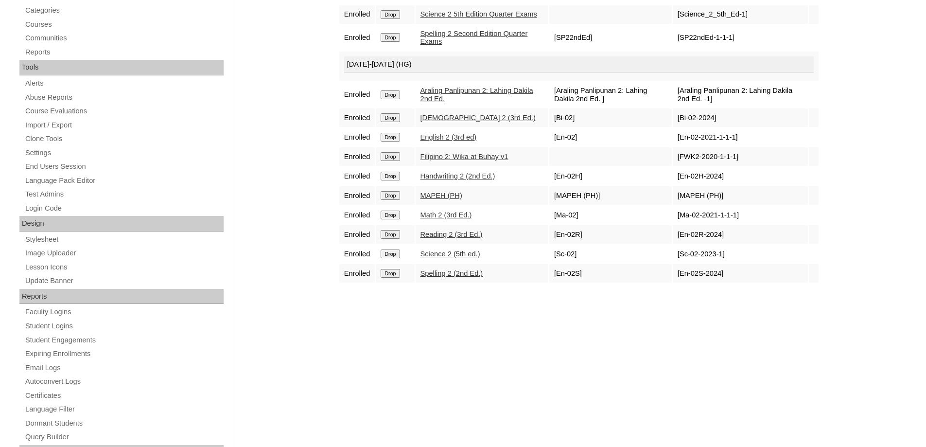
click at [848, 102] on div "Admin Home Users Faculty & Staff School Facilitators Parents Students Auto Logi…" at bounding box center [463, 155] width 926 height 670
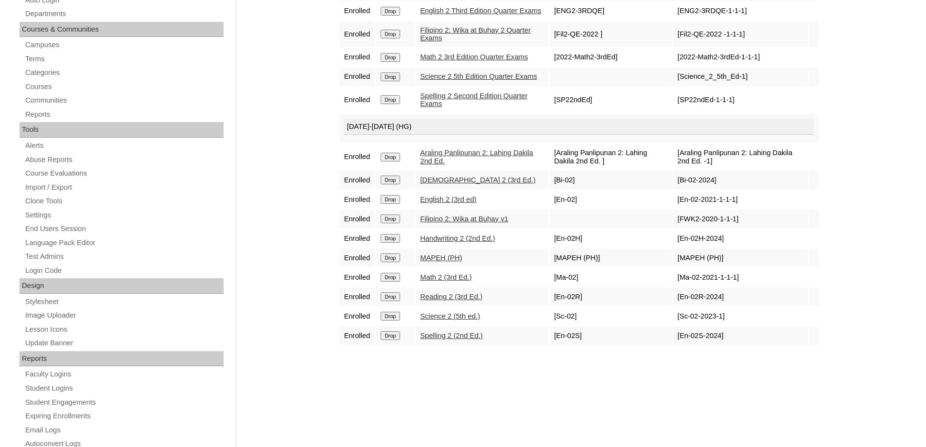
scroll to position [243, 0]
